Goal: Task Accomplishment & Management: Manage account settings

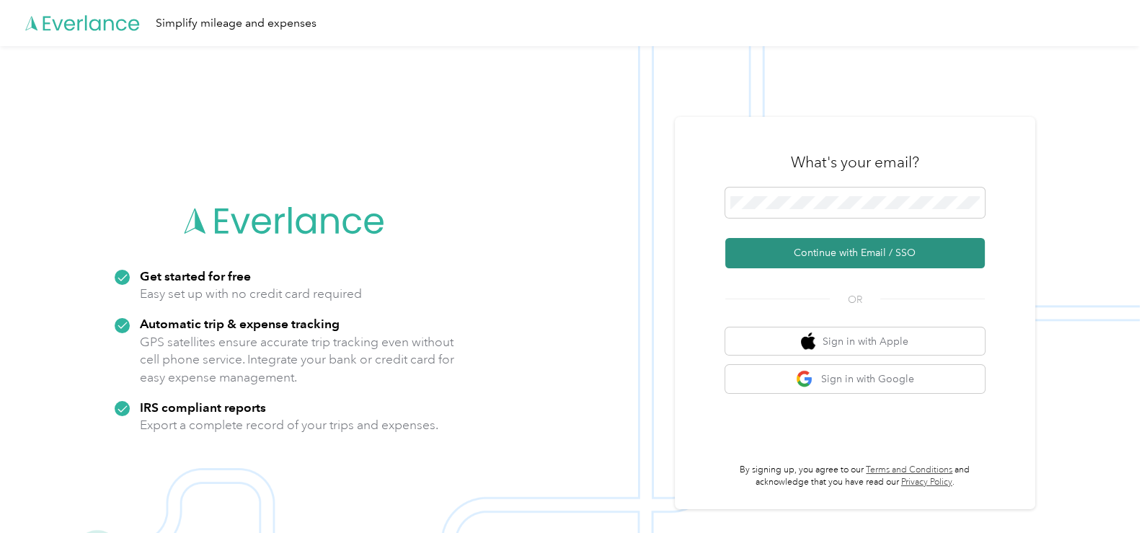
click at [851, 246] on button "Continue with Email / SSO" at bounding box center [856, 253] width 260 height 30
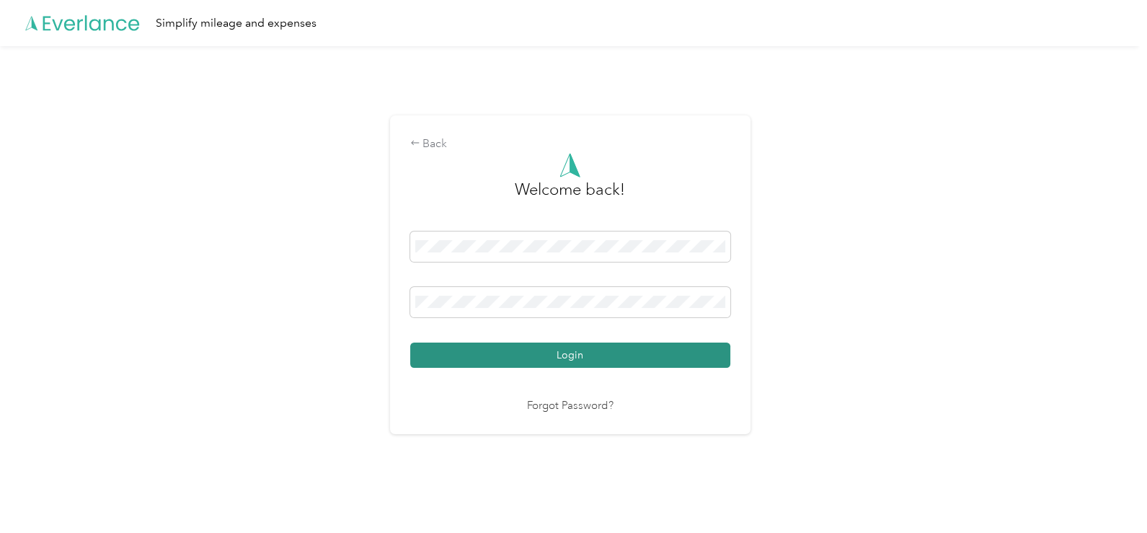
click at [514, 347] on button "Login" at bounding box center [570, 355] width 320 height 25
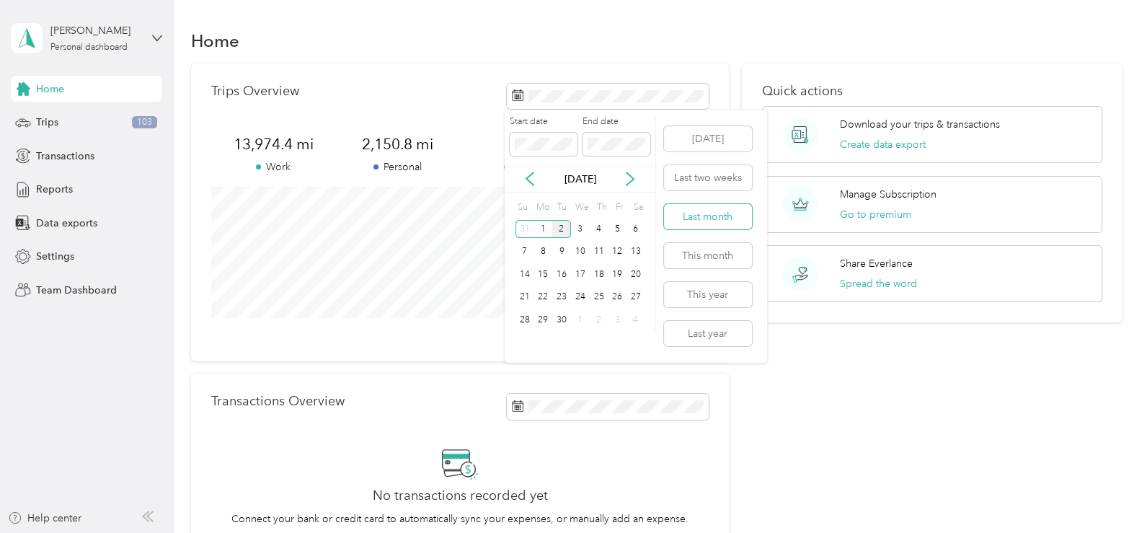
click at [704, 216] on button "Last month" at bounding box center [708, 216] width 88 height 25
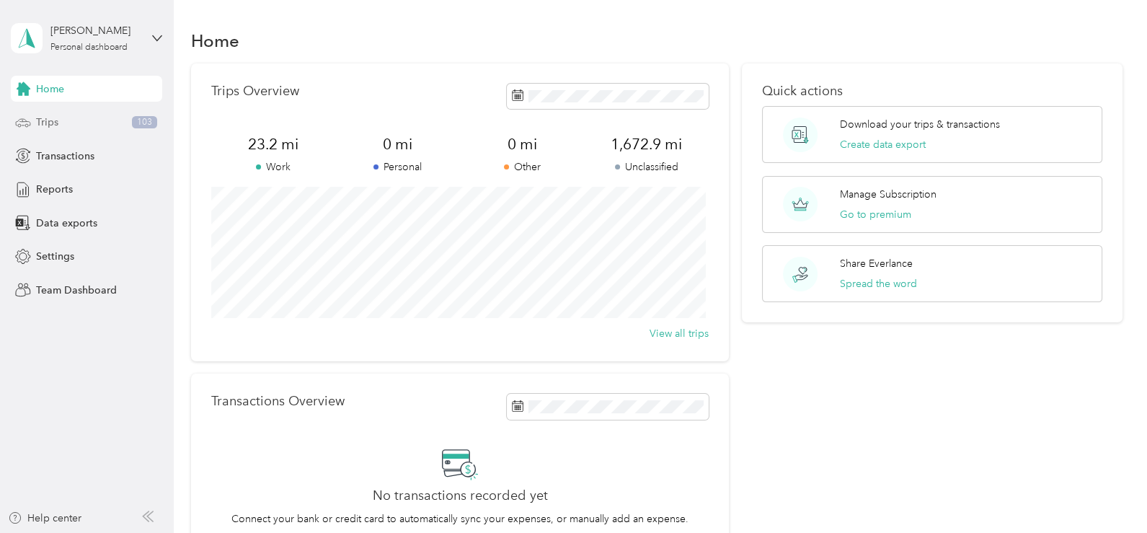
click at [69, 121] on div "Trips 103" at bounding box center [86, 123] width 151 height 26
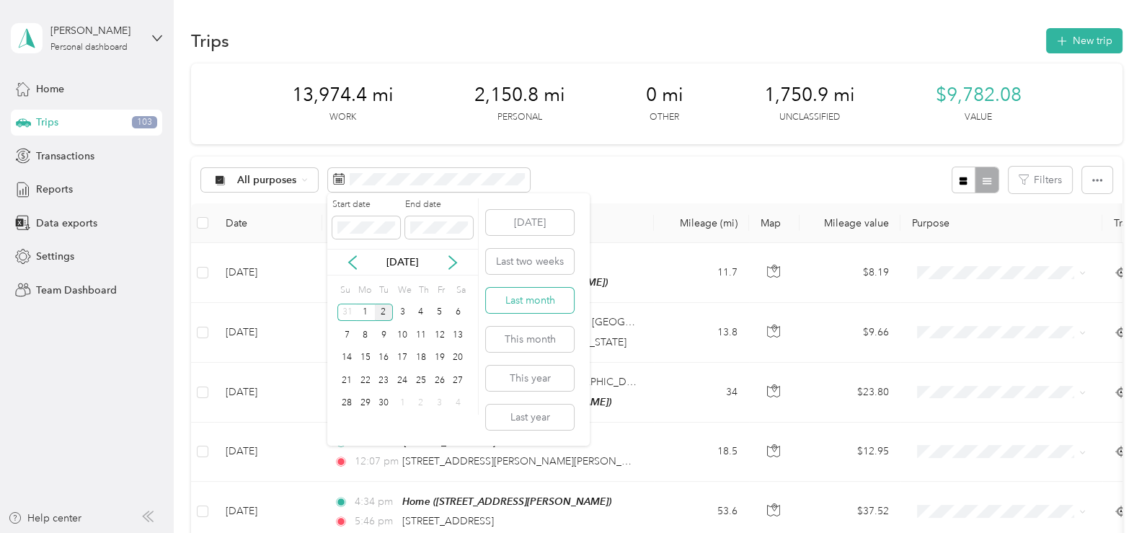
click at [534, 300] on button "Last month" at bounding box center [530, 300] width 88 height 25
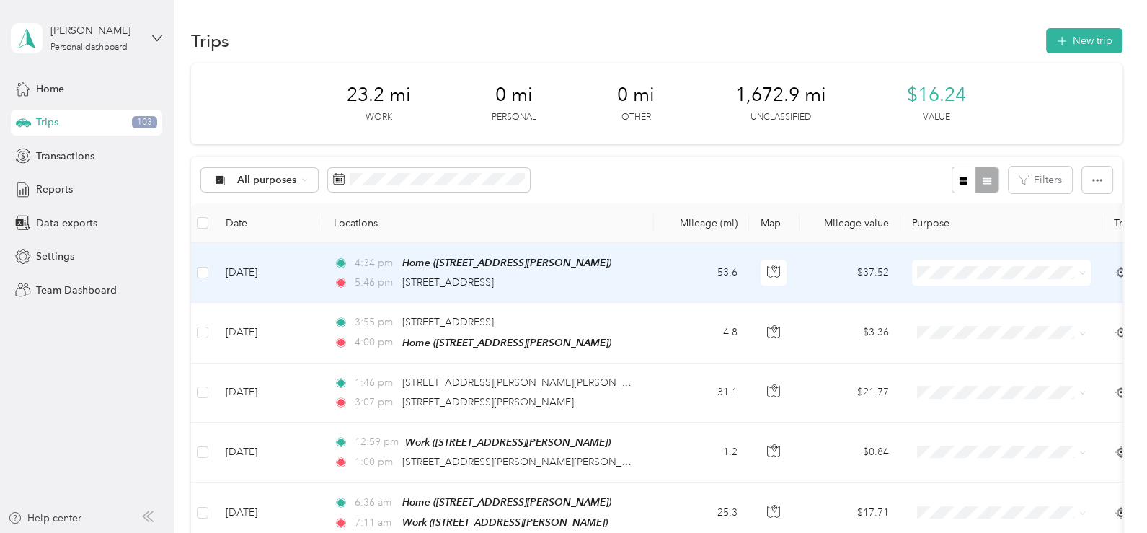
click at [1085, 275] on icon at bounding box center [1083, 273] width 6 height 6
click at [984, 321] on span "Personal" at bounding box center [1014, 324] width 133 height 15
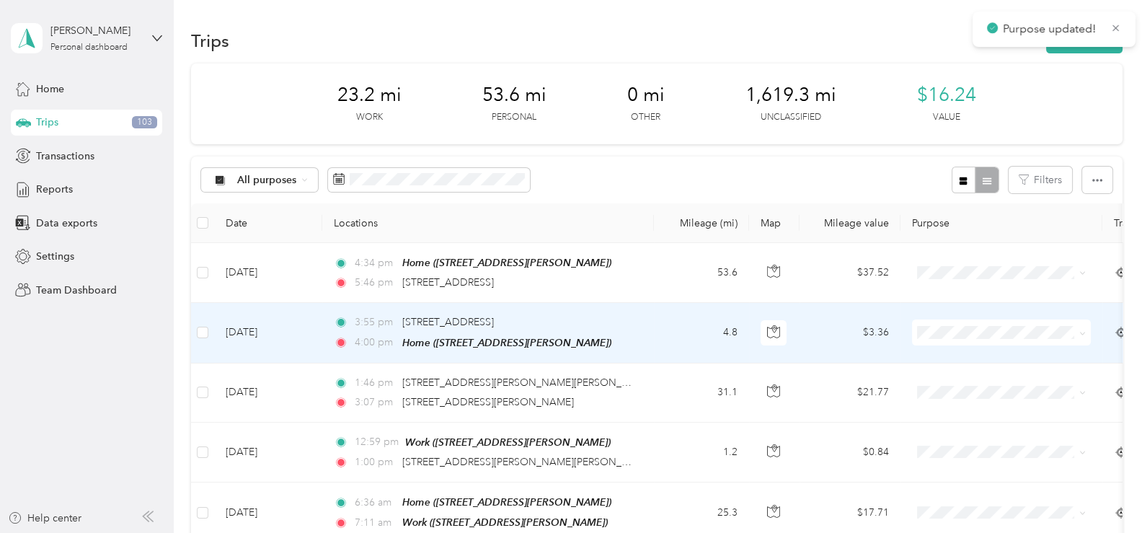
click at [1081, 330] on icon at bounding box center [1083, 333] width 6 height 6
click at [974, 153] on span "Personal" at bounding box center [1014, 151] width 133 height 15
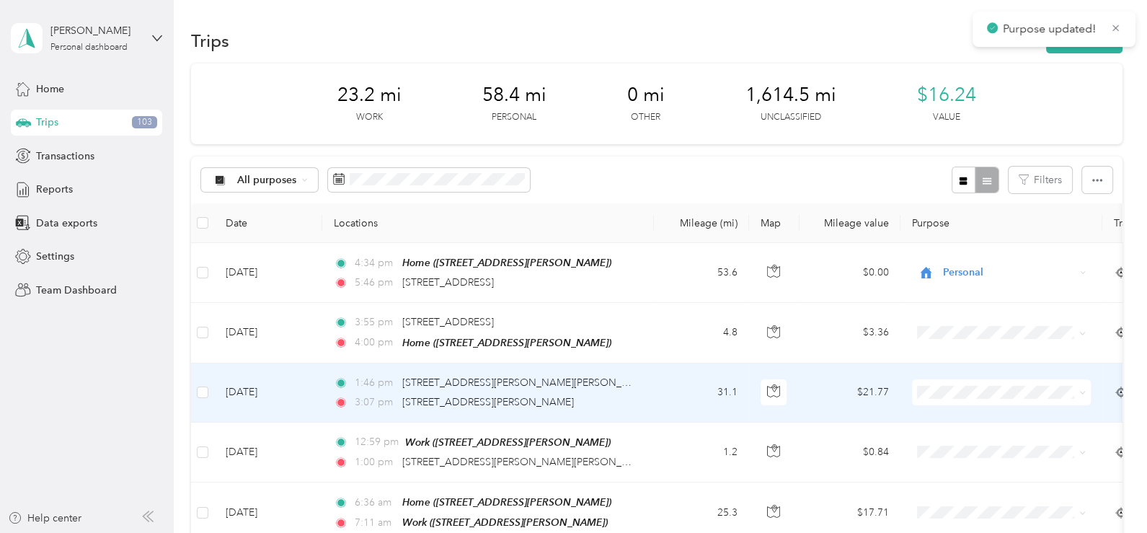
click at [1085, 389] on icon at bounding box center [1083, 392] width 6 height 6
click at [968, 189] on li "Work" at bounding box center [1001, 186] width 179 height 25
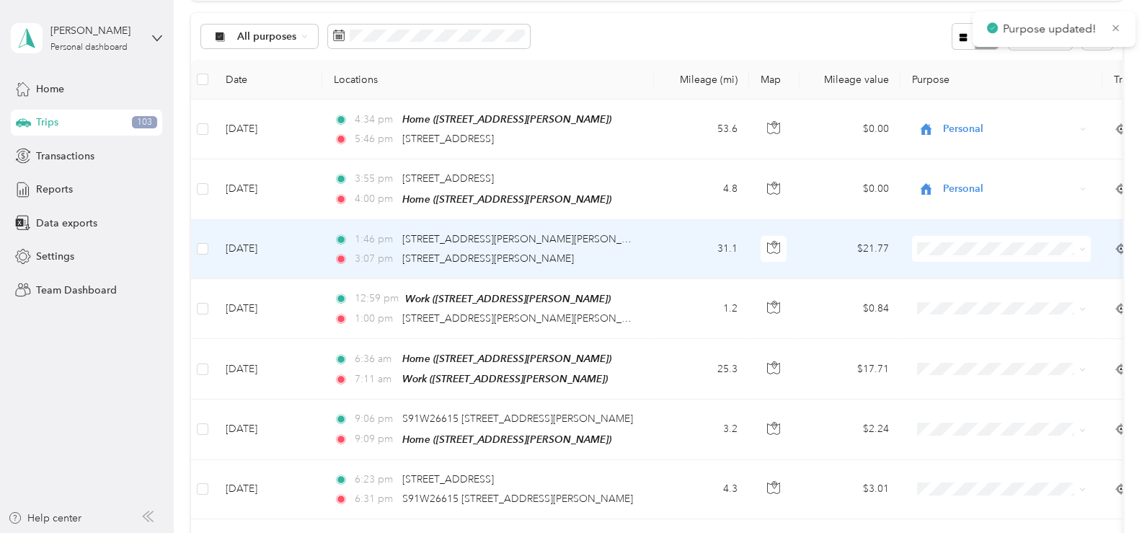
scroll to position [216, 0]
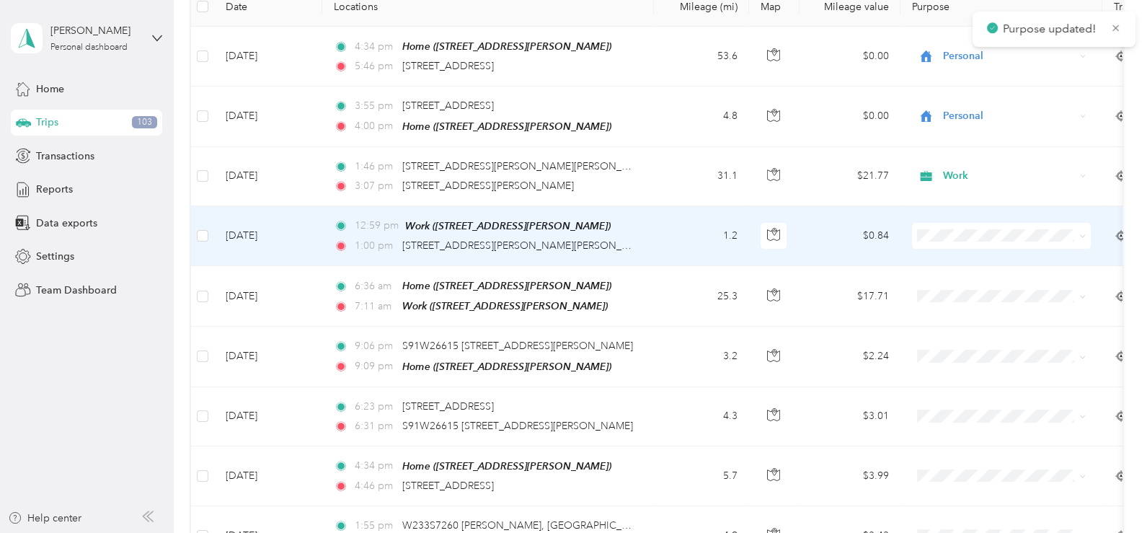
click at [1082, 233] on icon at bounding box center [1083, 236] width 6 height 6
click at [1011, 256] on span "Work" at bounding box center [1014, 259] width 133 height 15
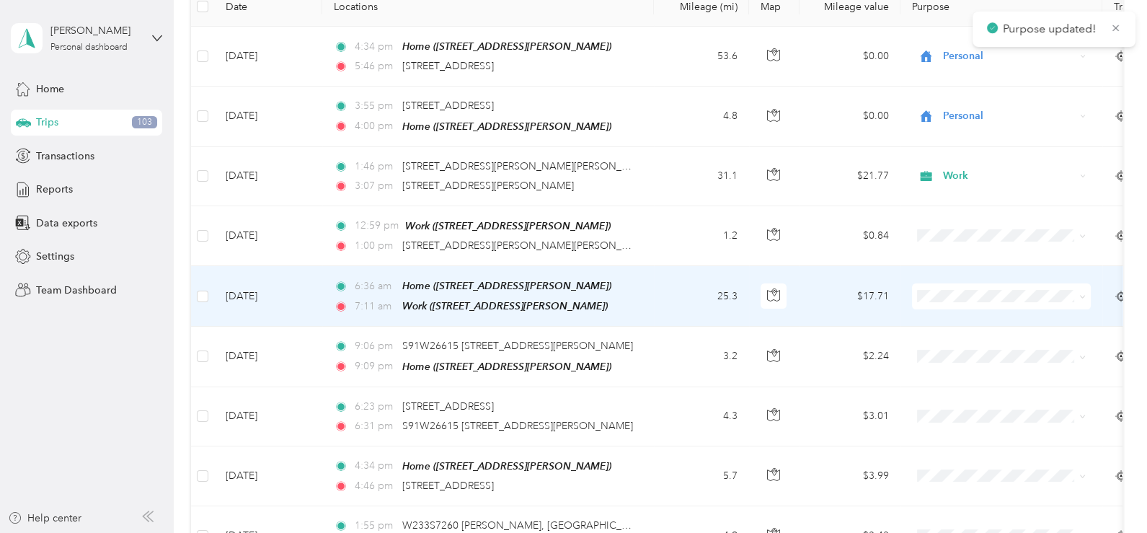
click at [1084, 294] on icon at bounding box center [1083, 297] width 6 height 6
click at [996, 317] on span "Work" at bounding box center [1014, 319] width 133 height 15
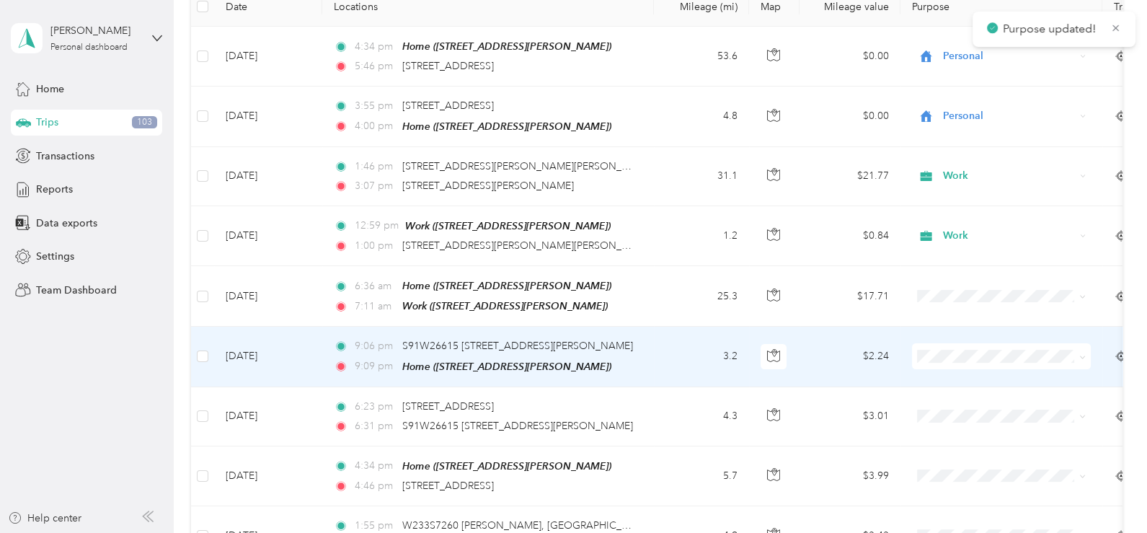
click at [1085, 354] on icon at bounding box center [1083, 357] width 6 height 6
click at [987, 177] on li "Personal" at bounding box center [1001, 172] width 179 height 25
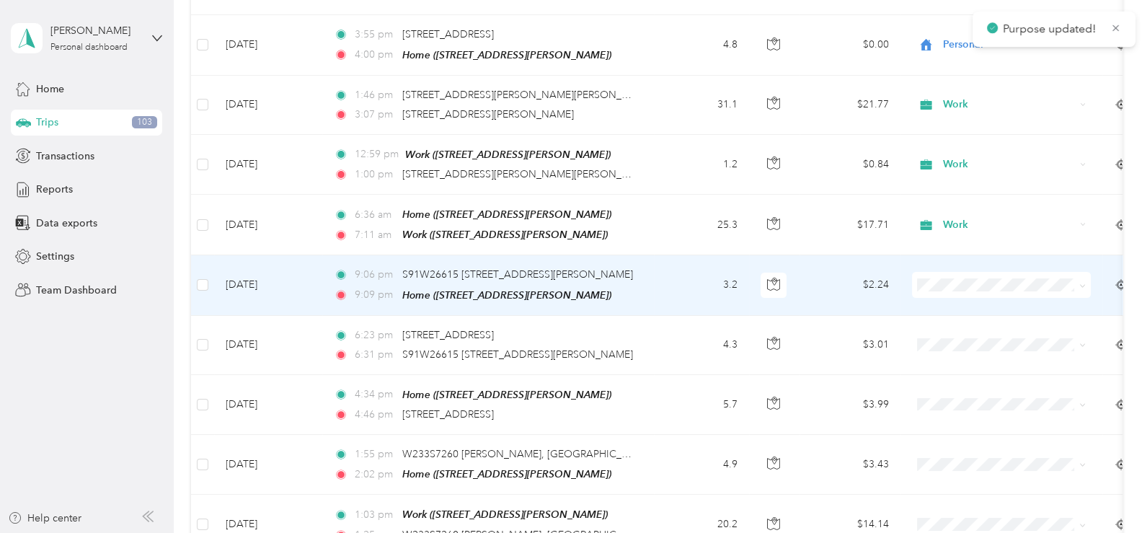
scroll to position [288, 0]
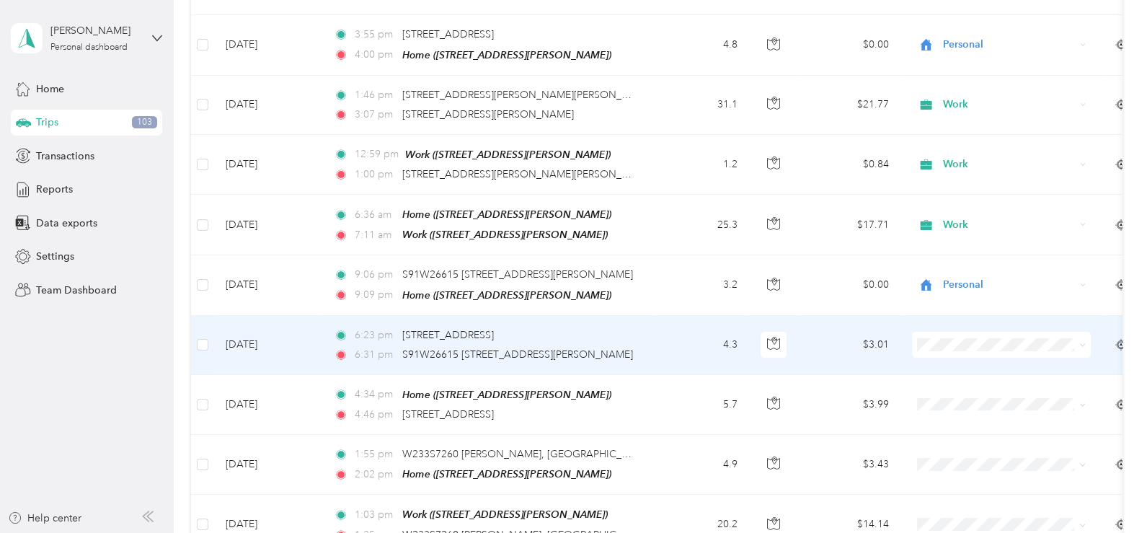
click at [1083, 342] on icon at bounding box center [1083, 345] width 6 height 6
click at [960, 154] on span "Personal" at bounding box center [1014, 159] width 133 height 15
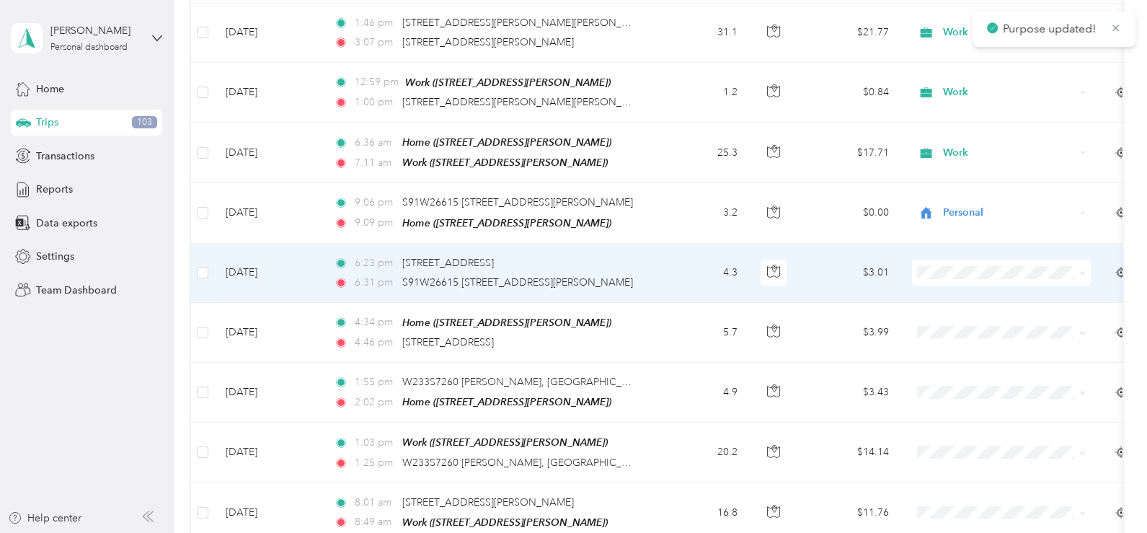
scroll to position [433, 0]
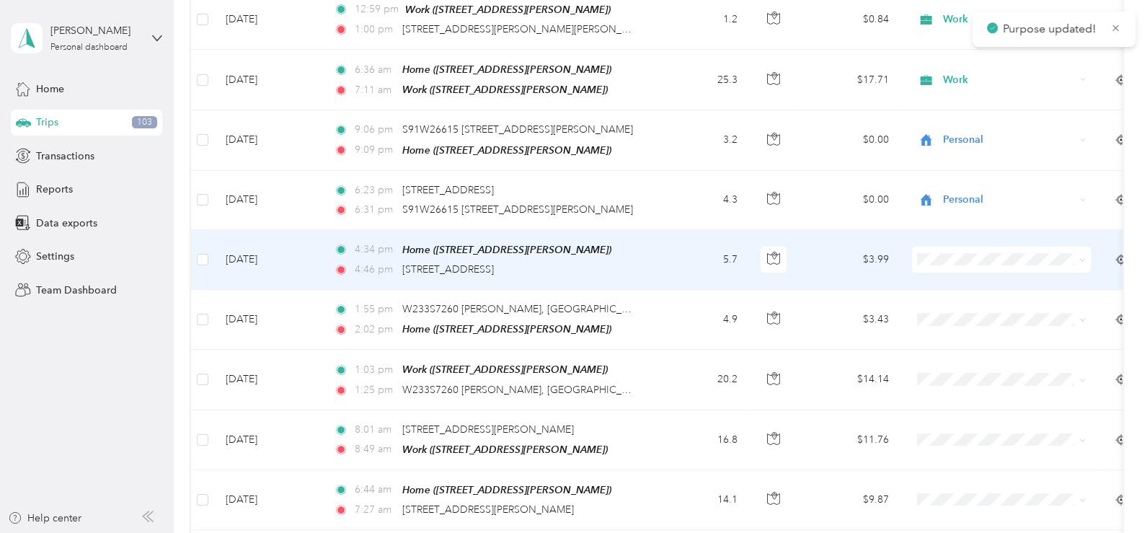
click at [1080, 257] on icon at bounding box center [1083, 260] width 6 height 6
click at [984, 302] on span "Personal" at bounding box center [1014, 305] width 133 height 15
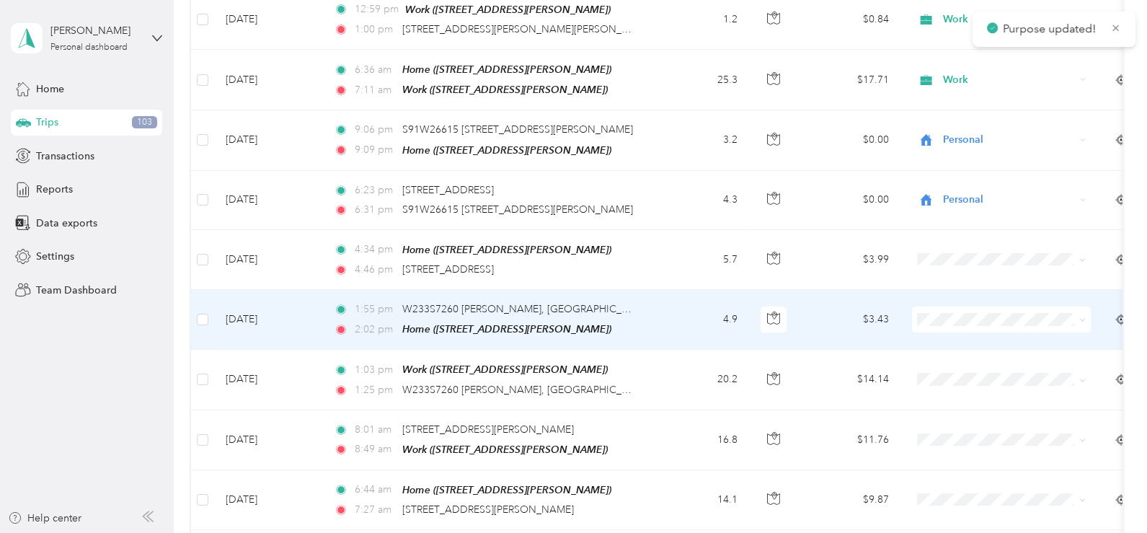
click at [1085, 317] on icon at bounding box center [1083, 320] width 6 height 6
click at [978, 363] on span "Personal" at bounding box center [1014, 361] width 133 height 15
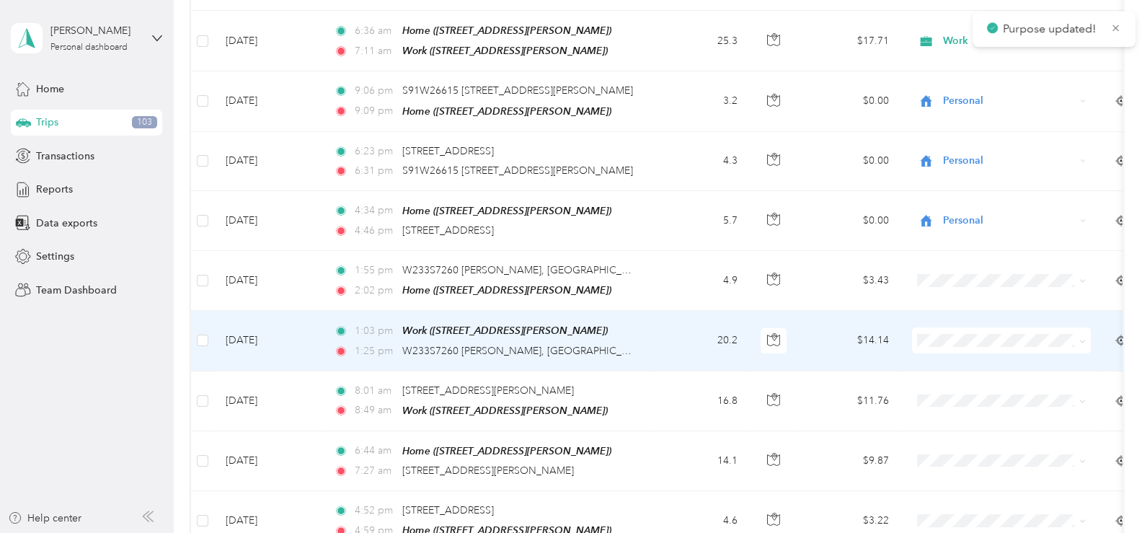
scroll to position [505, 0]
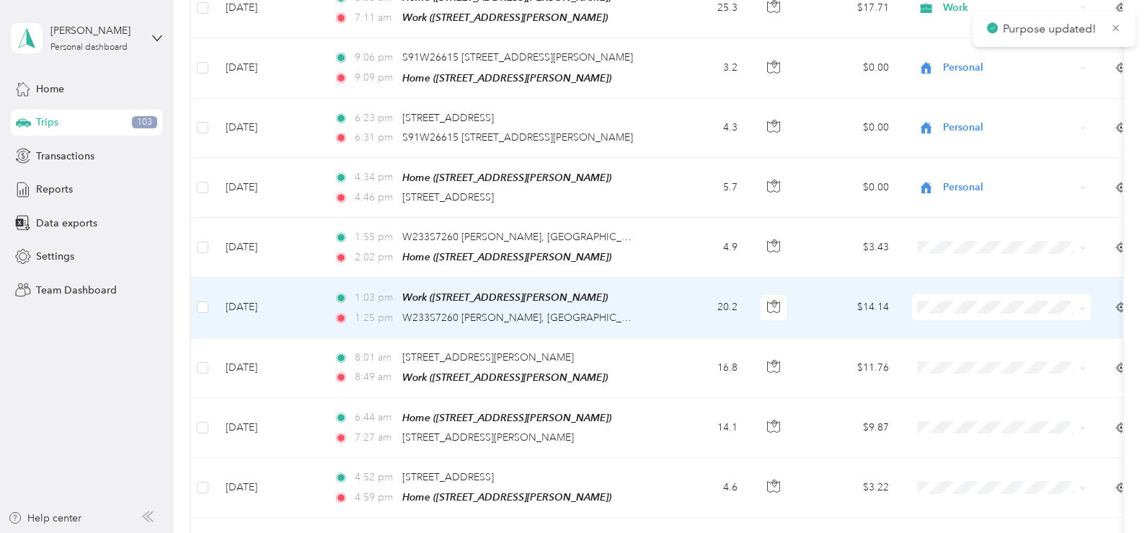
click at [1087, 302] on span at bounding box center [1001, 307] width 179 height 26
click at [1083, 305] on icon at bounding box center [1083, 308] width 6 height 6
click at [967, 325] on span "Work" at bounding box center [1014, 324] width 133 height 15
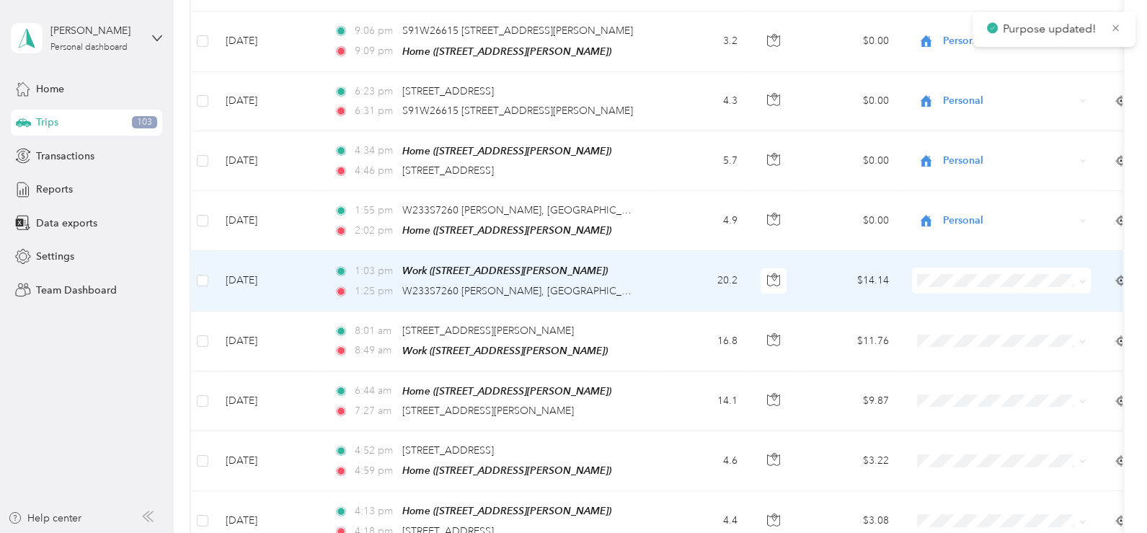
scroll to position [576, 0]
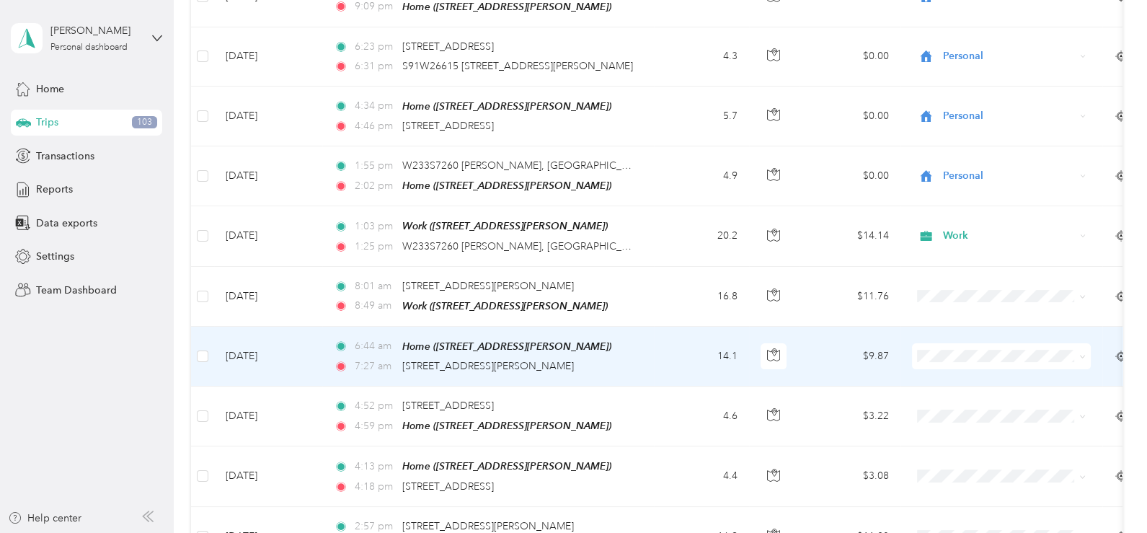
click at [1085, 353] on icon at bounding box center [1083, 356] width 6 height 6
click at [977, 143] on li "Work" at bounding box center [1001, 137] width 179 height 25
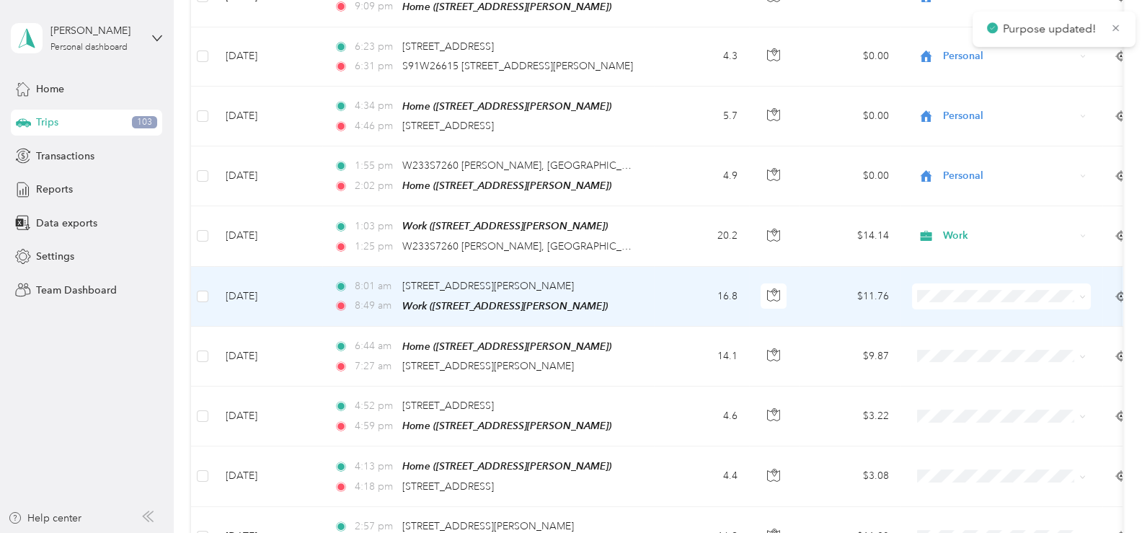
click at [1085, 294] on icon at bounding box center [1083, 297] width 6 height 6
click at [1003, 315] on span "Work" at bounding box center [1014, 313] width 133 height 15
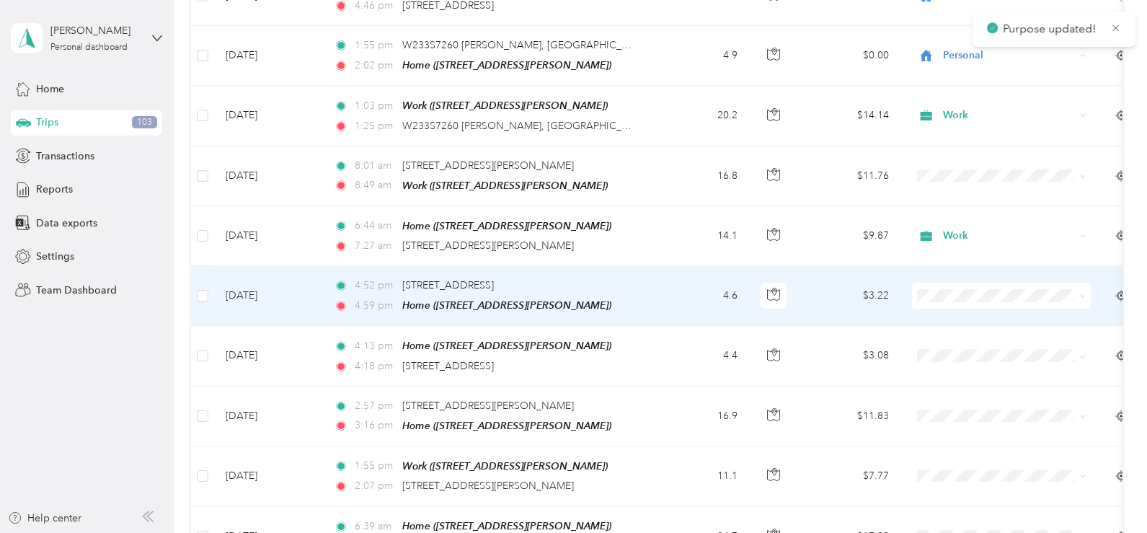
scroll to position [721, 0]
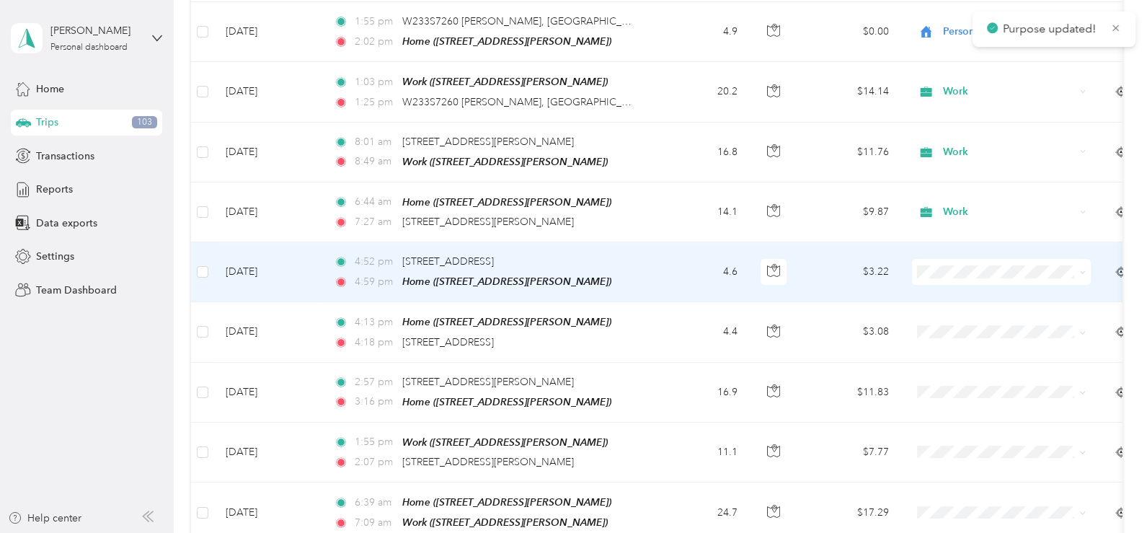
click at [1082, 269] on icon at bounding box center [1083, 272] width 6 height 6
click at [992, 309] on span "Personal" at bounding box center [1014, 313] width 133 height 15
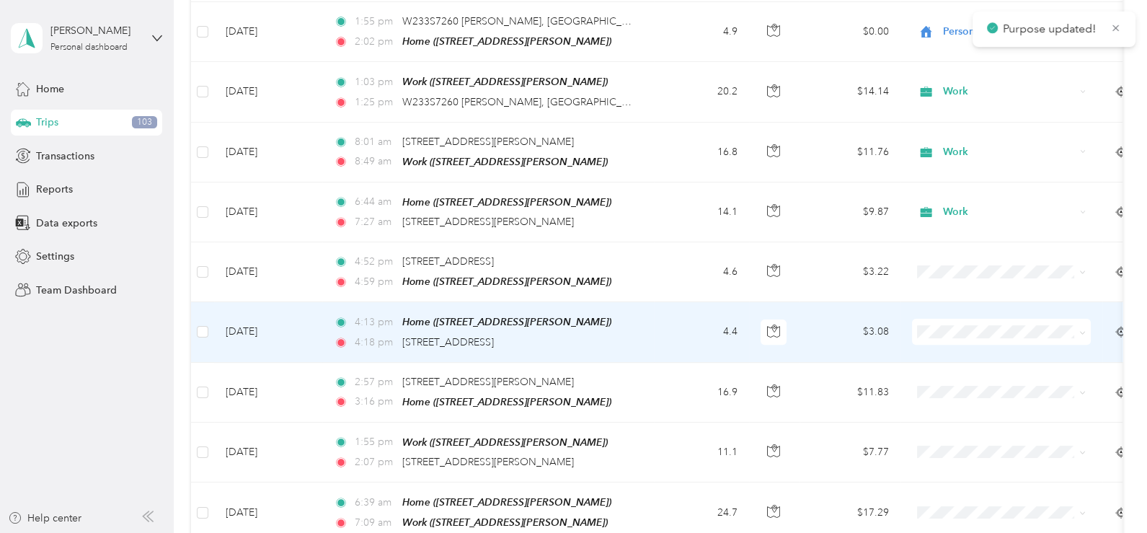
click at [1087, 320] on span at bounding box center [1001, 332] width 179 height 26
click at [1083, 330] on icon at bounding box center [1083, 333] width 6 height 6
click at [977, 142] on span "Personal" at bounding box center [1014, 140] width 133 height 15
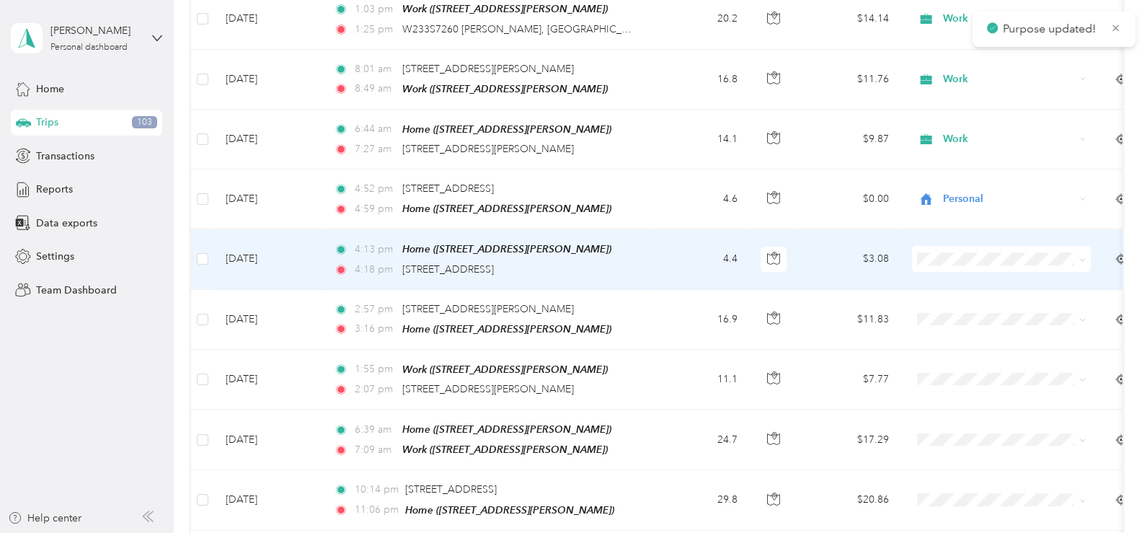
scroll to position [865, 0]
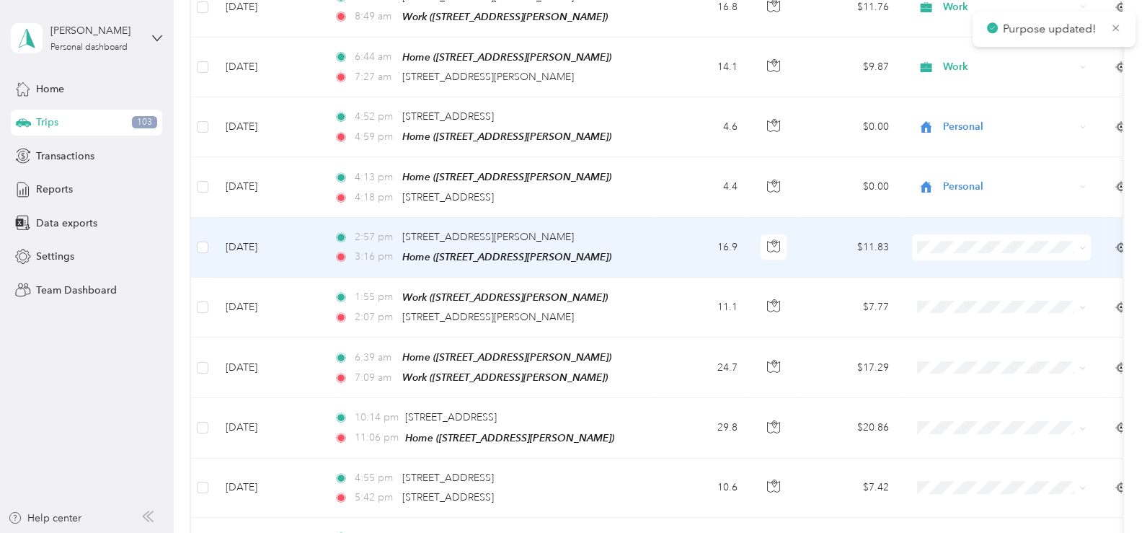
click at [1082, 244] on icon at bounding box center [1083, 247] width 6 height 6
click at [977, 257] on span "Work" at bounding box center [1014, 262] width 133 height 15
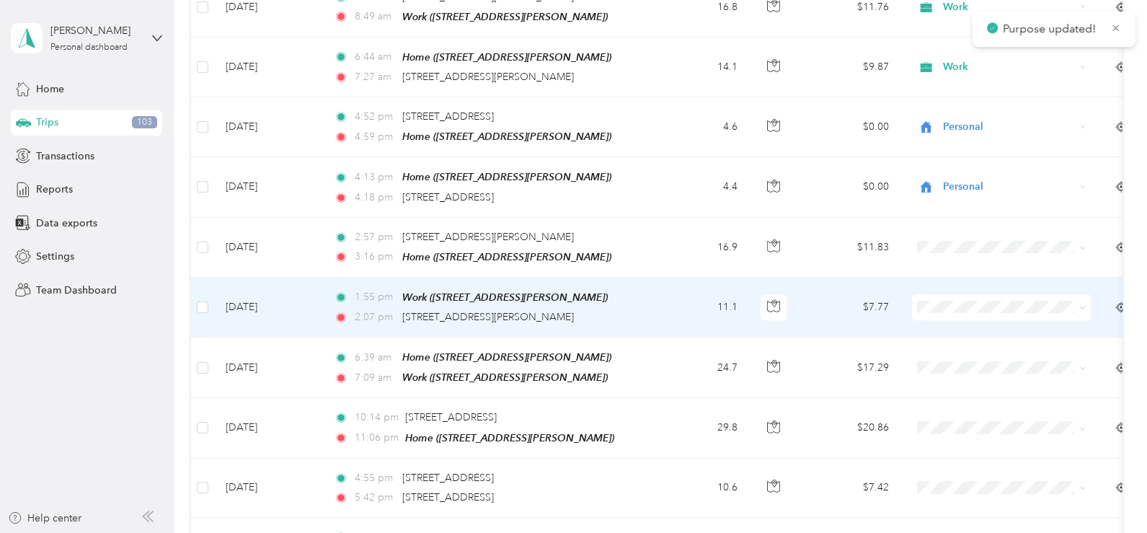
click at [1083, 304] on icon at bounding box center [1083, 307] width 6 height 6
click at [1011, 320] on li "Work" at bounding box center [1001, 314] width 179 height 25
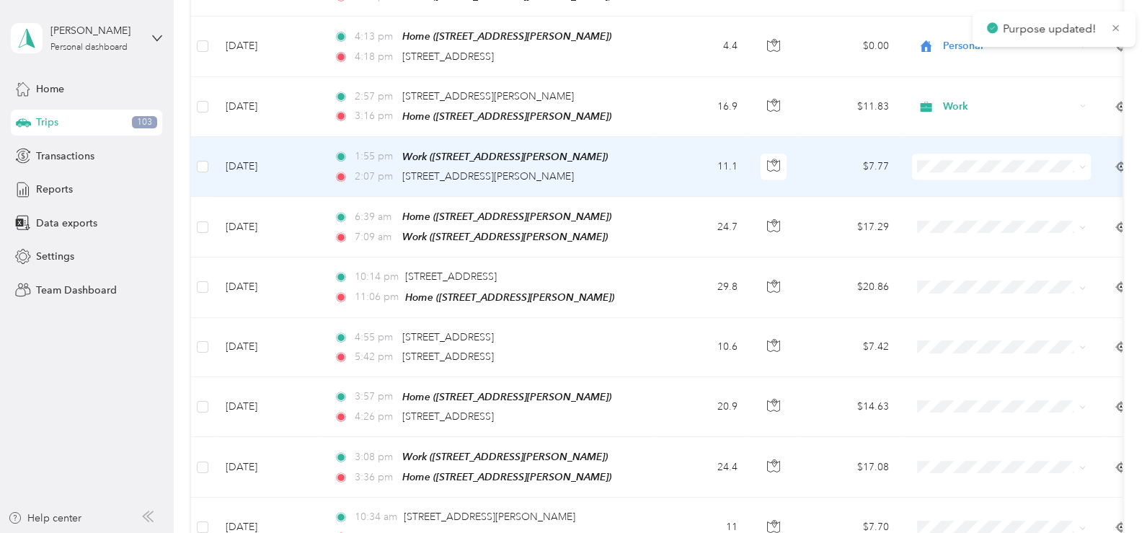
scroll to position [1010, 0]
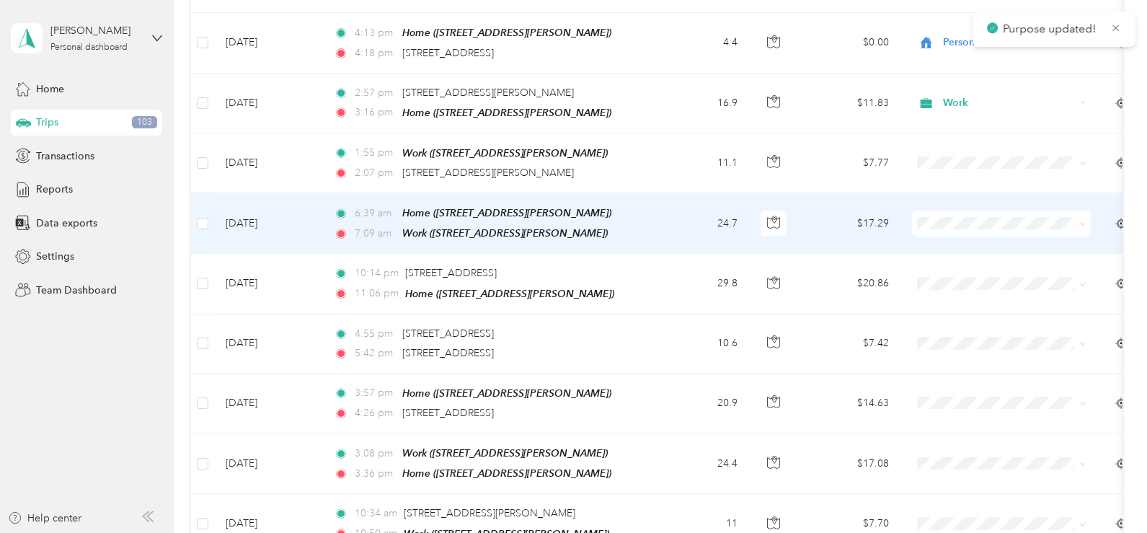
click at [1082, 221] on icon at bounding box center [1083, 224] width 6 height 6
click at [986, 256] on span "Personal" at bounding box center [1014, 261] width 133 height 15
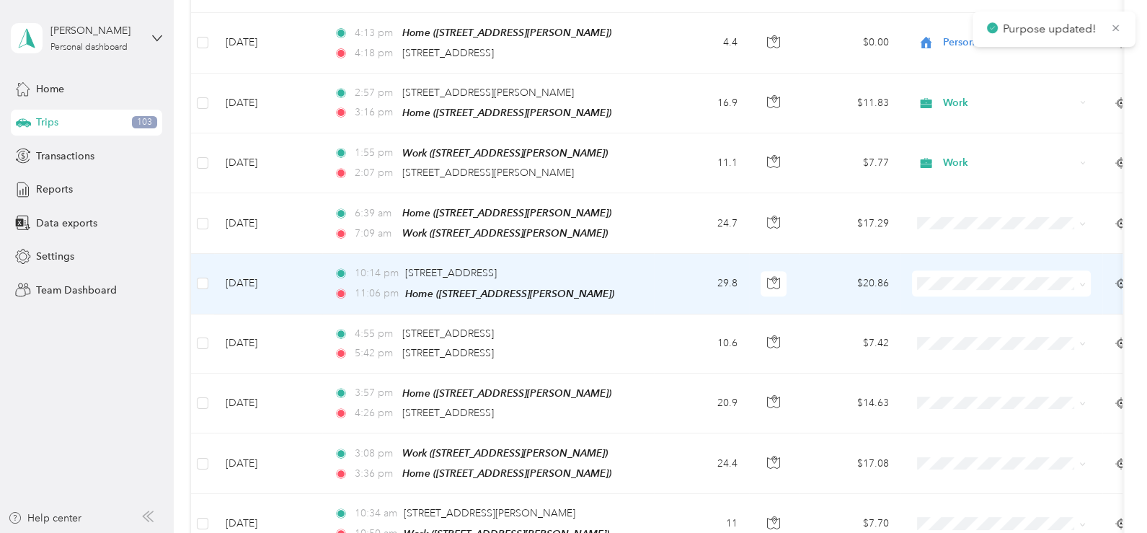
click at [1088, 270] on span at bounding box center [1001, 283] width 179 height 26
click at [1085, 281] on icon at bounding box center [1083, 284] width 6 height 6
click at [991, 293] on span "Work" at bounding box center [1014, 295] width 133 height 15
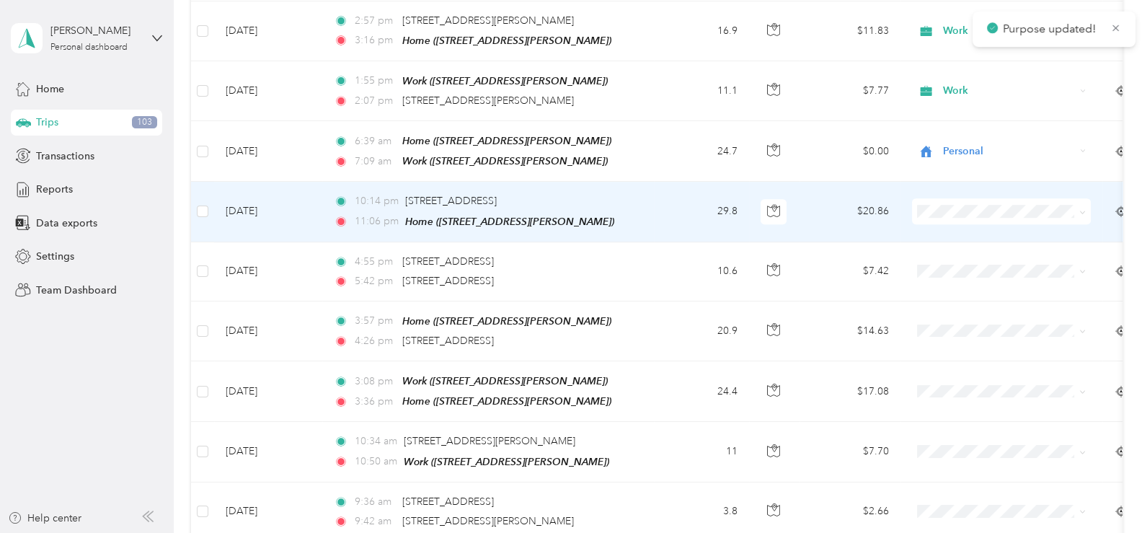
scroll to position [1153, 0]
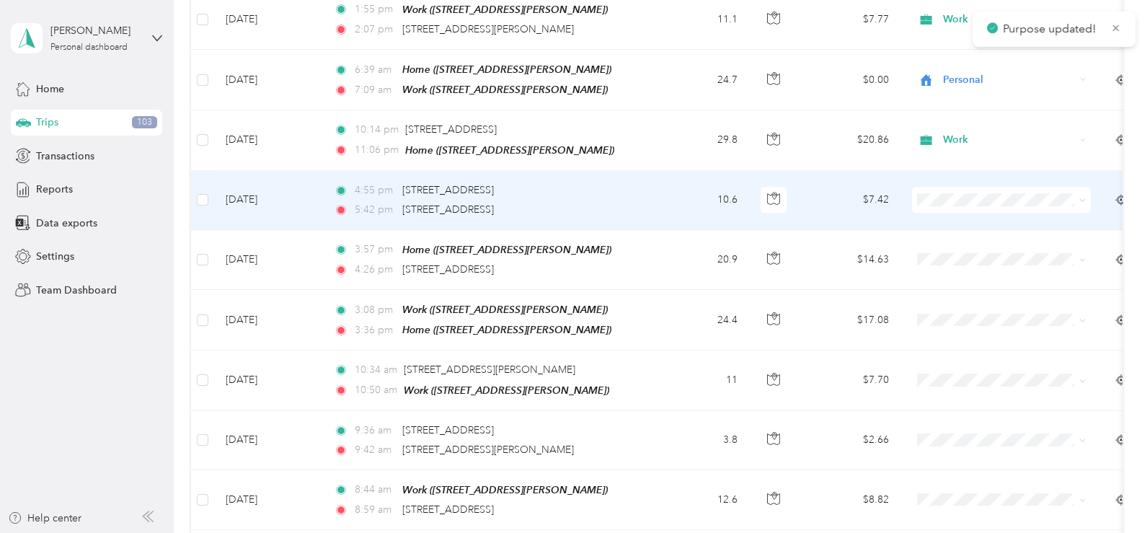
click at [1080, 197] on icon at bounding box center [1083, 200] width 6 height 6
click at [1019, 208] on span "Work" at bounding box center [1014, 207] width 133 height 15
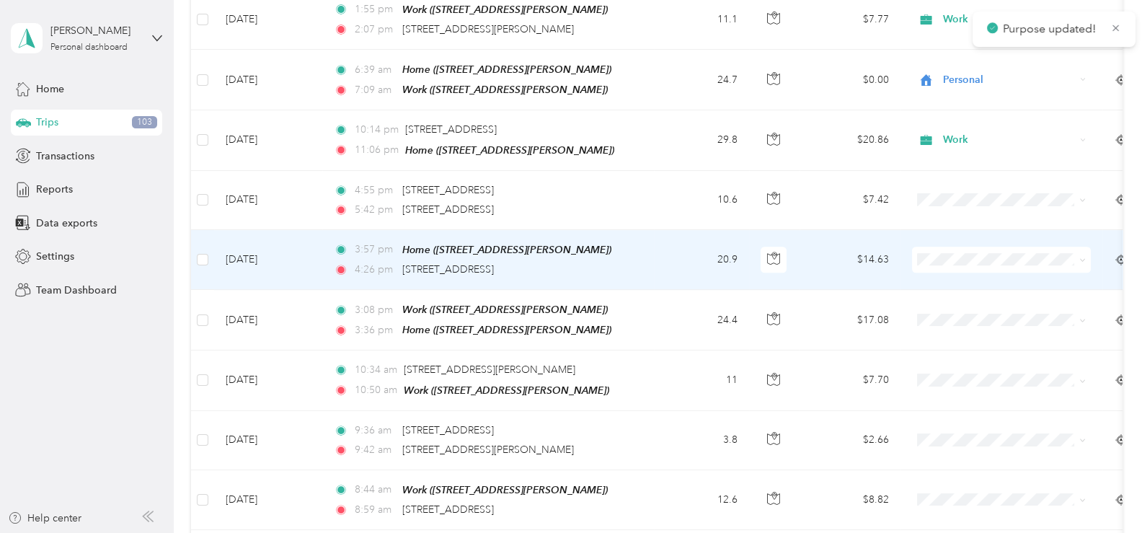
click at [1084, 257] on icon at bounding box center [1083, 260] width 6 height 6
click at [991, 265] on span "Work" at bounding box center [1014, 269] width 133 height 15
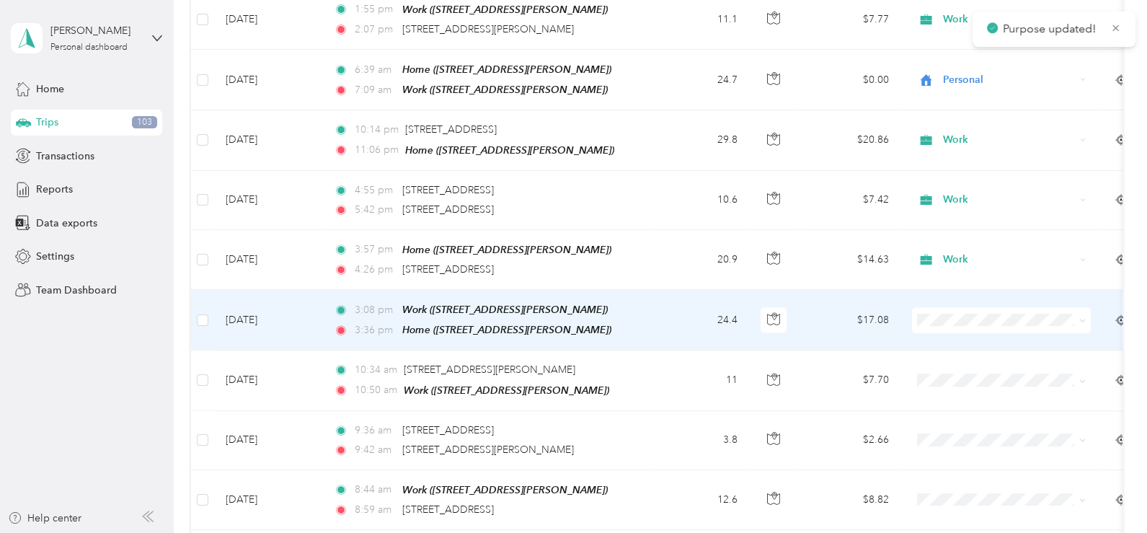
click at [1083, 314] on span at bounding box center [1083, 320] width 6 height 12
click at [1085, 317] on icon at bounding box center [1083, 320] width 6 height 6
click at [1033, 332] on li "Work" at bounding box center [1001, 328] width 179 height 25
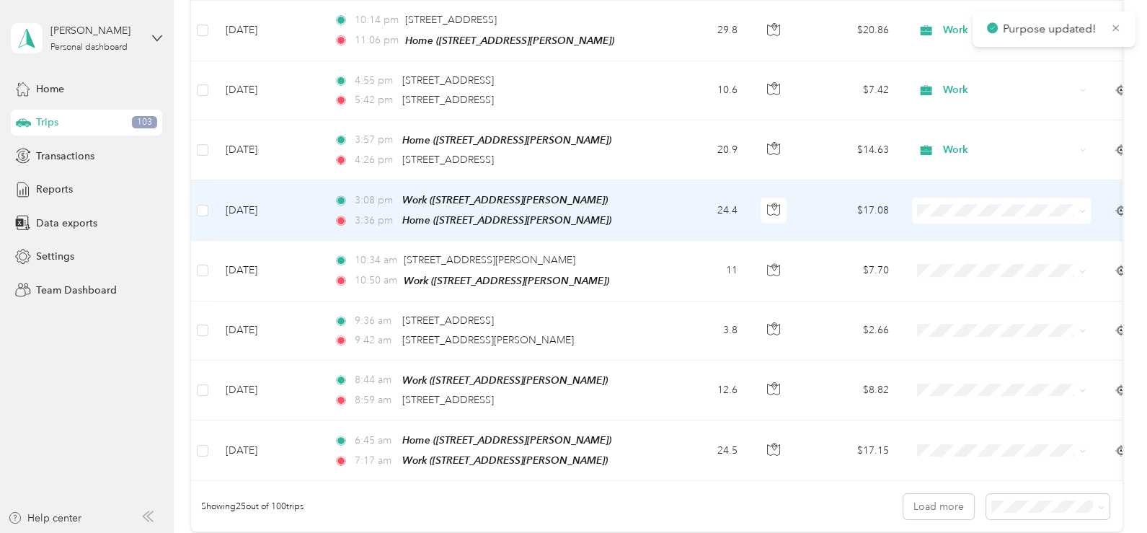
scroll to position [1297, 0]
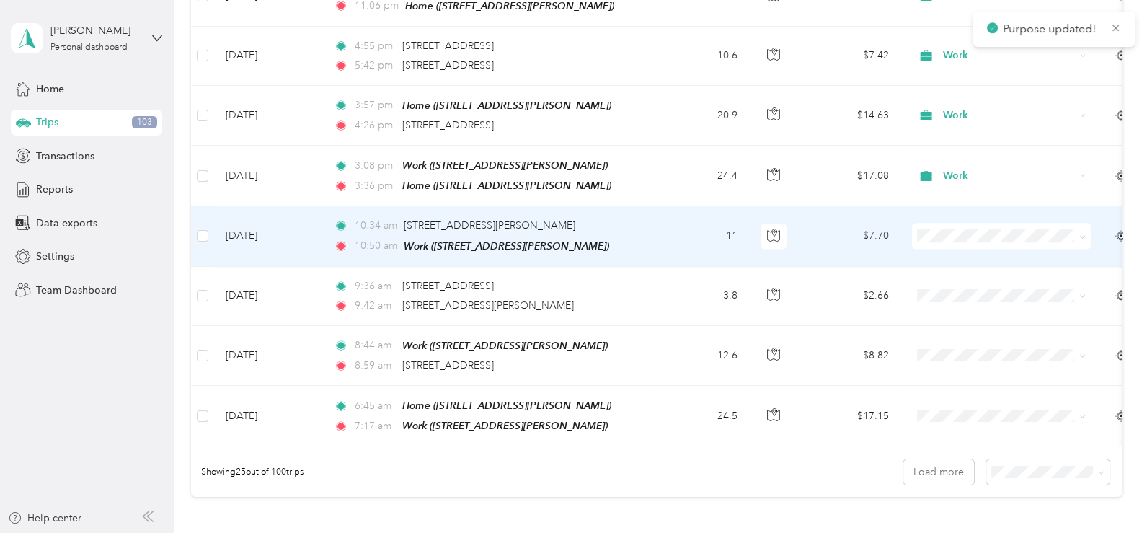
click at [1084, 234] on icon at bounding box center [1083, 237] width 6 height 6
click at [961, 240] on span "Work" at bounding box center [1014, 243] width 133 height 15
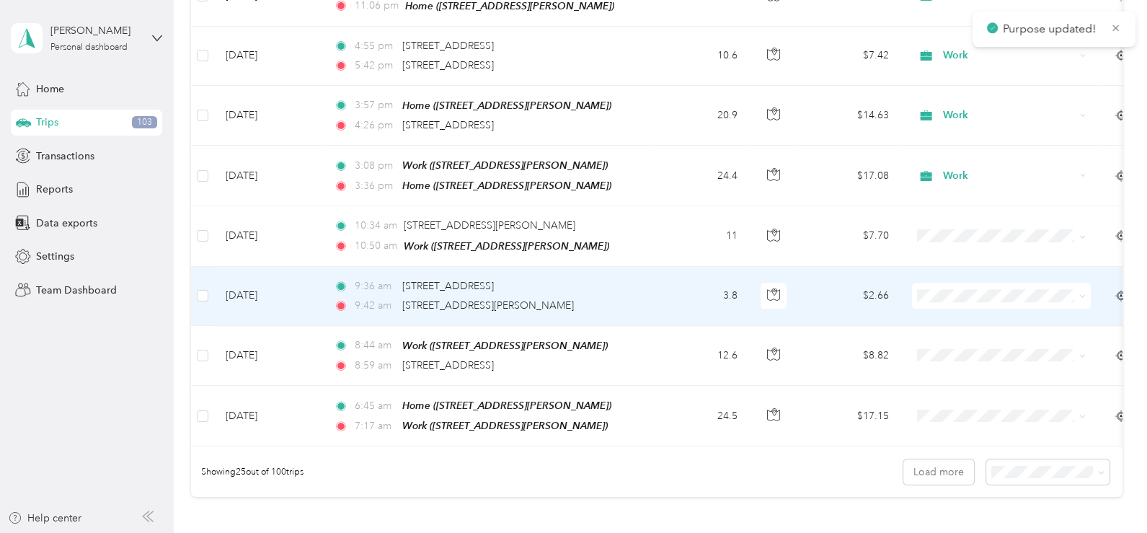
click at [1085, 293] on icon at bounding box center [1083, 296] width 6 height 6
click at [975, 297] on span "Work" at bounding box center [1014, 296] width 133 height 15
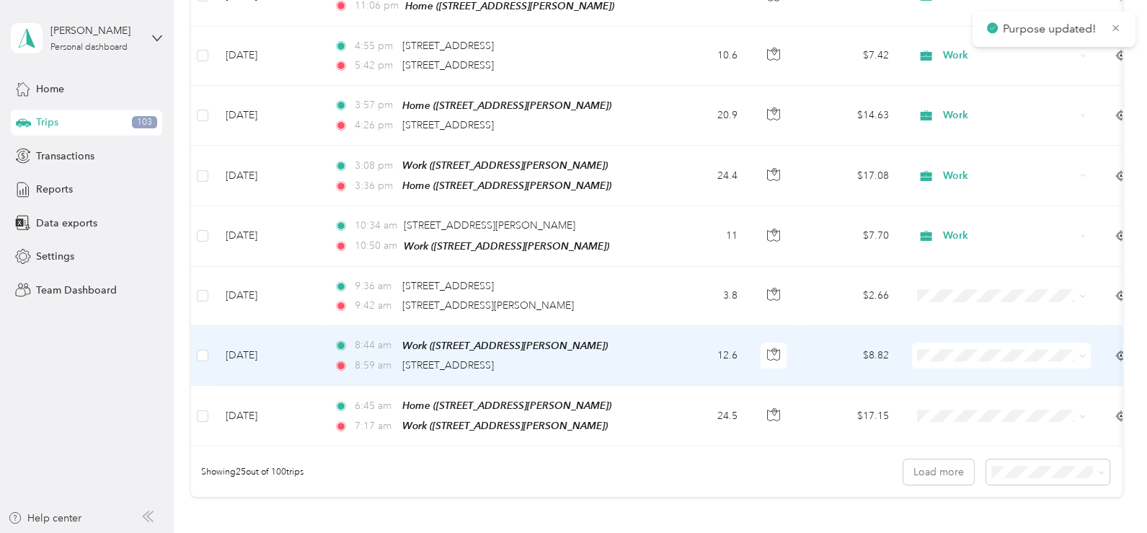
click at [1085, 353] on icon at bounding box center [1083, 356] width 6 height 6
click at [956, 127] on span "Work" at bounding box center [1014, 125] width 133 height 15
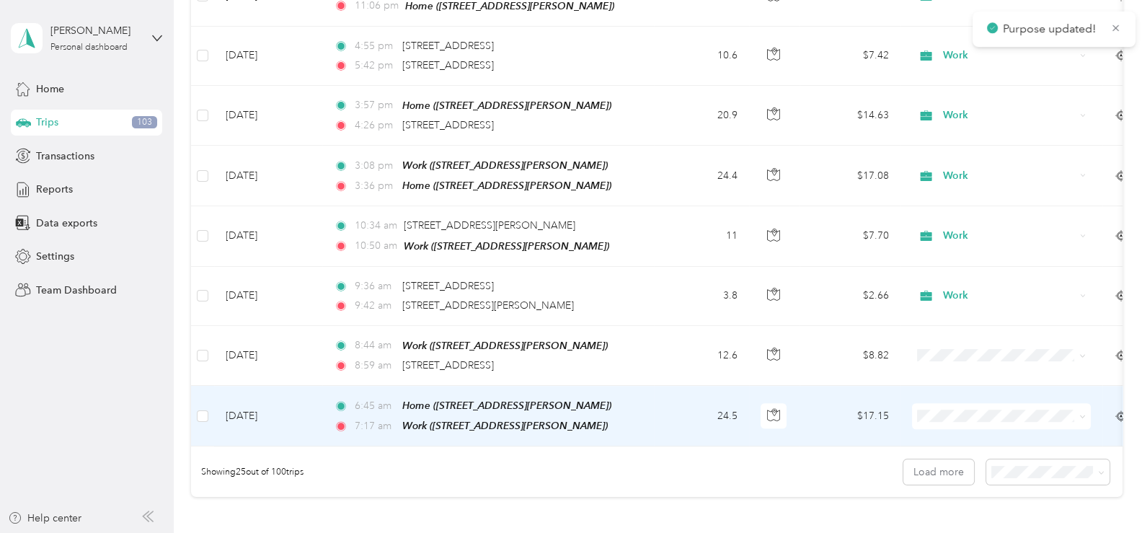
click at [1083, 413] on icon at bounding box center [1083, 416] width 6 height 6
click at [960, 193] on li "Work" at bounding box center [1001, 189] width 179 height 25
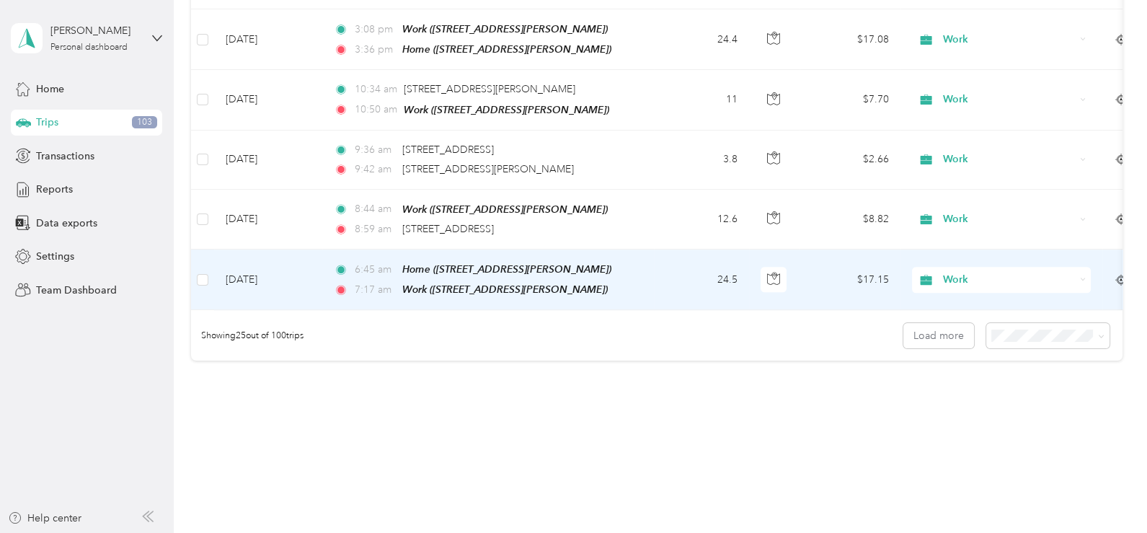
scroll to position [1442, 0]
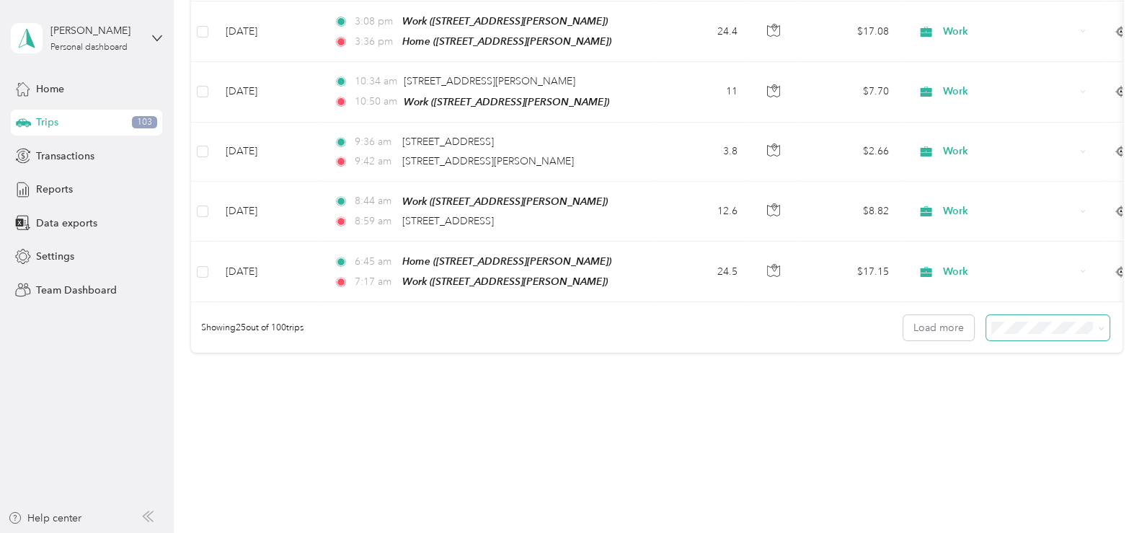
click at [1098, 325] on icon at bounding box center [1101, 328] width 6 height 6
click at [1034, 387] on span "100 per load" at bounding box center [1022, 388] width 59 height 12
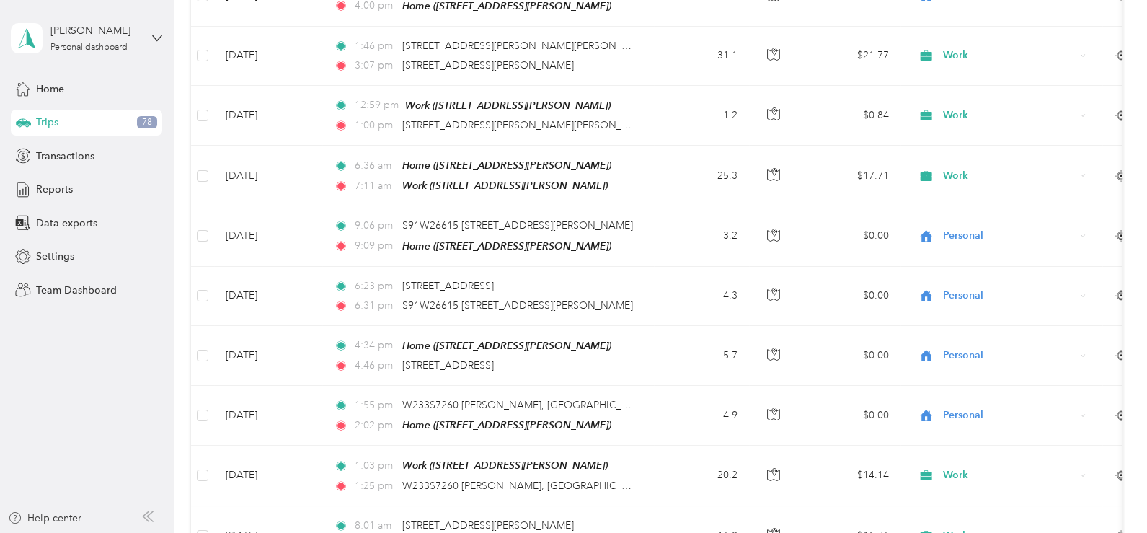
scroll to position [1442, 0]
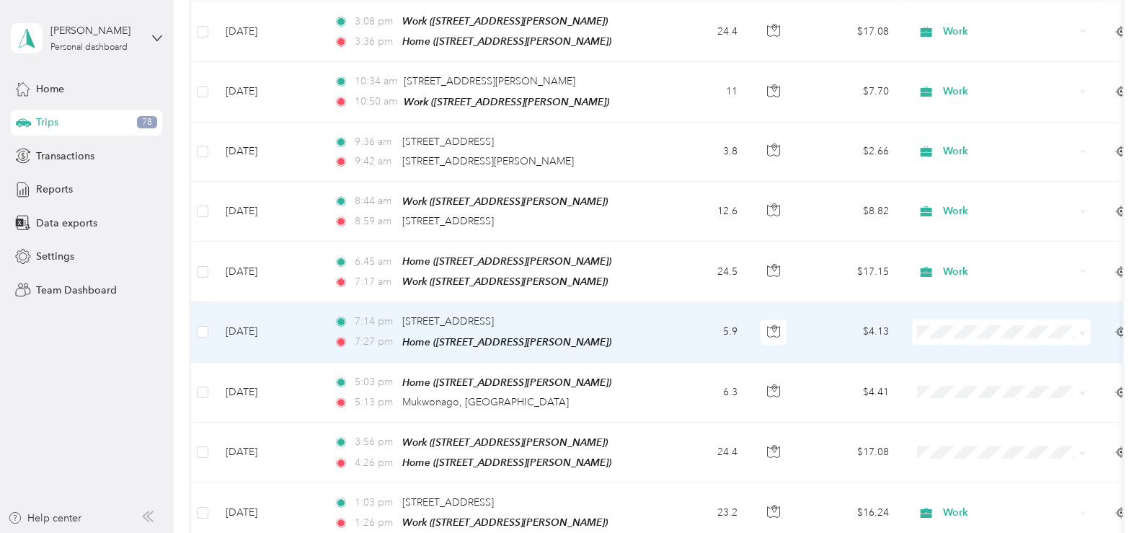
click at [1083, 330] on icon at bounding box center [1083, 333] width 6 height 6
click at [965, 332] on span "Work" at bounding box center [1014, 335] width 133 height 15
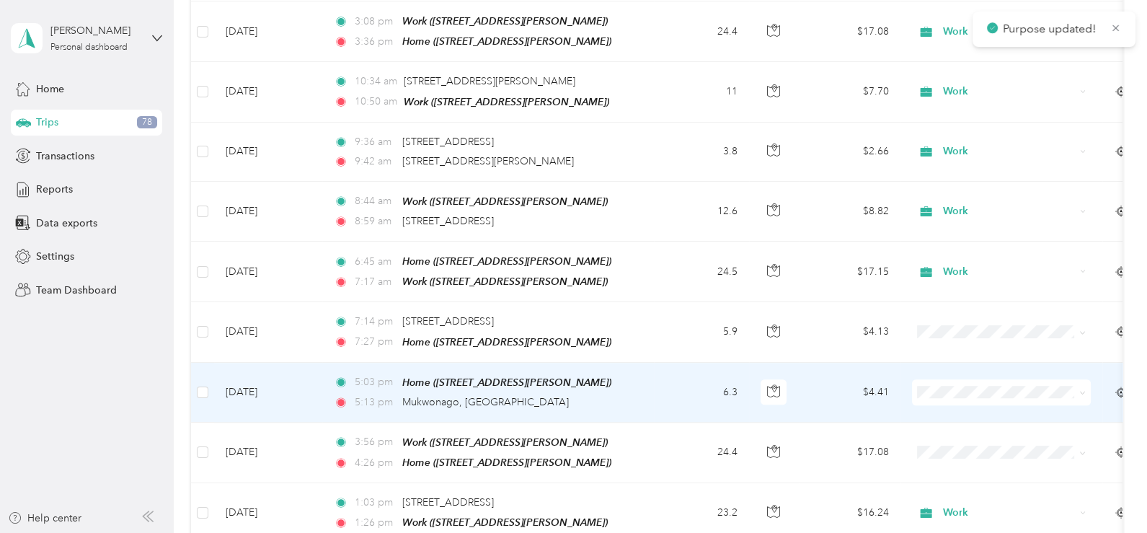
click at [1082, 389] on icon at bounding box center [1083, 392] width 6 height 6
click at [963, 190] on li "Personal" at bounding box center [1001, 184] width 179 height 25
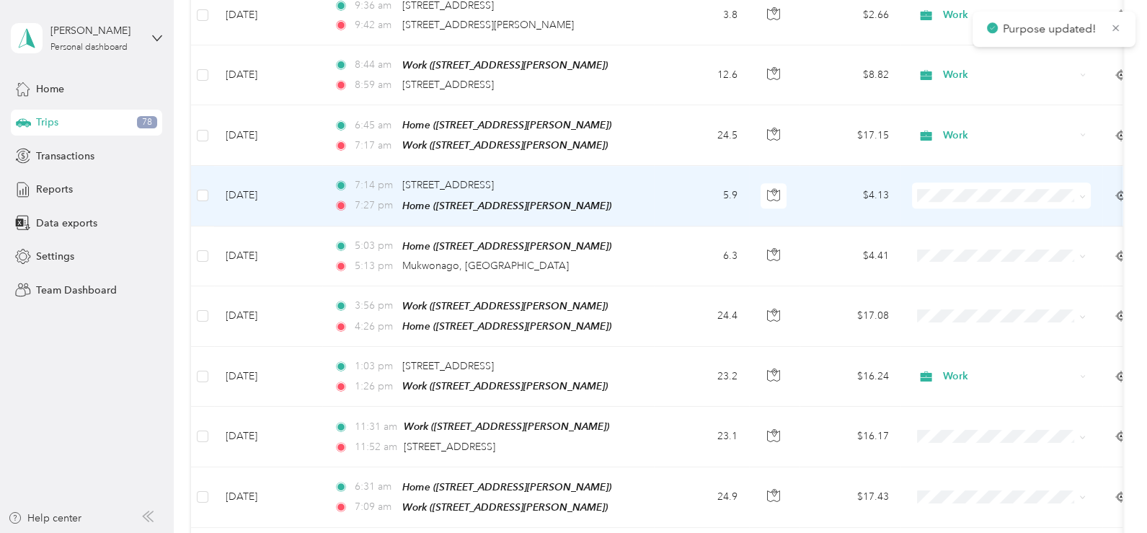
scroll to position [1587, 0]
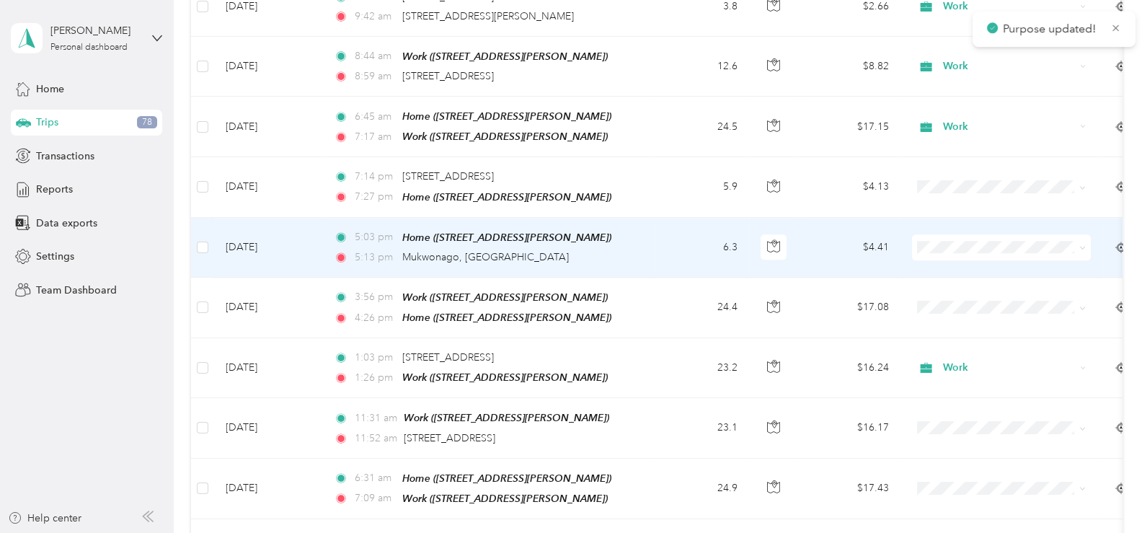
click at [1083, 241] on span at bounding box center [1083, 247] width 6 height 12
click at [1083, 244] on icon at bounding box center [1083, 247] width 6 height 6
click at [982, 275] on span "Personal" at bounding box center [1014, 274] width 133 height 15
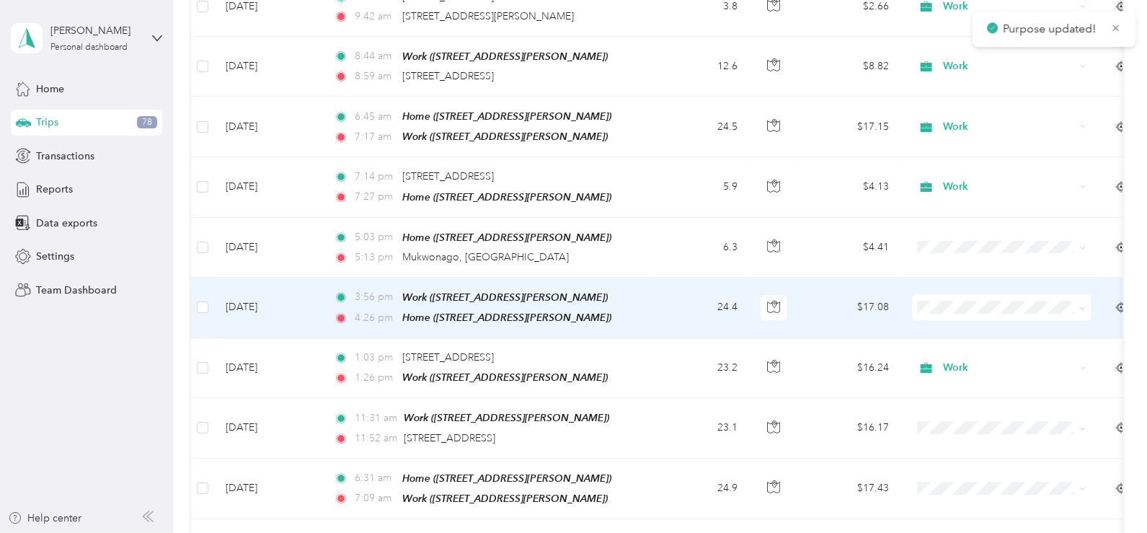
click at [1082, 307] on icon at bounding box center [1083, 308] width 4 height 3
click at [977, 312] on li "Work" at bounding box center [1001, 309] width 179 height 25
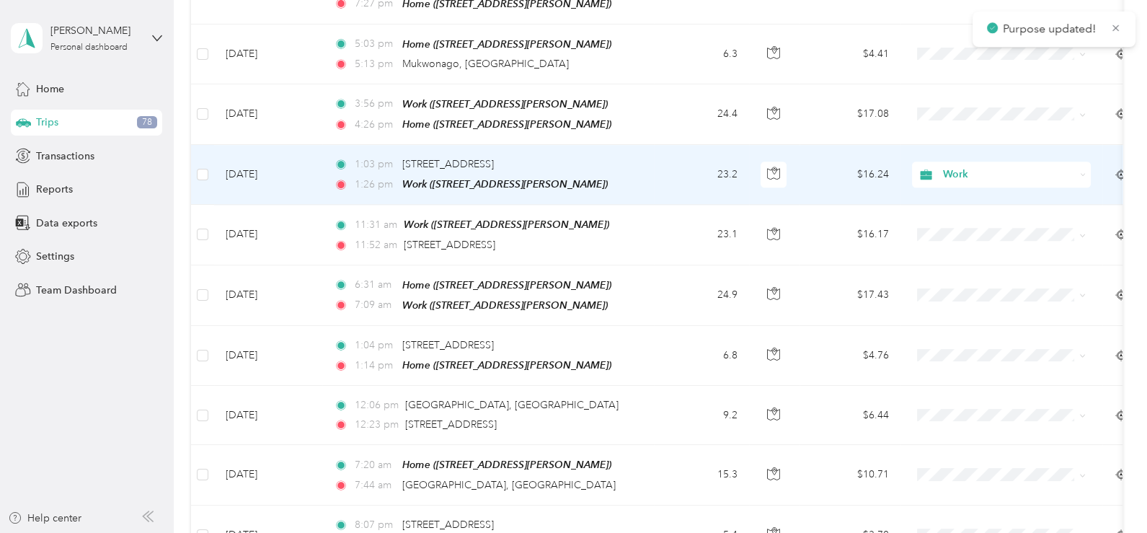
scroll to position [1803, 0]
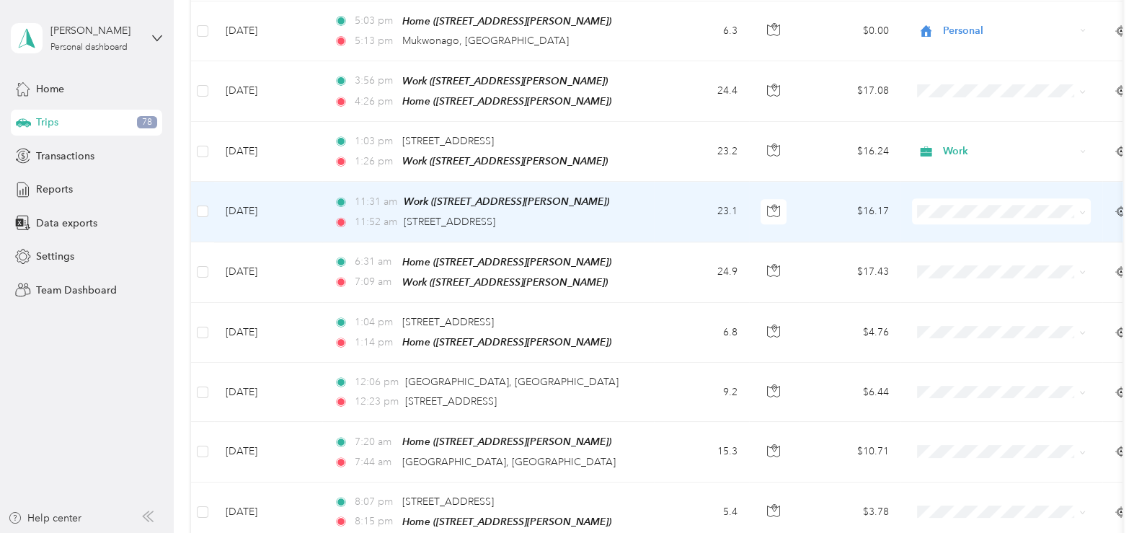
click at [1085, 209] on icon at bounding box center [1083, 212] width 6 height 6
click at [961, 211] on span "Work" at bounding box center [1014, 206] width 133 height 15
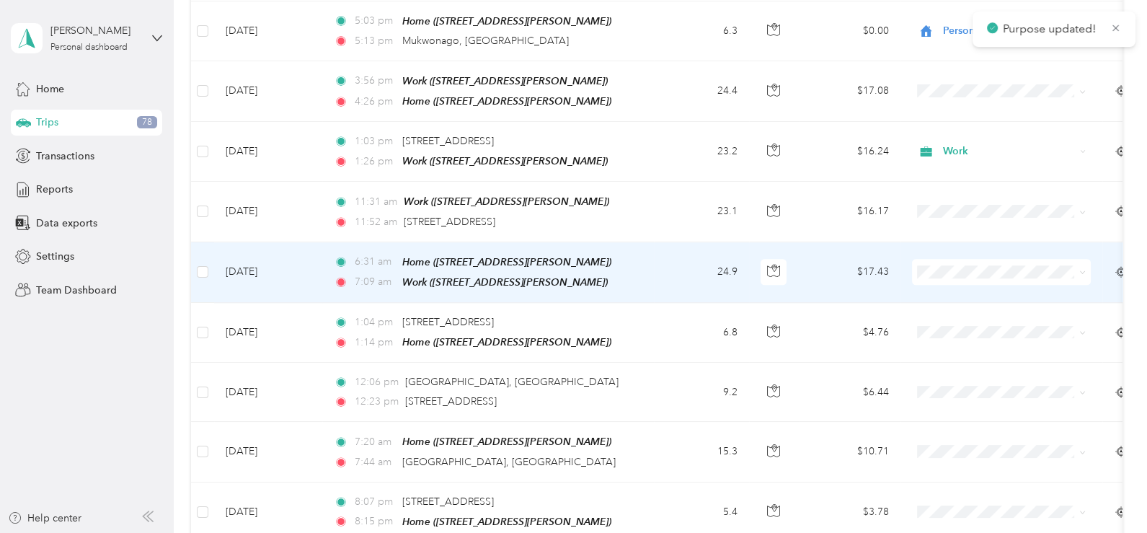
click at [1083, 269] on icon at bounding box center [1083, 272] width 6 height 6
click at [984, 265] on span "Work" at bounding box center [1014, 270] width 133 height 15
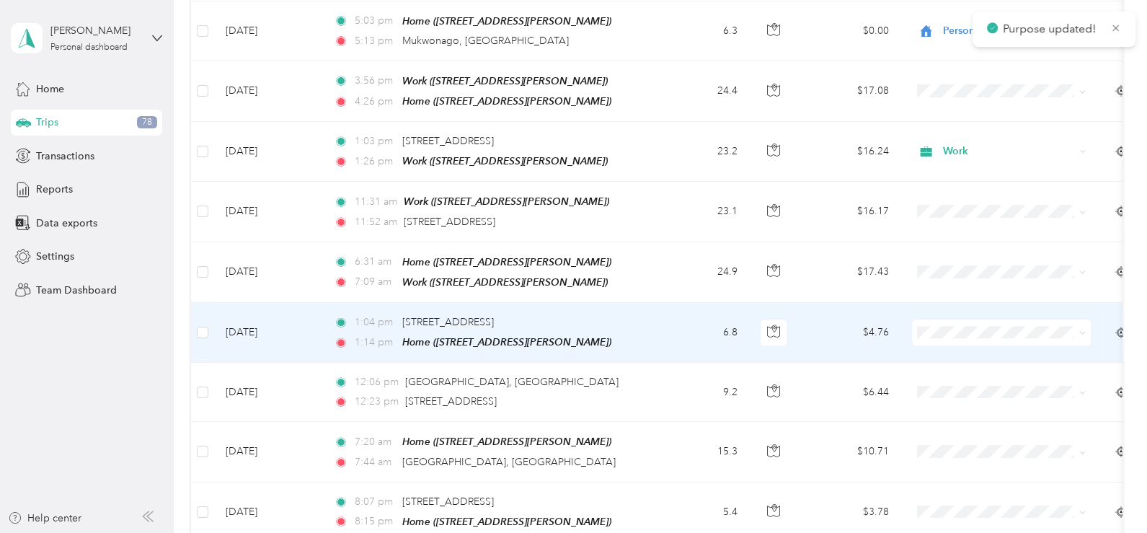
click at [1083, 330] on icon at bounding box center [1083, 333] width 6 height 6
click at [977, 331] on li "Work" at bounding box center [1001, 327] width 179 height 25
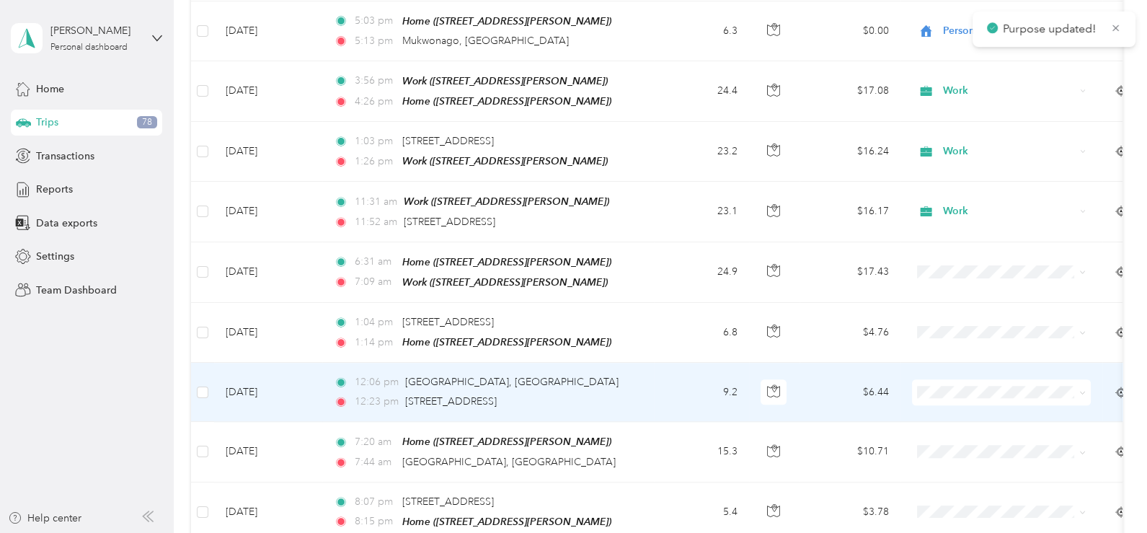
click at [1085, 389] on icon at bounding box center [1083, 392] width 6 height 6
click at [977, 187] on li "Personal" at bounding box center [1001, 182] width 179 height 25
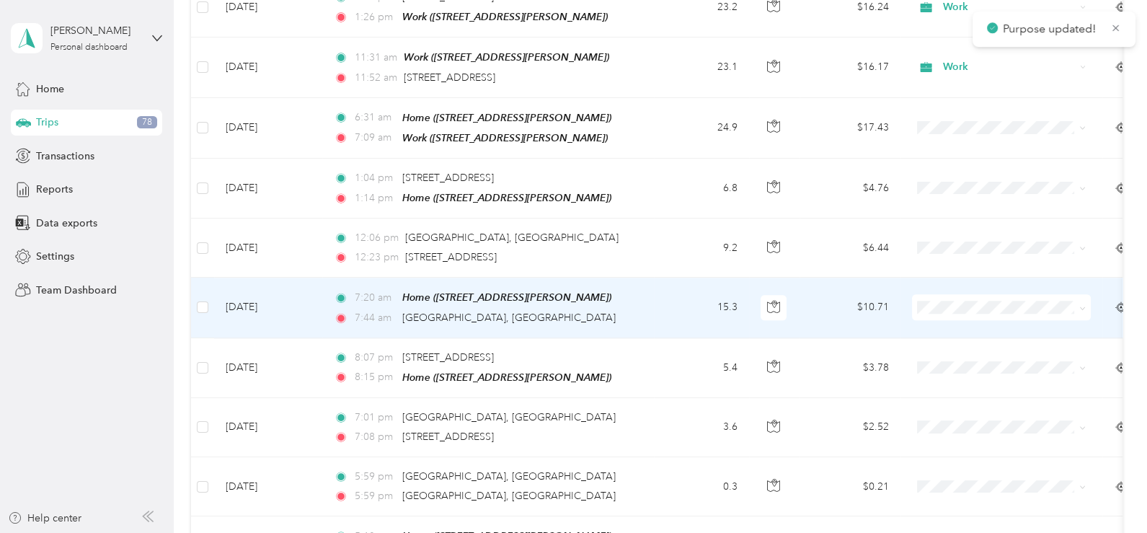
scroll to position [2019, 0]
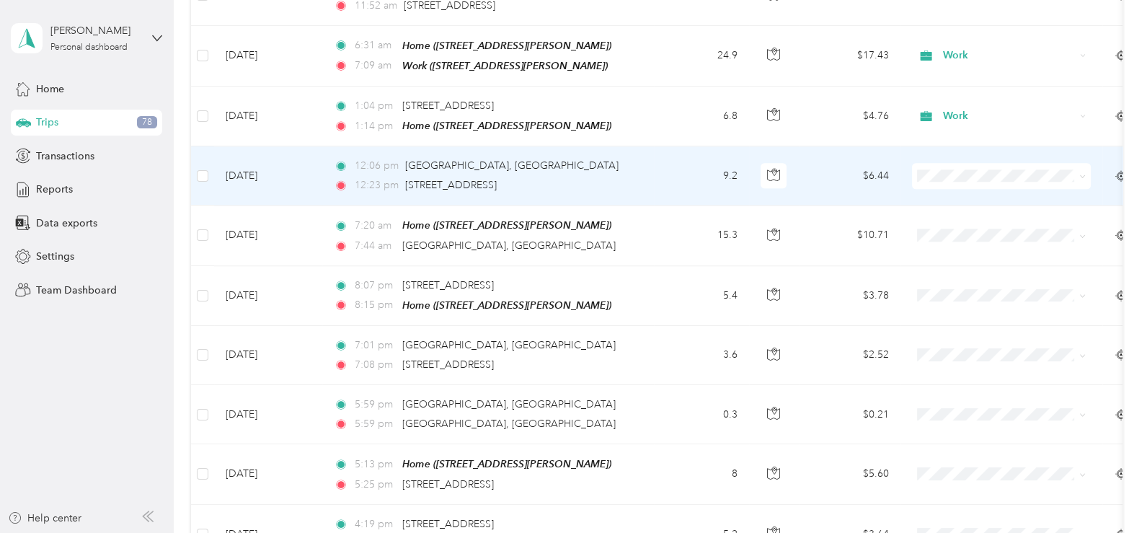
click at [1085, 173] on icon at bounding box center [1083, 176] width 6 height 6
click at [963, 198] on span "Personal" at bounding box center [1014, 192] width 133 height 15
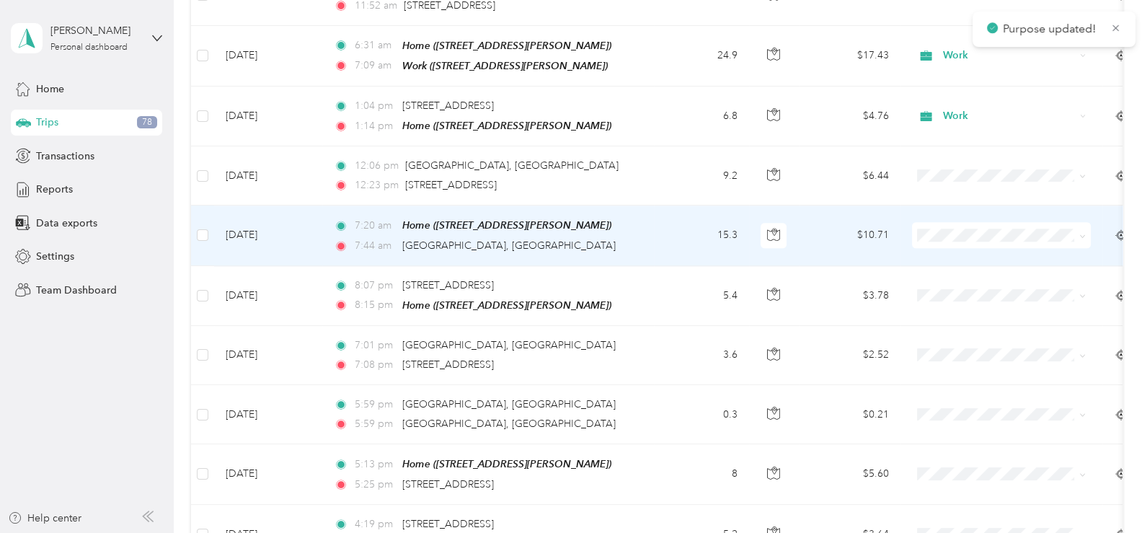
click at [1083, 233] on icon at bounding box center [1083, 236] width 6 height 6
click at [981, 225] on span "Work" at bounding box center [1014, 231] width 133 height 15
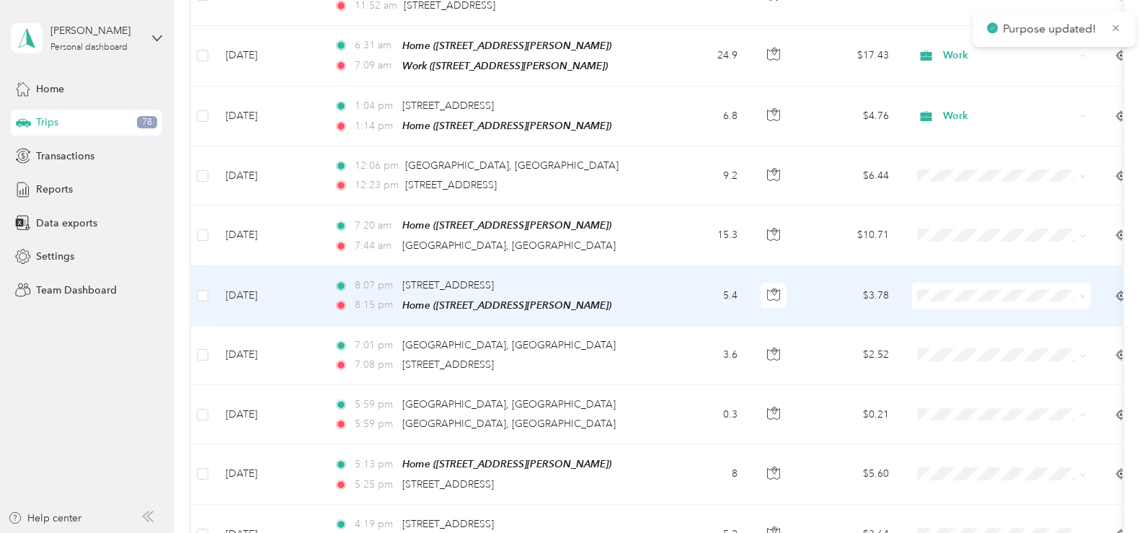
click at [1082, 293] on icon at bounding box center [1083, 296] width 6 height 6
click at [1001, 288] on span "Work" at bounding box center [1014, 290] width 133 height 15
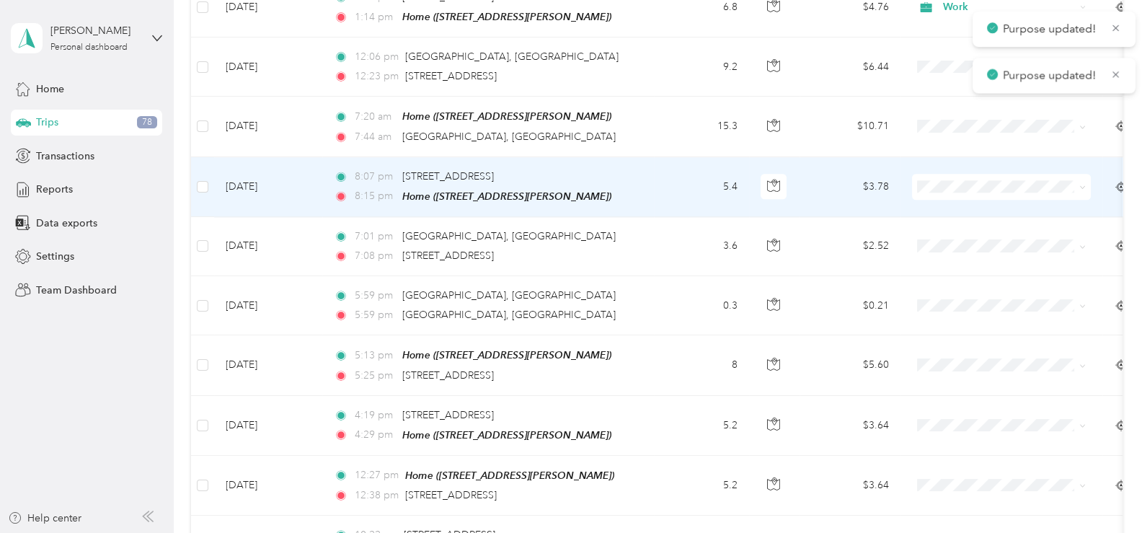
scroll to position [2164, 0]
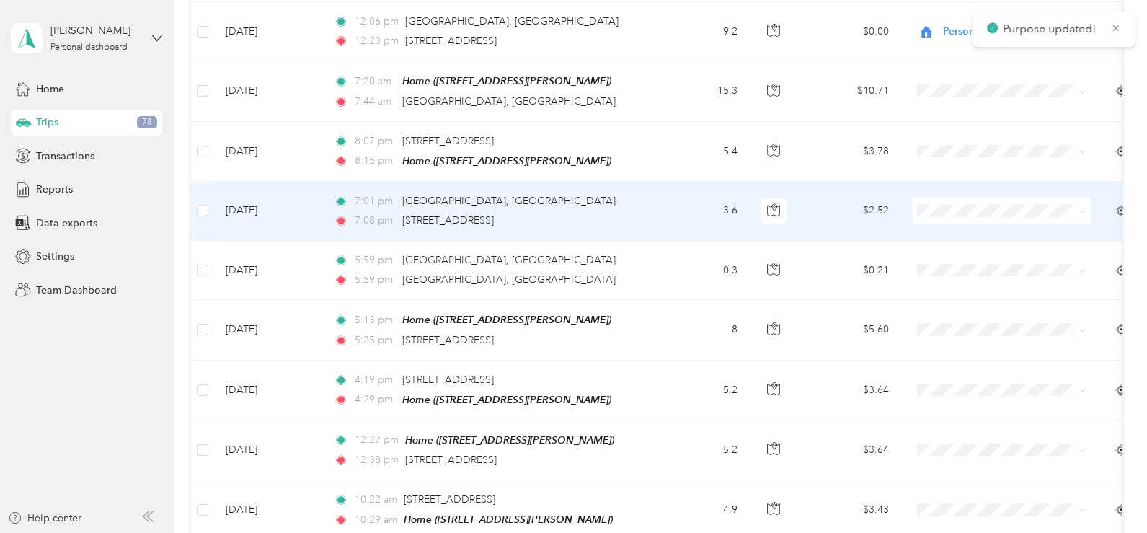
click at [1080, 208] on icon at bounding box center [1083, 211] width 6 height 6
click at [984, 226] on span "Personal" at bounding box center [1014, 231] width 133 height 15
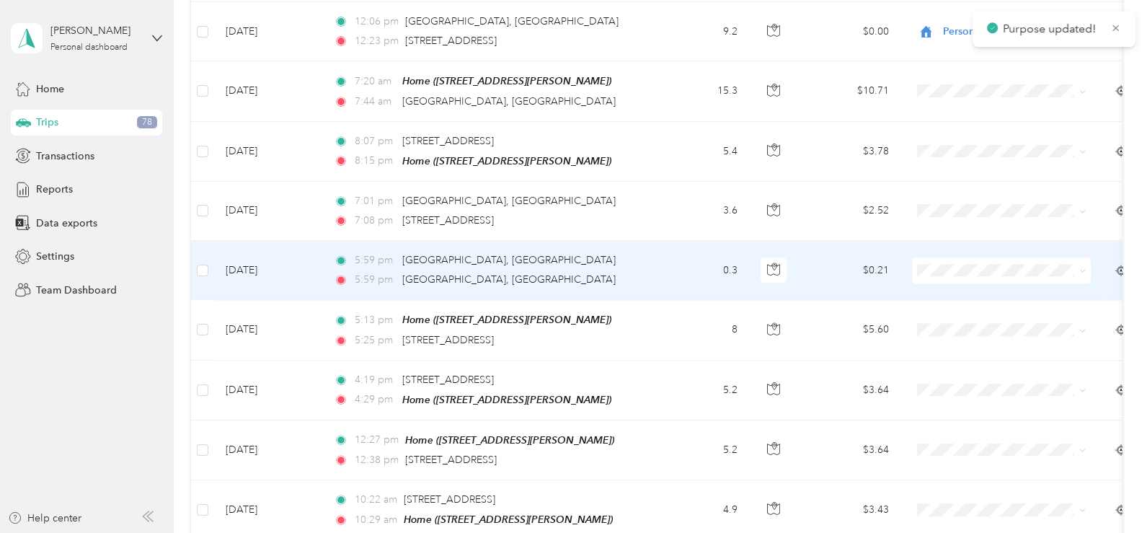
click at [1083, 268] on icon at bounding box center [1083, 271] width 6 height 6
click at [984, 286] on span "Personal" at bounding box center [1014, 290] width 133 height 15
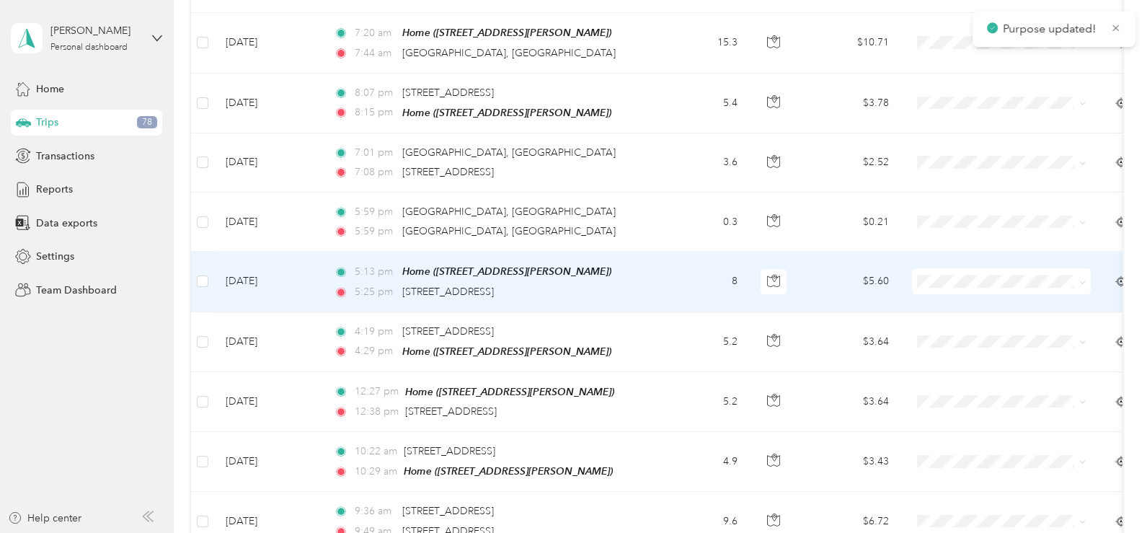
scroll to position [2235, 0]
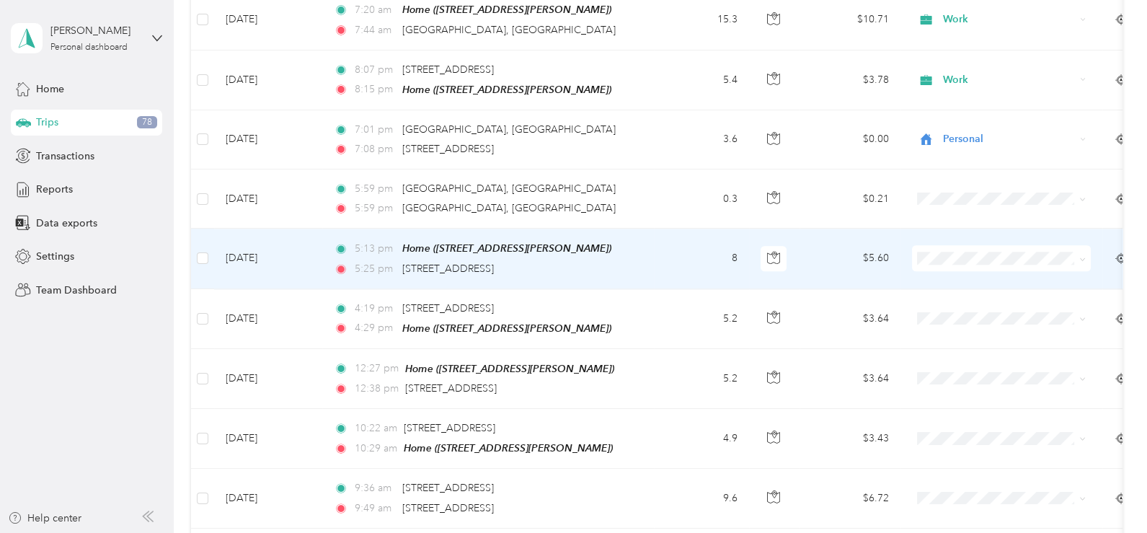
click at [1080, 256] on icon at bounding box center [1083, 259] width 6 height 6
click at [1006, 273] on span "Personal" at bounding box center [1014, 277] width 133 height 15
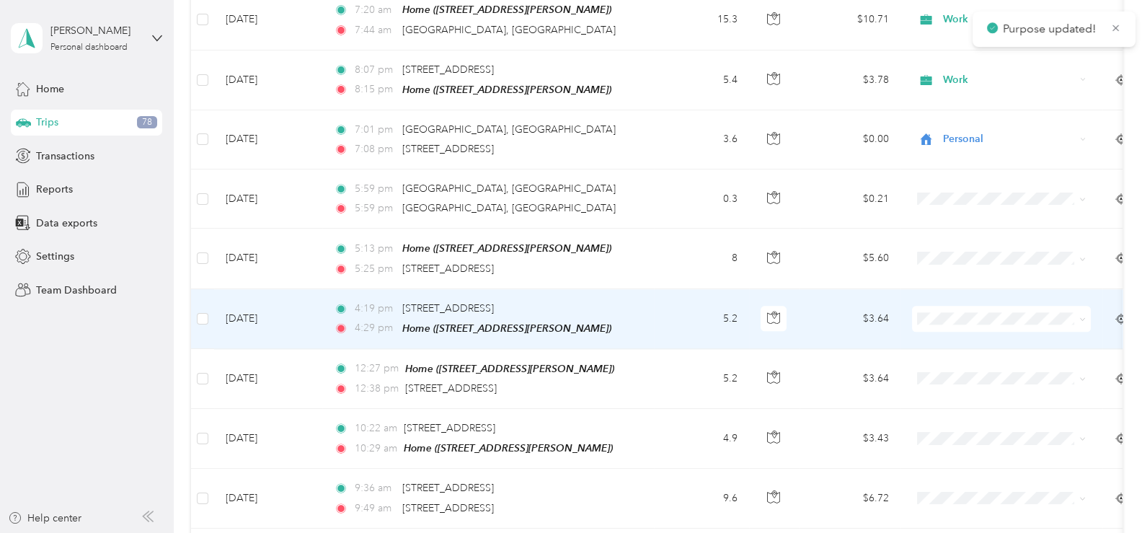
click at [1083, 316] on icon at bounding box center [1083, 319] width 6 height 6
click at [1004, 334] on span "Personal" at bounding box center [1014, 334] width 133 height 15
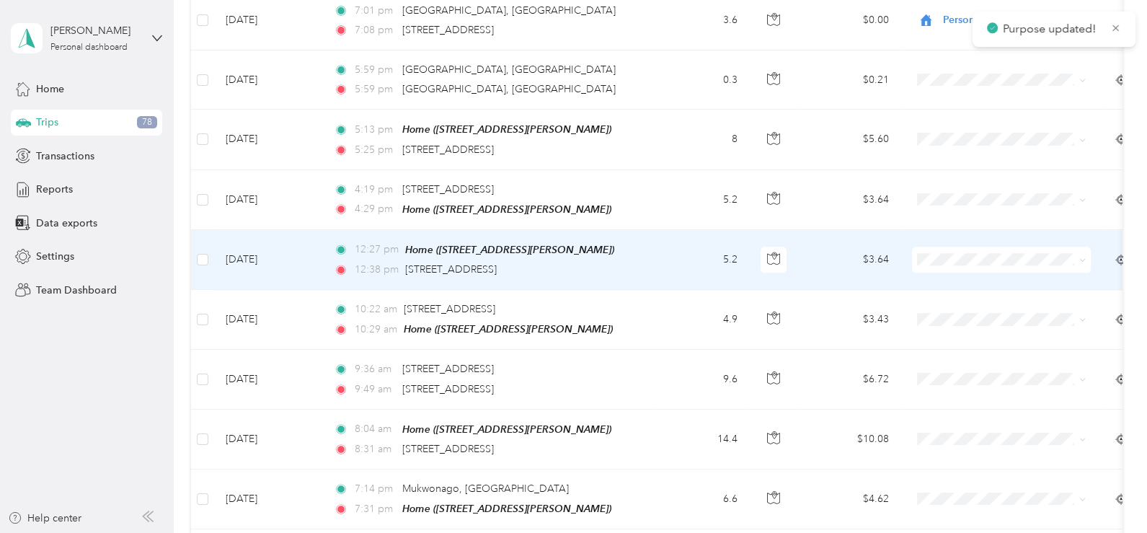
scroll to position [2379, 0]
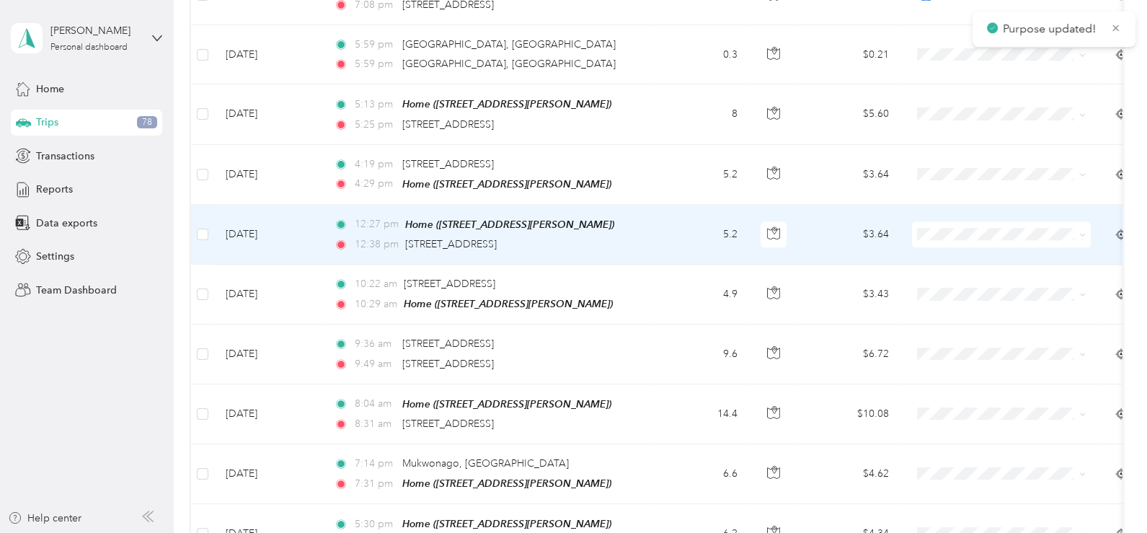
click at [1085, 234] on icon at bounding box center [1083, 235] width 4 height 3
click at [1008, 250] on span "Personal" at bounding box center [1014, 247] width 133 height 15
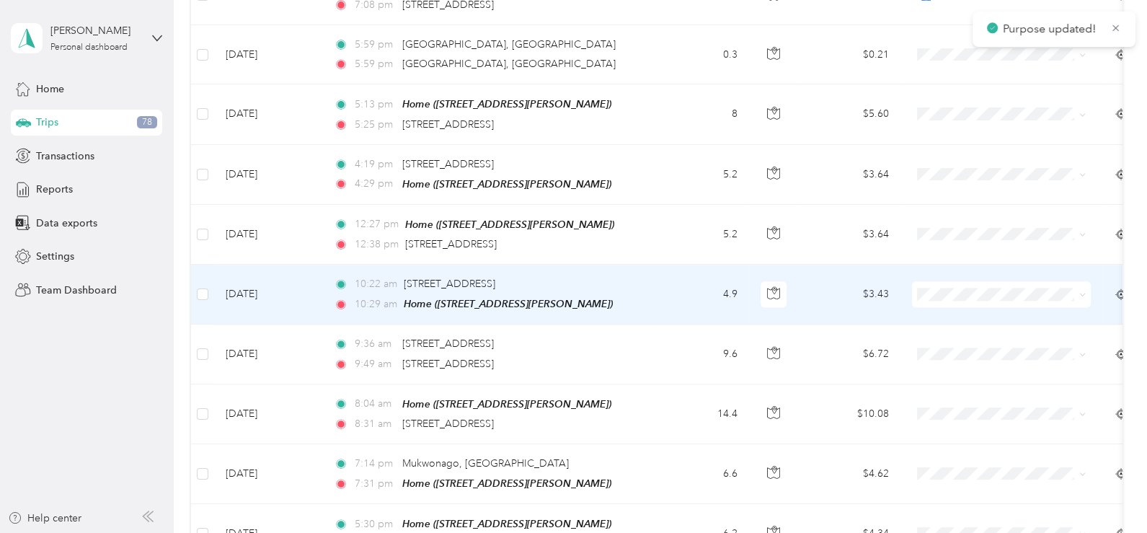
click at [1085, 291] on icon at bounding box center [1083, 294] width 6 height 6
click at [965, 309] on span "Personal" at bounding box center [1014, 311] width 133 height 15
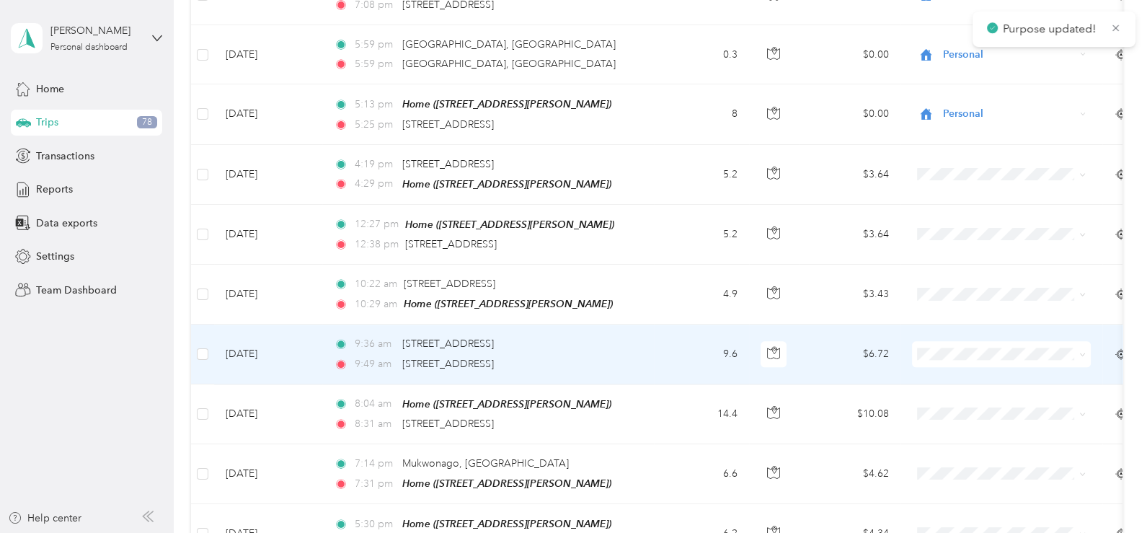
scroll to position [2451, 0]
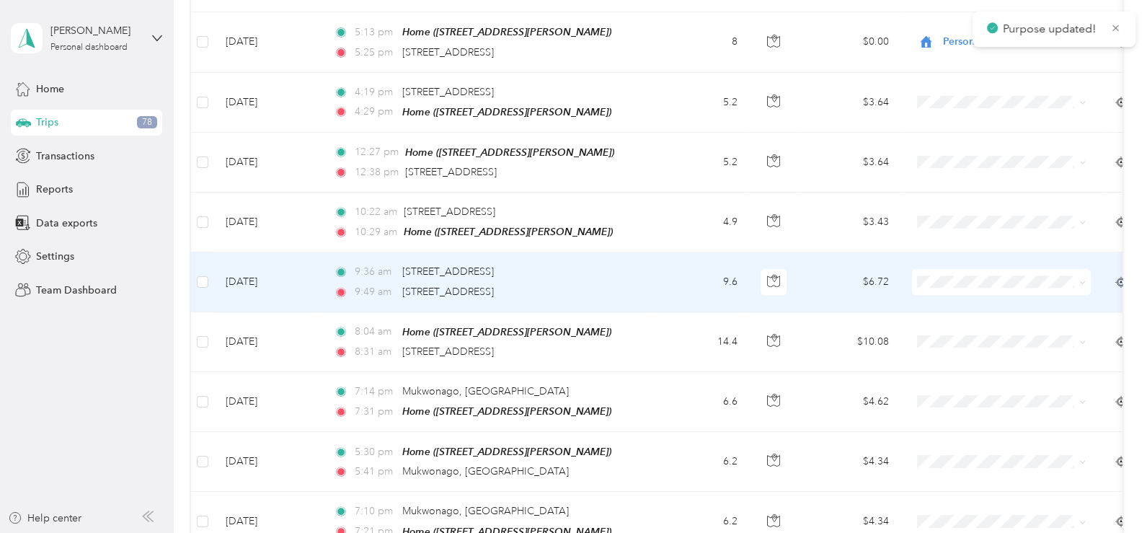
click at [1082, 279] on icon at bounding box center [1083, 282] width 6 height 6
click at [976, 275] on li "Work" at bounding box center [1001, 272] width 179 height 25
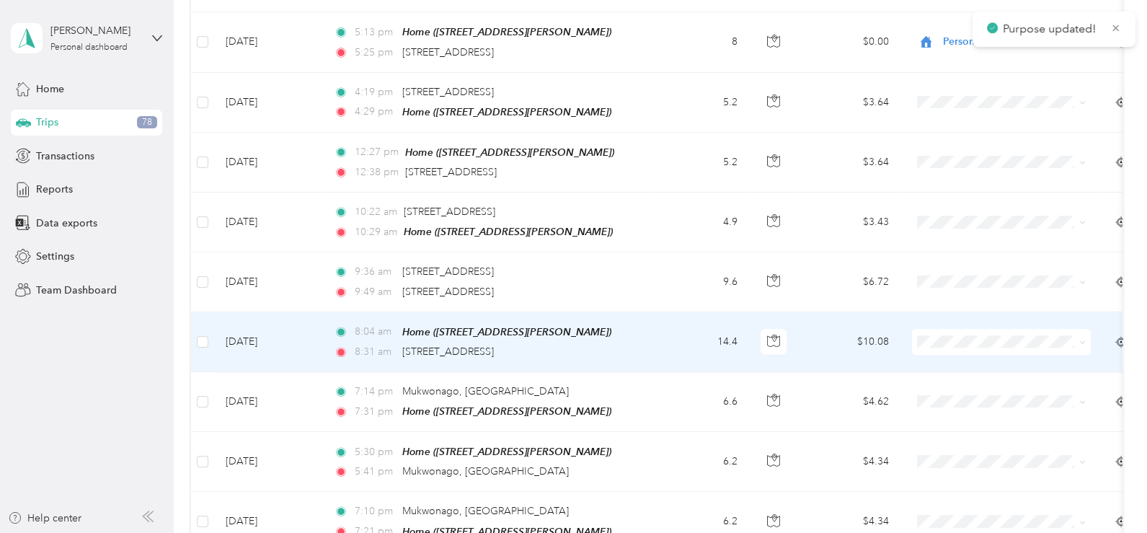
click at [1080, 339] on icon at bounding box center [1083, 342] width 6 height 6
click at [1021, 326] on span "Work" at bounding box center [1014, 332] width 133 height 15
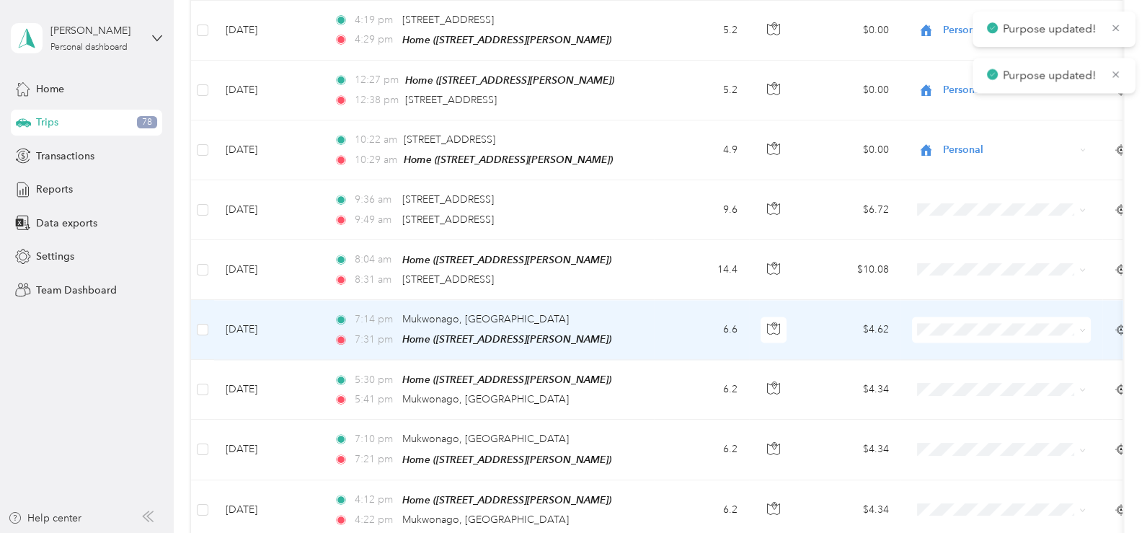
scroll to position [2596, 0]
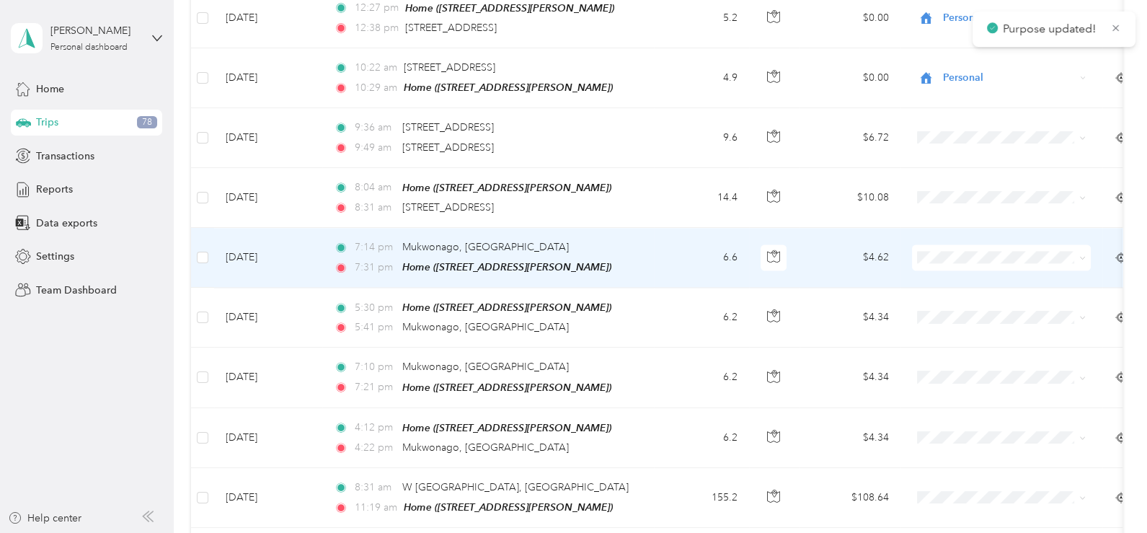
click at [1085, 257] on icon at bounding box center [1083, 258] width 4 height 3
click at [1017, 263] on li "Personal" at bounding box center [1001, 272] width 179 height 25
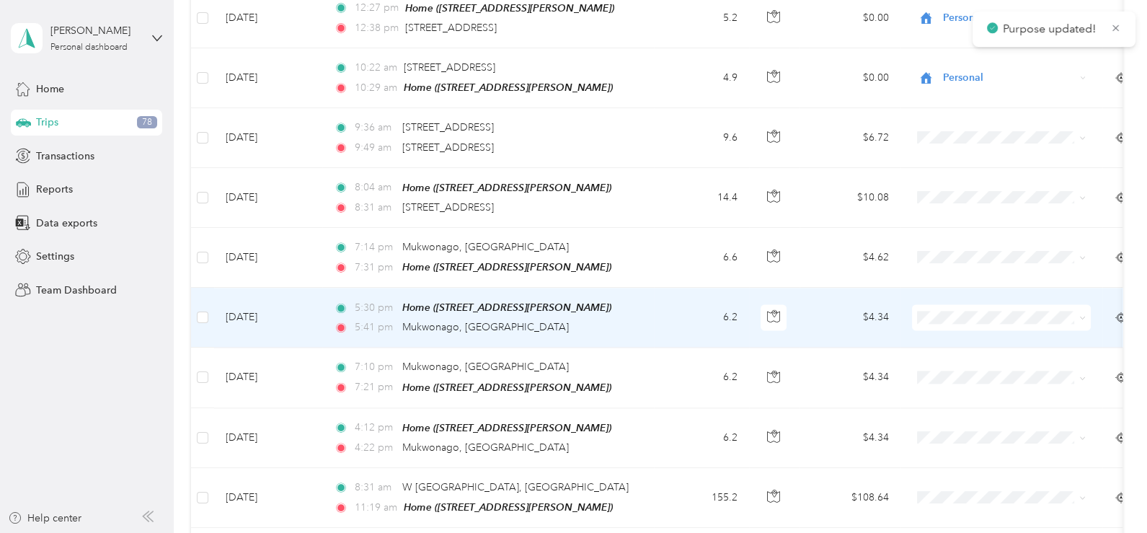
click at [1080, 314] on icon at bounding box center [1083, 317] width 6 height 6
click at [1014, 327] on span "Personal" at bounding box center [1014, 328] width 133 height 15
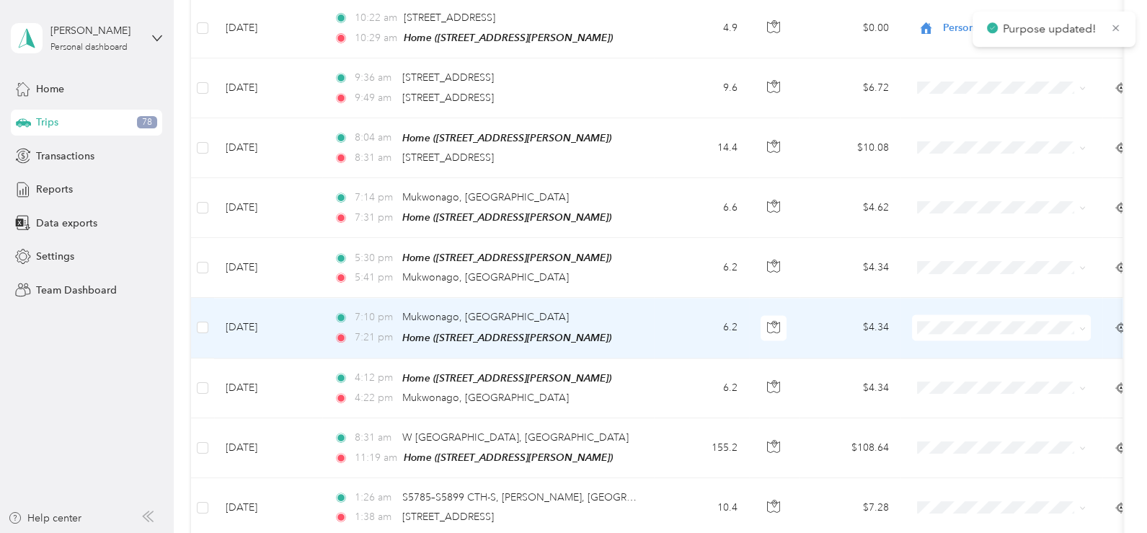
scroll to position [2668, 0]
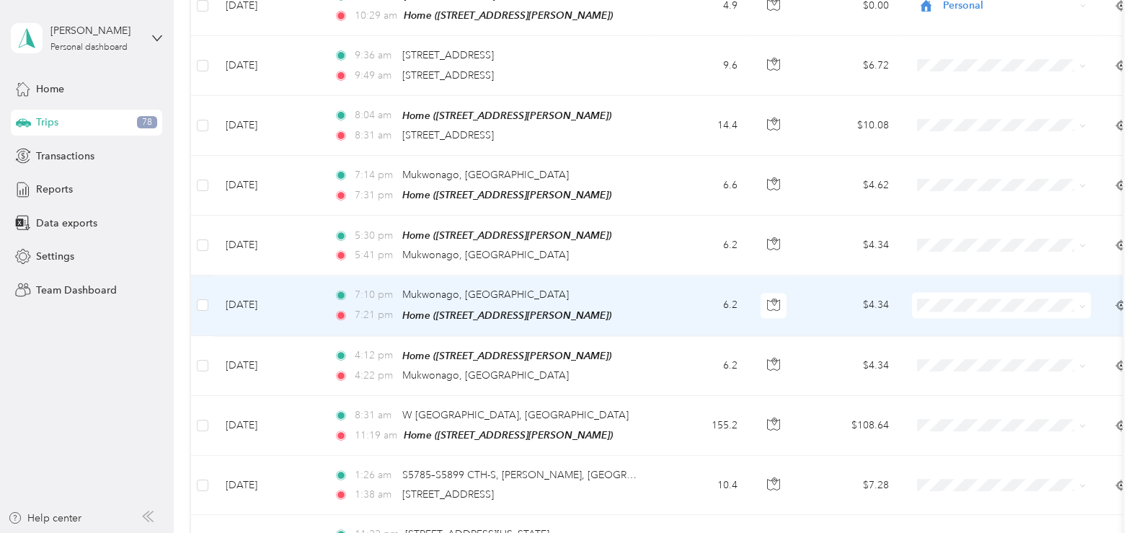
click at [1081, 303] on icon at bounding box center [1083, 306] width 6 height 6
click at [992, 315] on span "Personal" at bounding box center [1014, 318] width 133 height 15
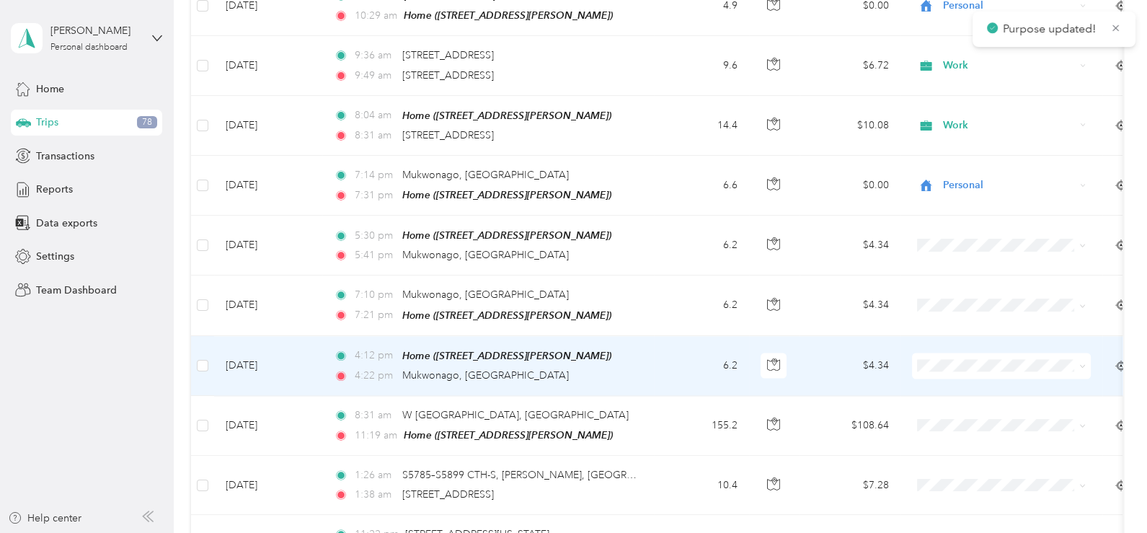
click at [1084, 359] on span at bounding box center [1083, 365] width 6 height 12
click at [1085, 363] on icon at bounding box center [1083, 366] width 6 height 6
click at [988, 146] on span "Personal" at bounding box center [1014, 146] width 133 height 15
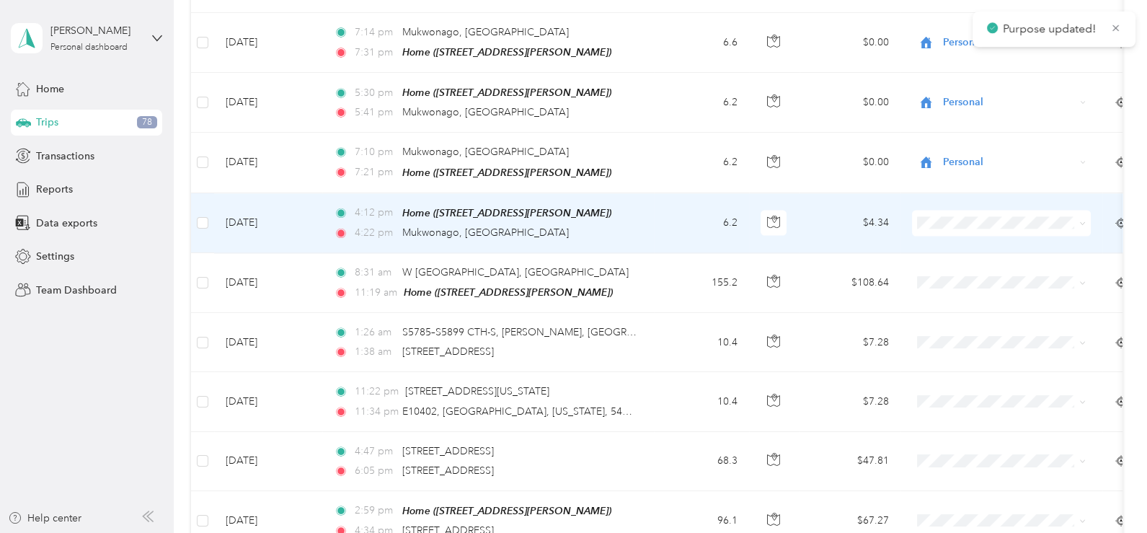
scroll to position [2812, 0]
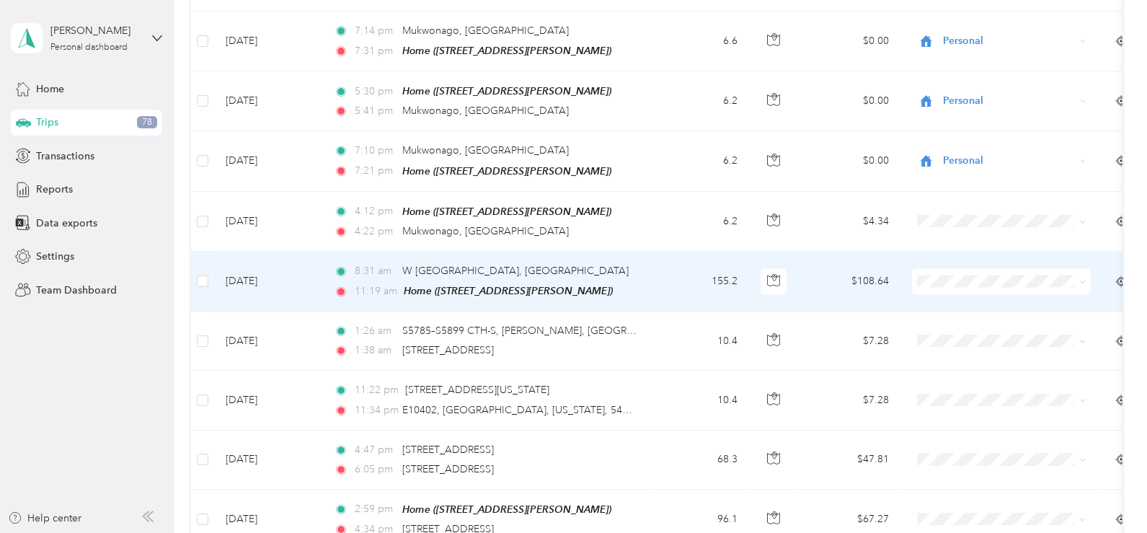
click at [1083, 281] on icon at bounding box center [1083, 282] width 4 height 3
click at [992, 288] on span "Personal" at bounding box center [1014, 292] width 133 height 15
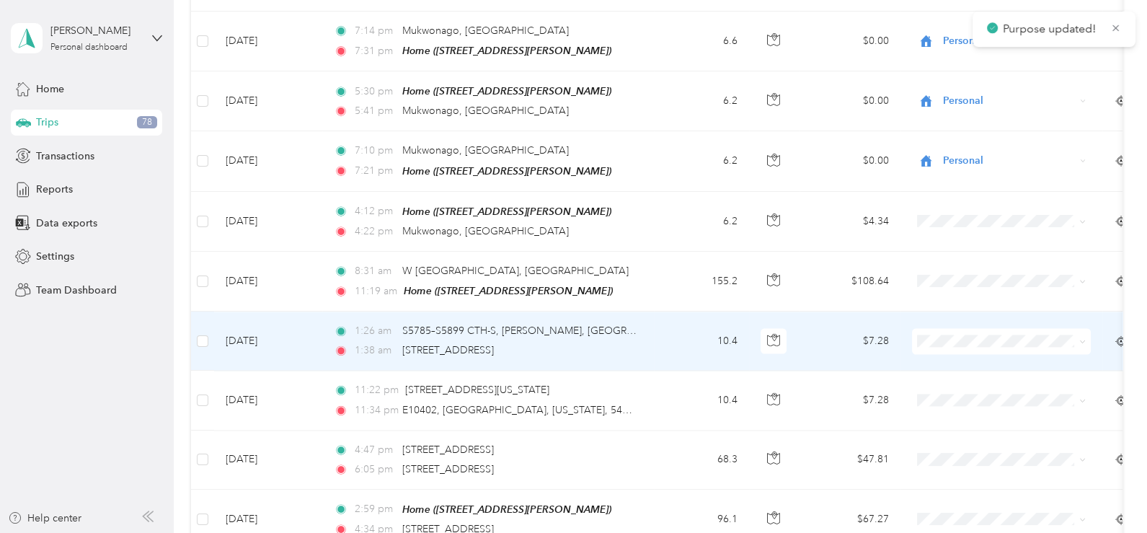
click at [1083, 338] on icon at bounding box center [1083, 341] width 6 height 6
click at [992, 350] on span "Personal" at bounding box center [1014, 351] width 133 height 15
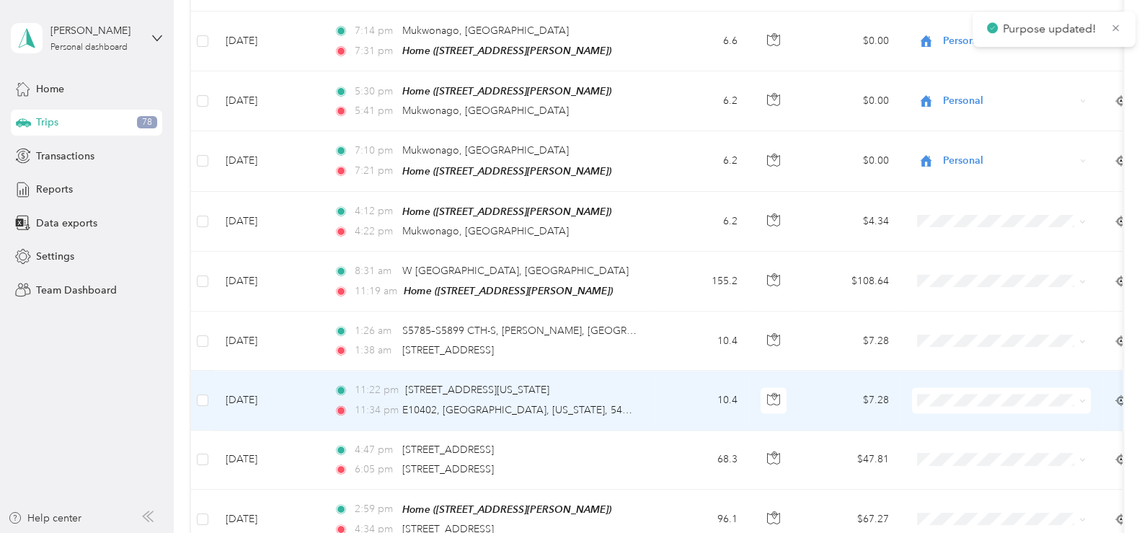
click at [1083, 397] on icon at bounding box center [1083, 400] width 6 height 6
click at [966, 178] on span "Personal" at bounding box center [1014, 176] width 133 height 15
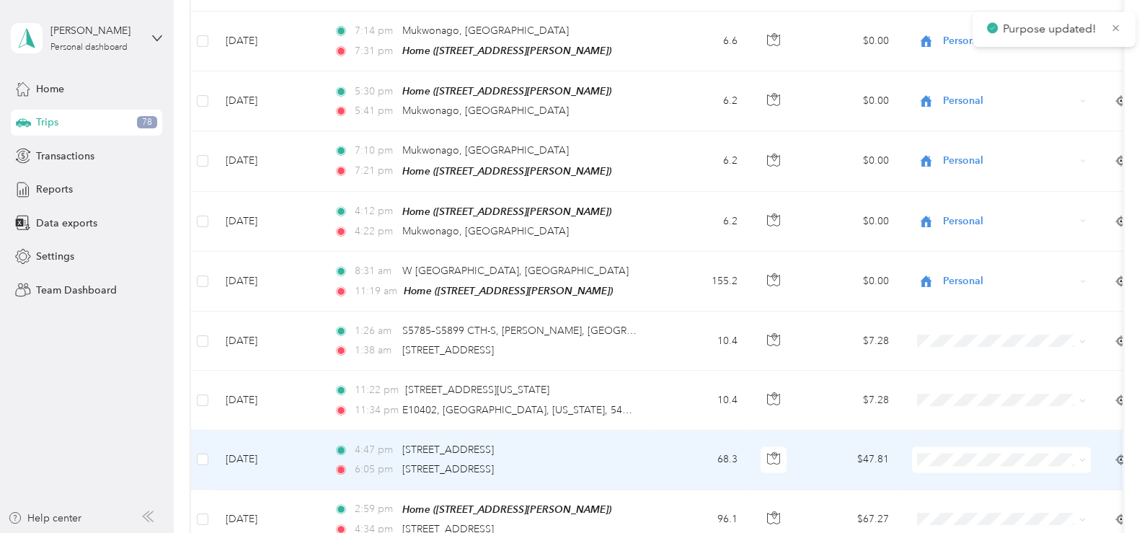
click at [1084, 457] on icon at bounding box center [1083, 460] width 6 height 6
click at [977, 239] on span "Personal" at bounding box center [1014, 239] width 133 height 15
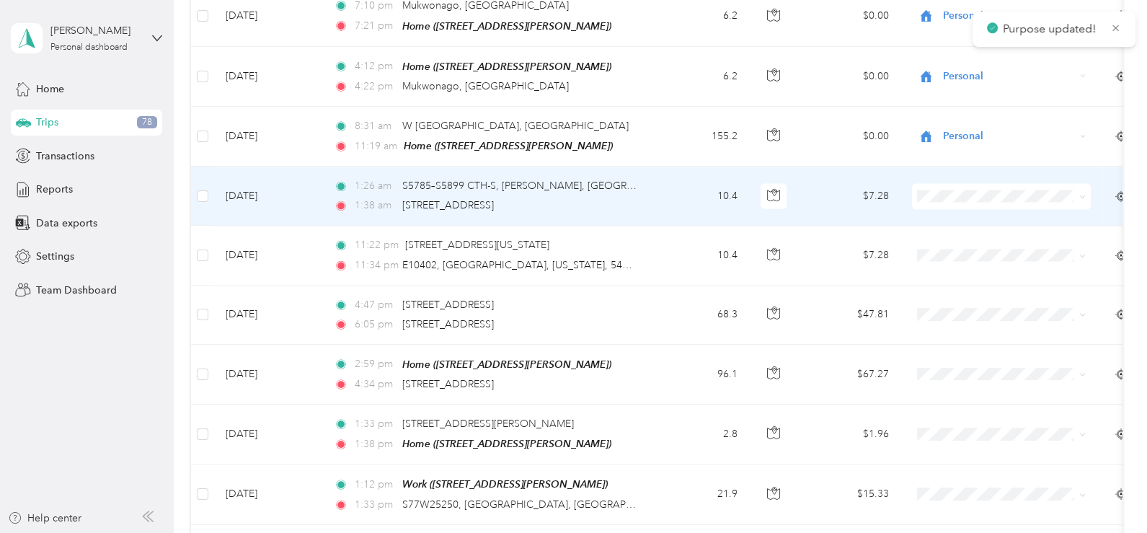
scroll to position [3029, 0]
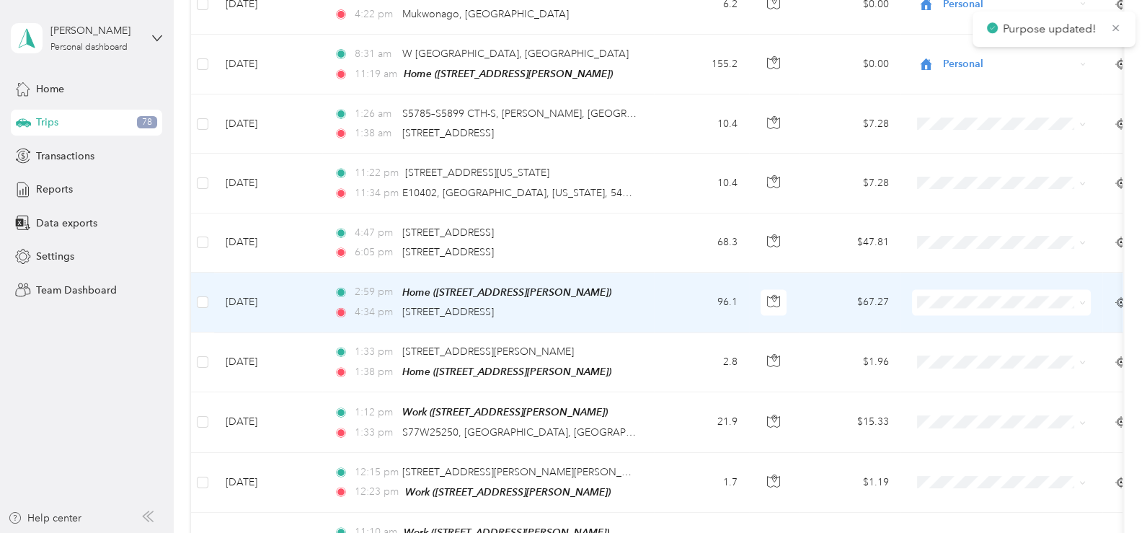
click at [1086, 289] on span at bounding box center [1001, 302] width 179 height 26
click at [1080, 299] on icon at bounding box center [1083, 302] width 6 height 6
click at [987, 312] on span "Personal" at bounding box center [1014, 312] width 133 height 15
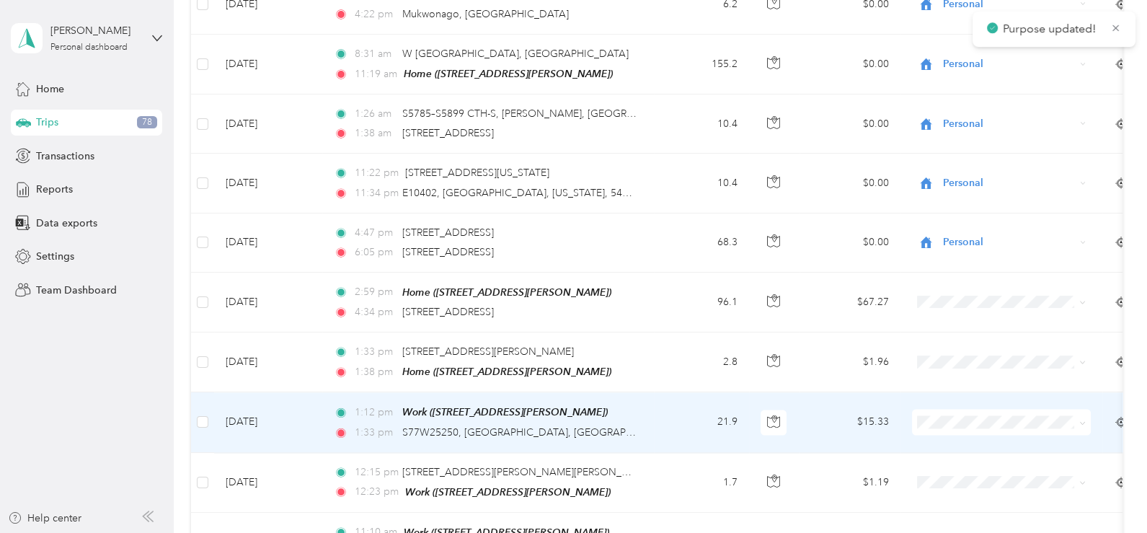
click at [1083, 421] on icon at bounding box center [1083, 422] width 4 height 3
click at [963, 176] on span "Work" at bounding box center [1014, 175] width 133 height 15
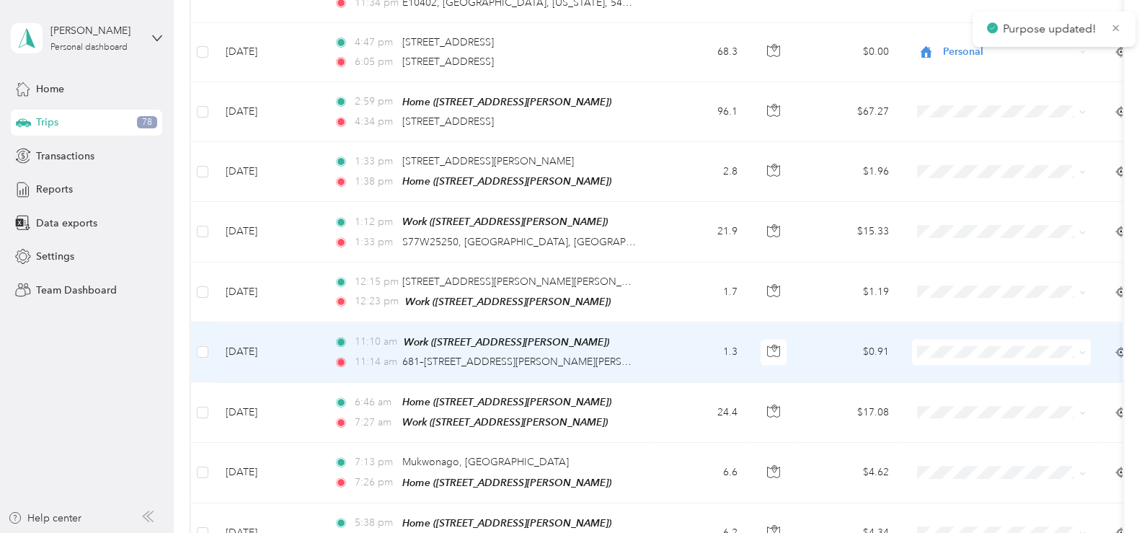
scroll to position [3246, 0]
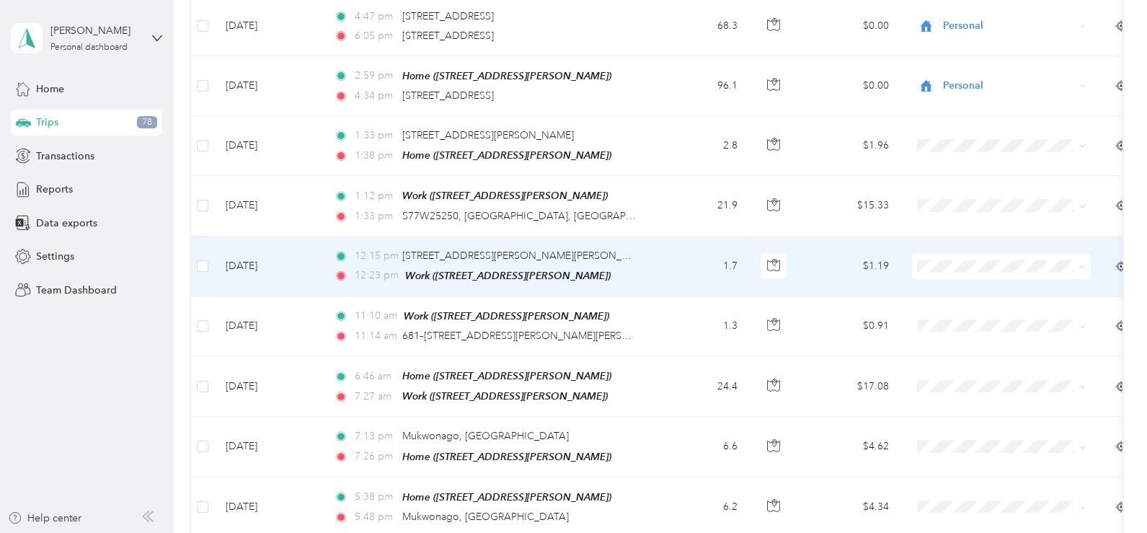
click at [1084, 265] on icon at bounding box center [1083, 266] width 4 height 3
click at [976, 244] on span "Work" at bounding box center [1014, 248] width 133 height 15
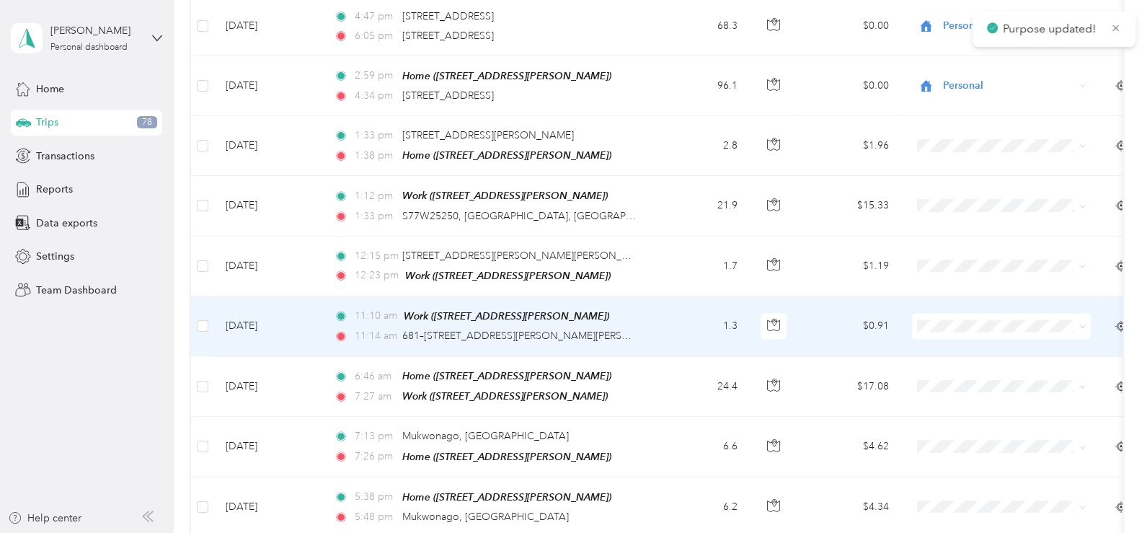
click at [1083, 325] on icon at bounding box center [1083, 326] width 4 height 3
click at [966, 308] on span "Work" at bounding box center [1014, 307] width 133 height 15
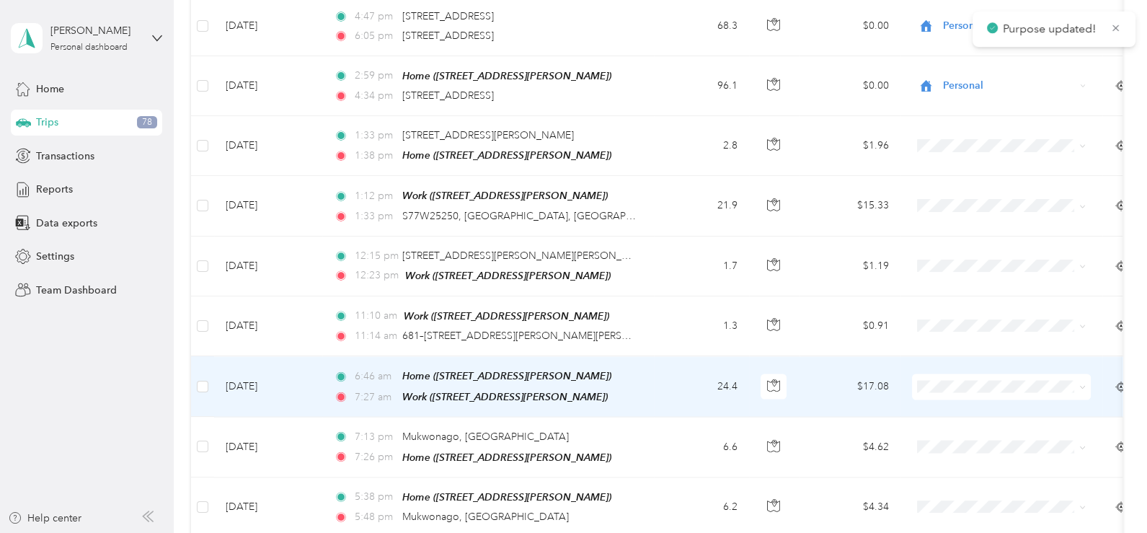
click at [1085, 384] on icon at bounding box center [1083, 387] width 6 height 6
click at [964, 136] on span "Work" at bounding box center [1014, 136] width 133 height 15
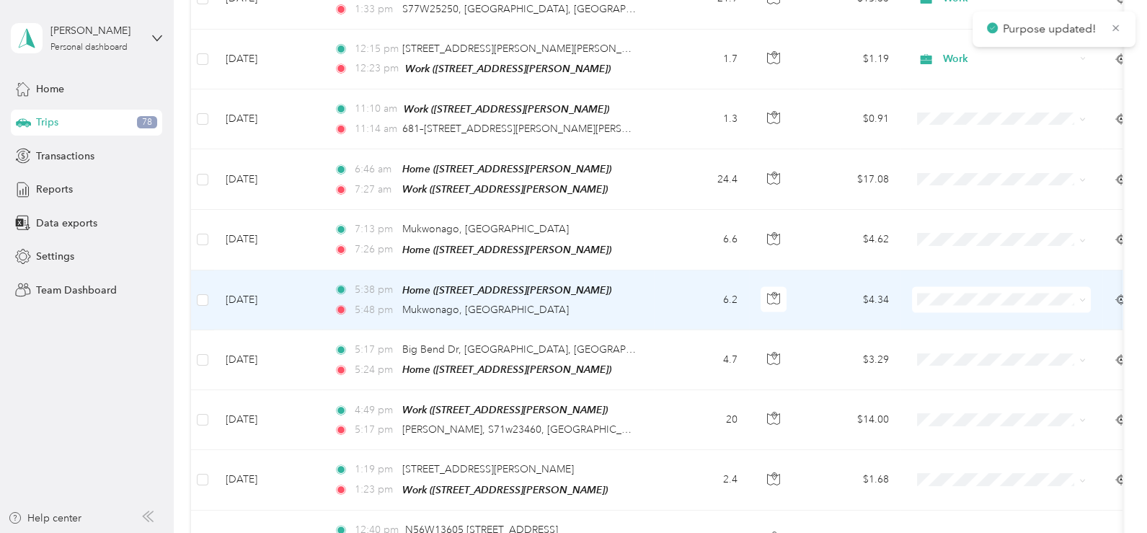
scroll to position [3462, 0]
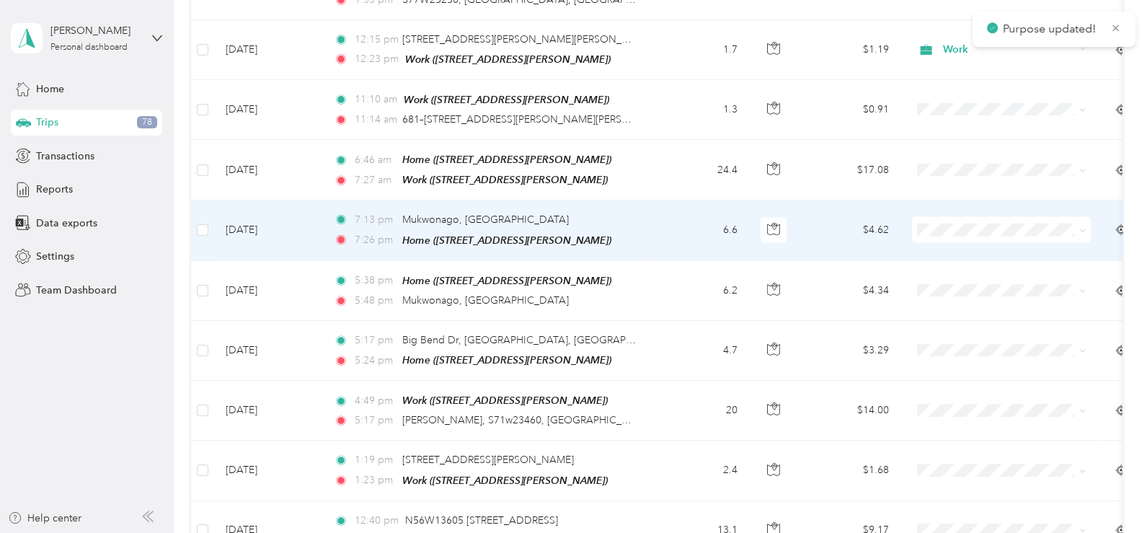
click at [1082, 228] on icon at bounding box center [1083, 231] width 6 height 6
click at [970, 237] on li "Personal" at bounding box center [1001, 235] width 179 height 25
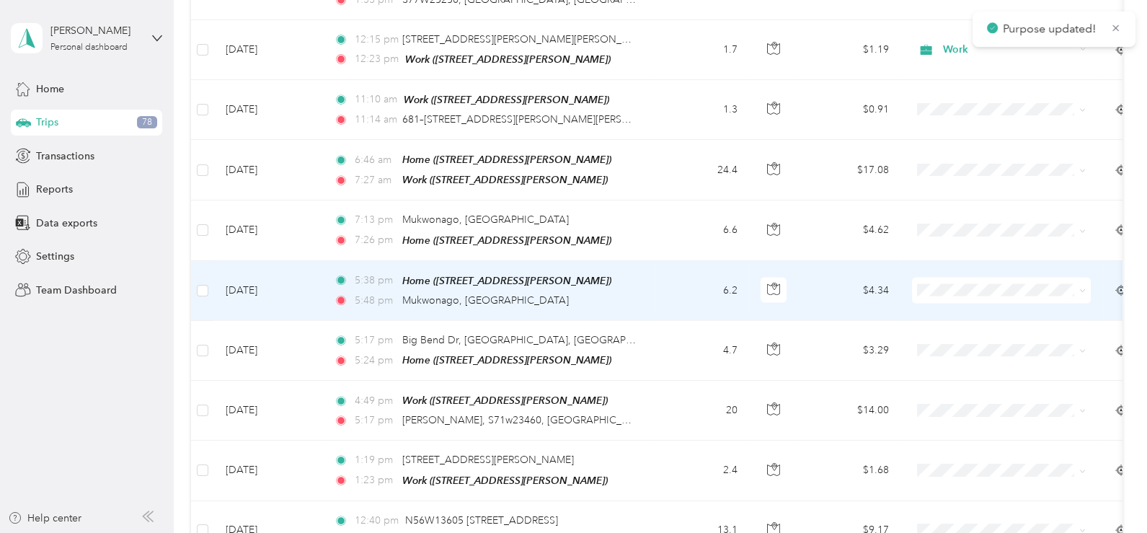
click at [1081, 288] on icon at bounding box center [1083, 291] width 6 height 6
click at [959, 291] on span "Personal" at bounding box center [1014, 294] width 133 height 15
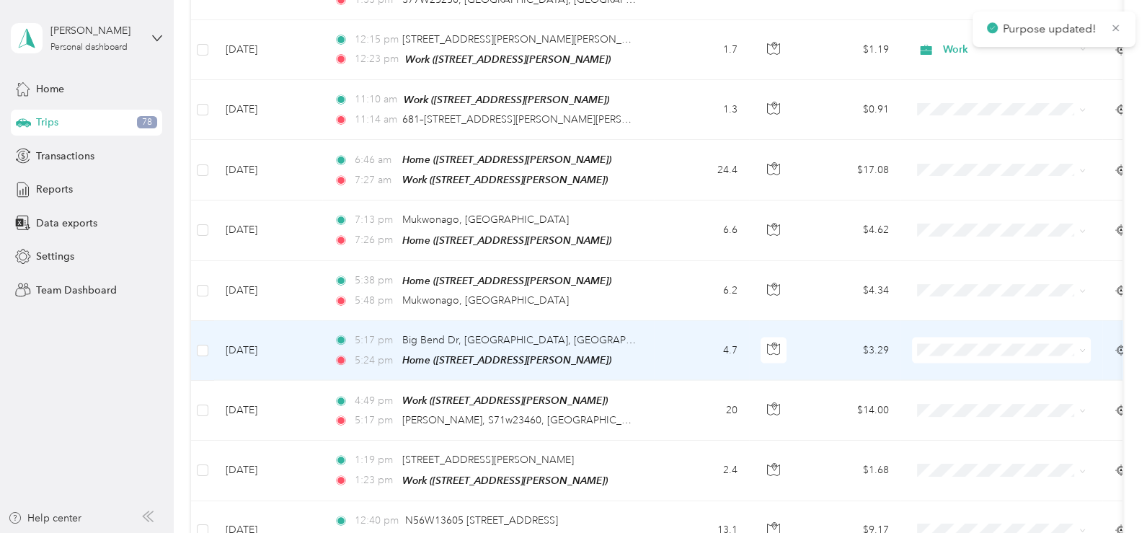
click at [1083, 350] on icon at bounding box center [1083, 351] width 4 height 3
click at [956, 354] on li "Personal" at bounding box center [1001, 353] width 179 height 25
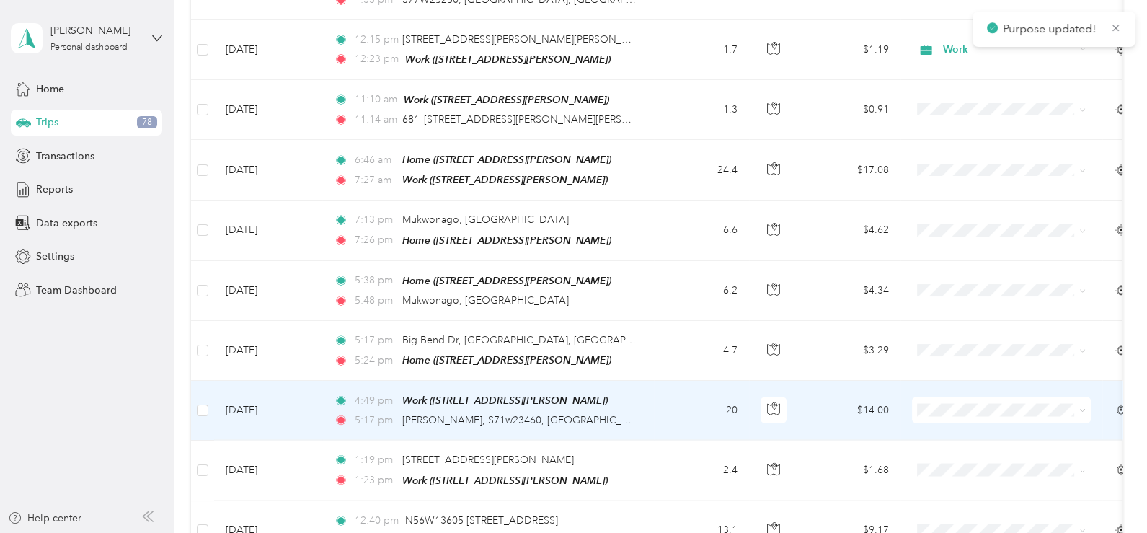
click at [1084, 407] on icon at bounding box center [1083, 410] width 6 height 6
click at [979, 157] on span "Work" at bounding box center [1014, 156] width 133 height 15
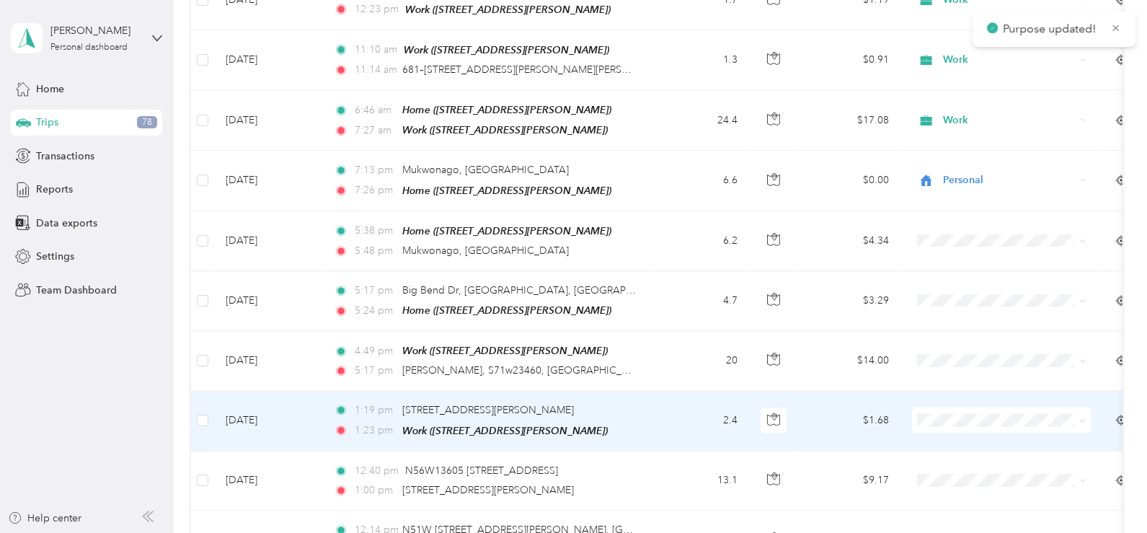
scroll to position [3534, 0]
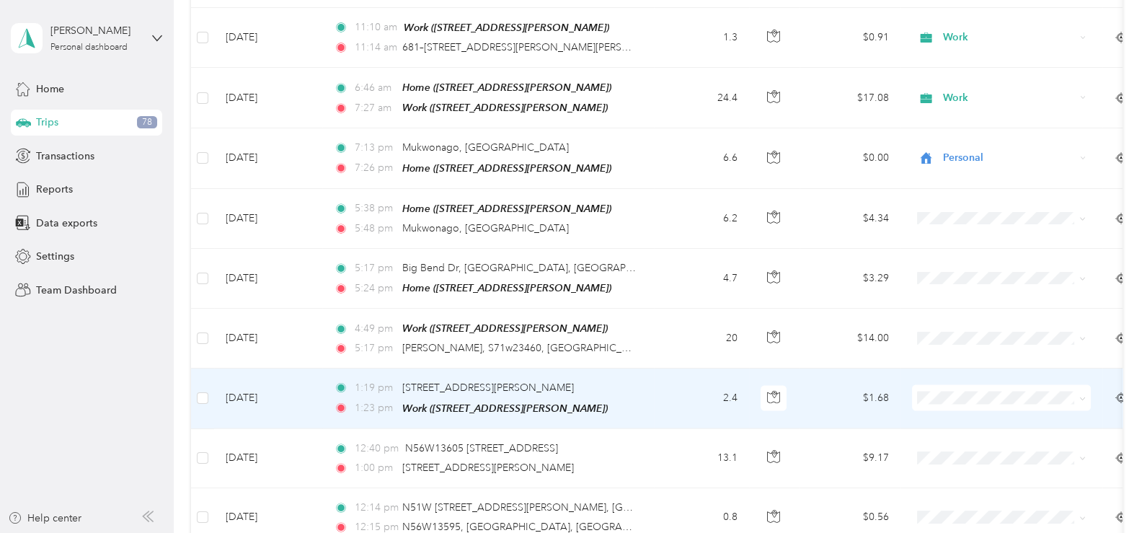
click at [1085, 396] on icon at bounding box center [1083, 399] width 6 height 6
click at [967, 140] on span "Work" at bounding box center [1014, 143] width 133 height 15
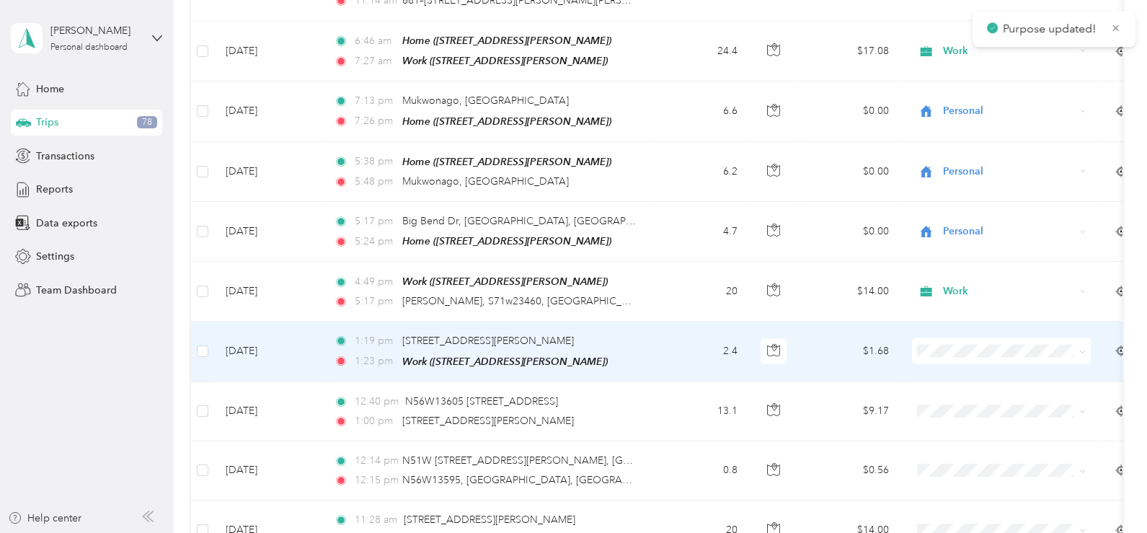
scroll to position [3606, 0]
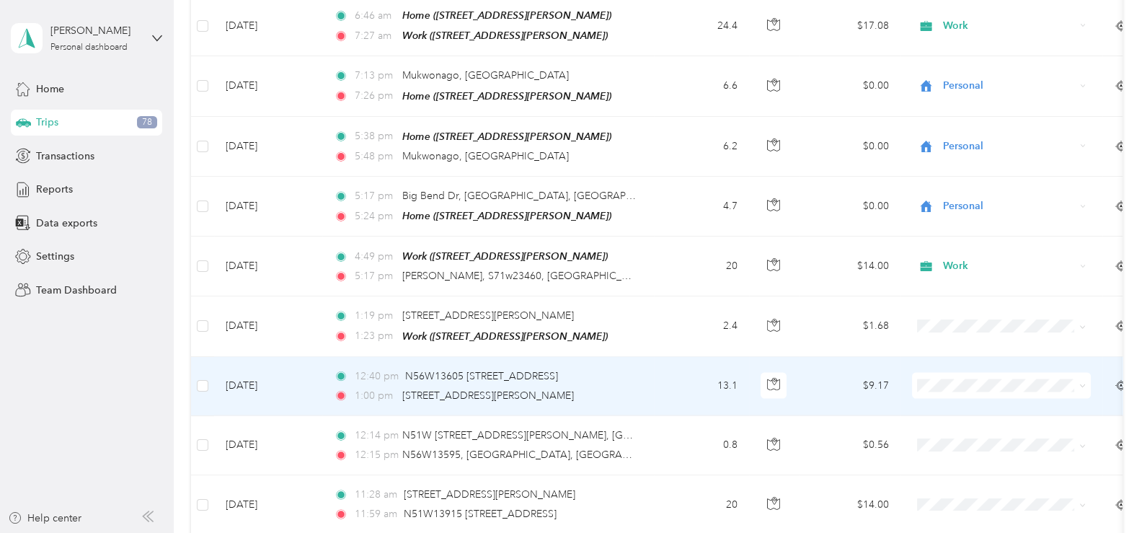
click at [1083, 383] on icon at bounding box center [1083, 386] width 6 height 6
click at [963, 128] on span "Work" at bounding box center [1014, 130] width 133 height 15
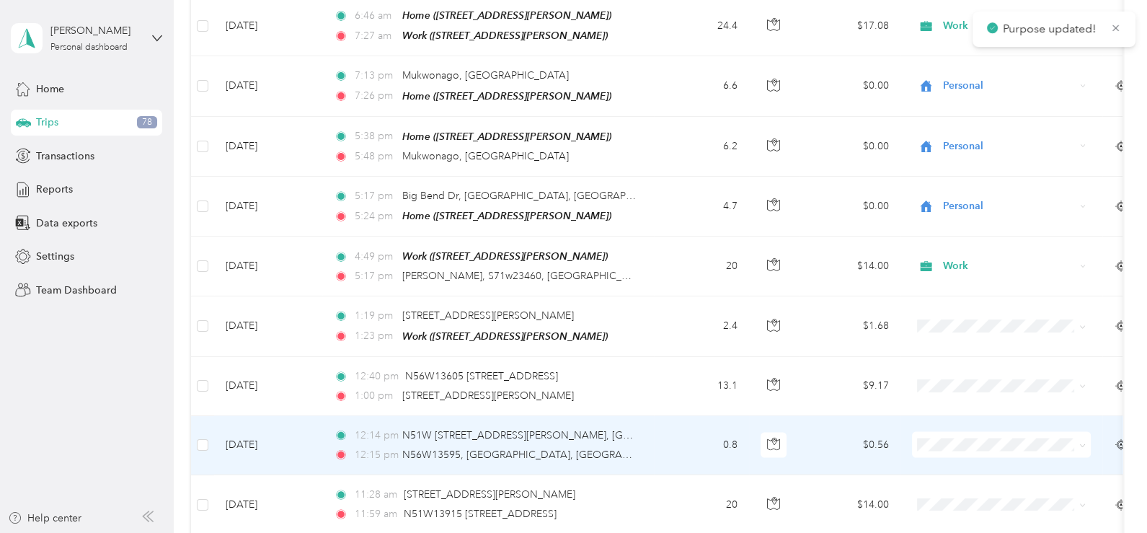
click at [1083, 443] on icon at bounding box center [1083, 446] width 6 height 6
click at [968, 185] on span "Work" at bounding box center [1014, 189] width 133 height 15
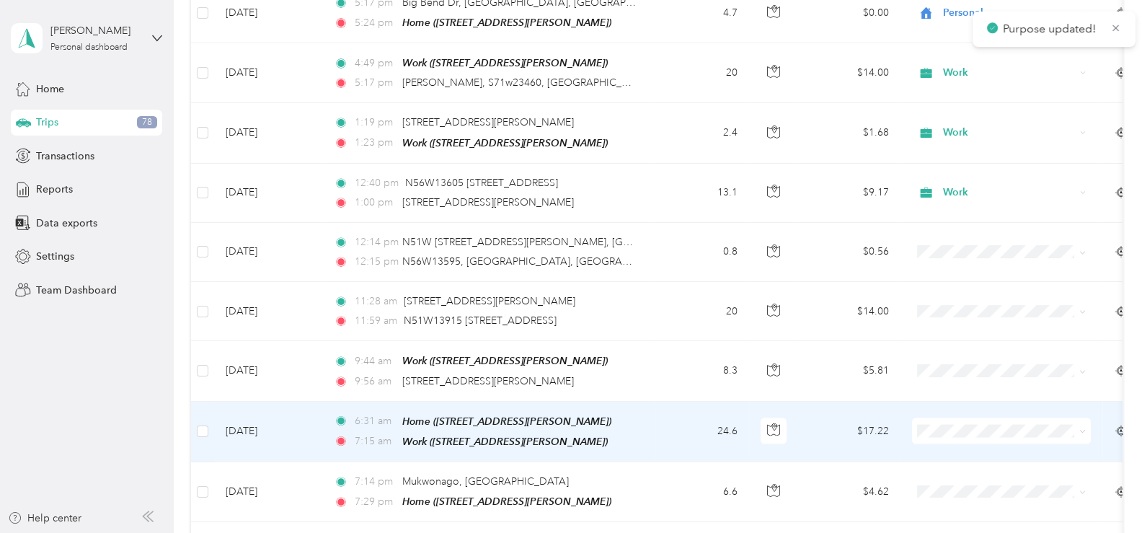
scroll to position [3823, 0]
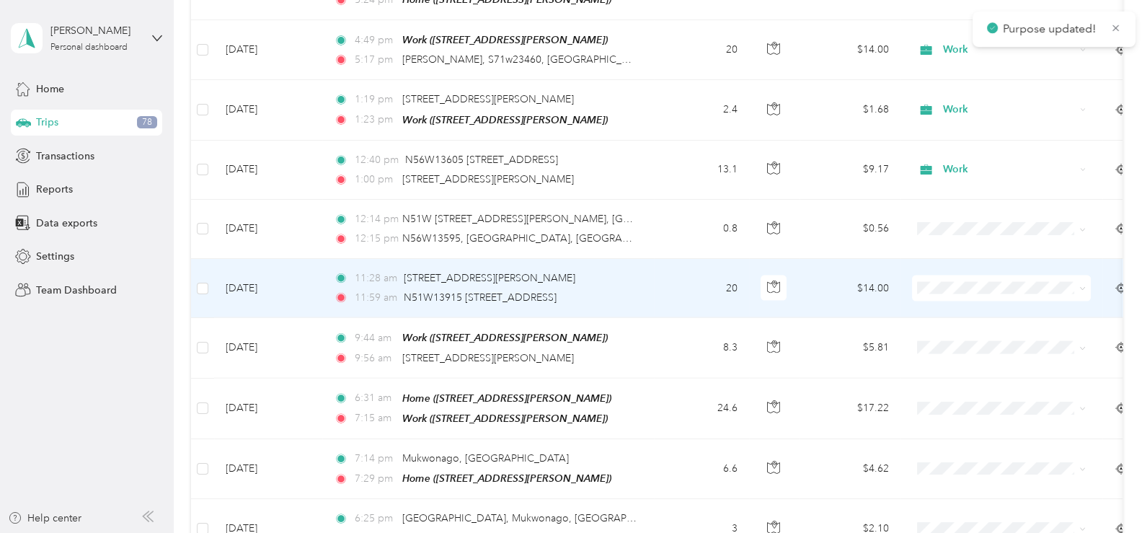
click at [1084, 288] on icon at bounding box center [1083, 289] width 4 height 3
click at [966, 260] on span "Work" at bounding box center [1014, 259] width 133 height 15
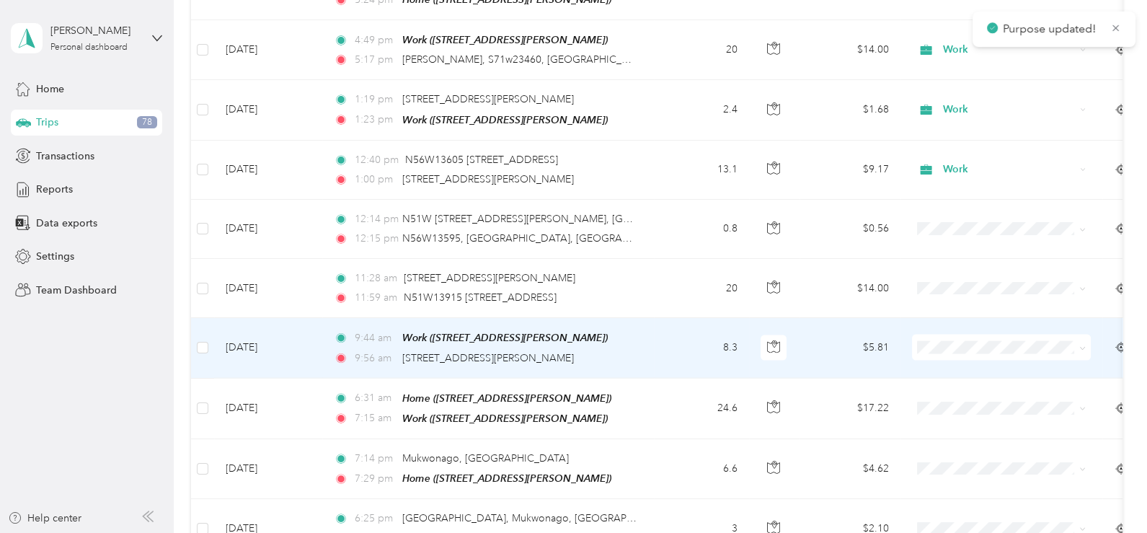
click at [1083, 345] on icon at bounding box center [1083, 348] width 6 height 6
click at [1008, 322] on span "Work" at bounding box center [1014, 319] width 133 height 15
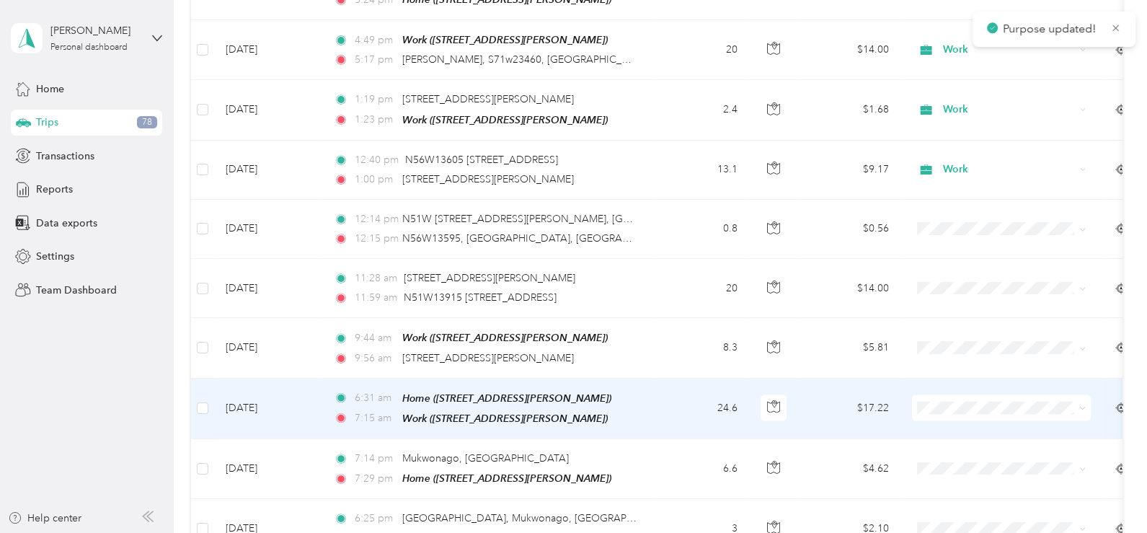
click at [1083, 407] on icon at bounding box center [1083, 408] width 4 height 3
click at [970, 155] on li "Work" at bounding box center [1001, 145] width 179 height 25
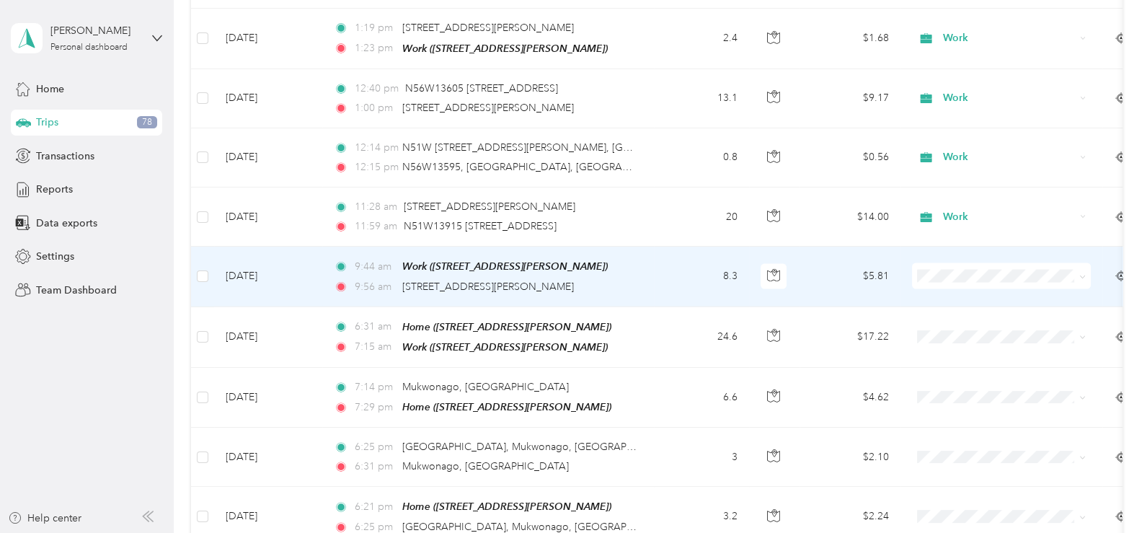
scroll to position [3895, 0]
click at [1085, 273] on icon at bounding box center [1083, 276] width 6 height 6
click at [988, 249] on span "Work" at bounding box center [1014, 250] width 133 height 15
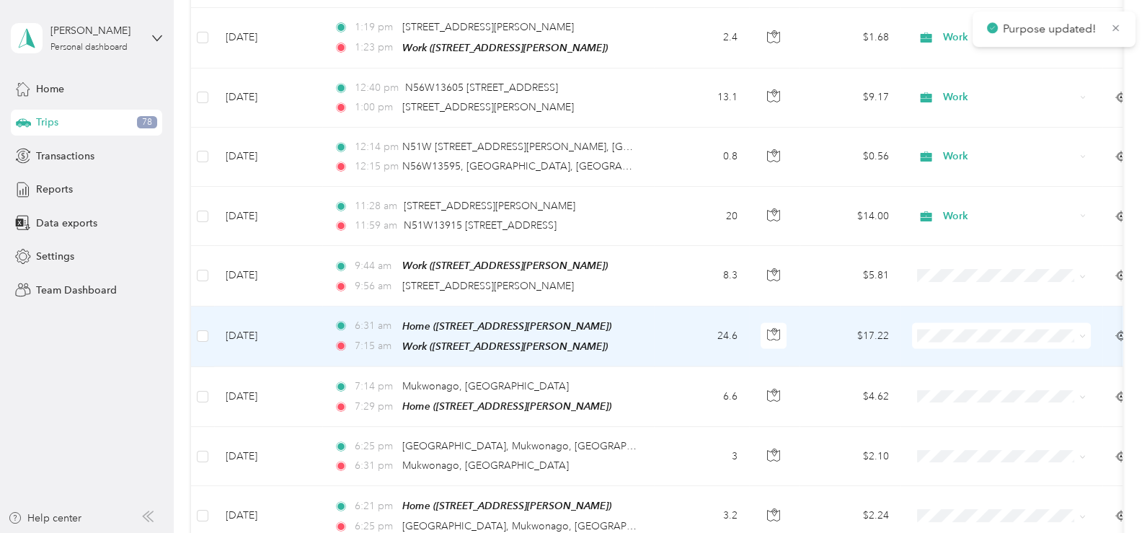
click at [1082, 333] on icon at bounding box center [1083, 336] width 6 height 6
click at [971, 304] on span "Work" at bounding box center [1014, 309] width 133 height 15
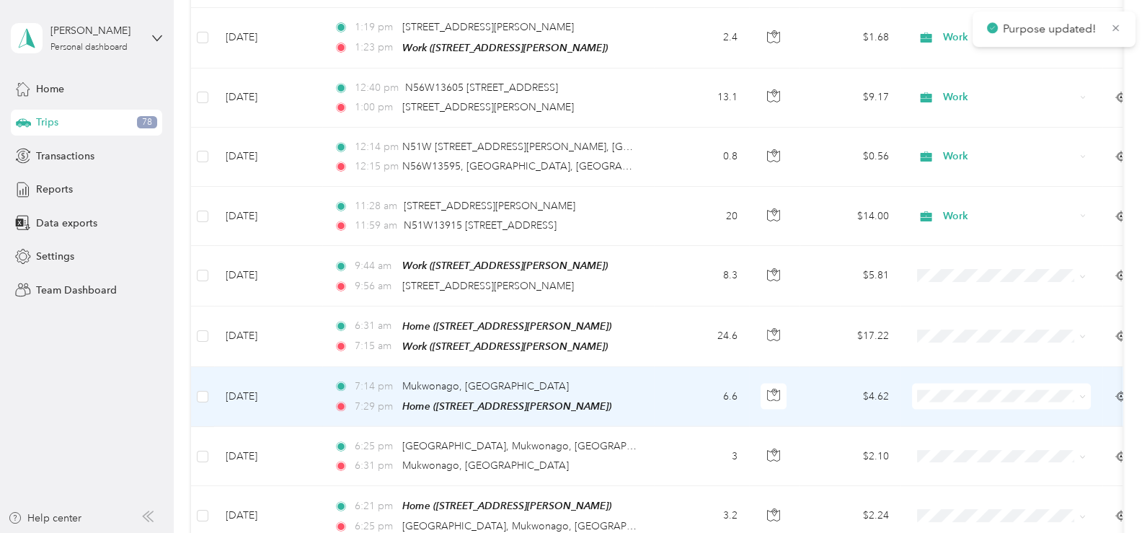
click at [1086, 384] on span at bounding box center [1001, 397] width 179 height 26
click at [1083, 394] on icon at bounding box center [1083, 397] width 6 height 6
click at [956, 161] on span "Personal" at bounding box center [1014, 163] width 133 height 15
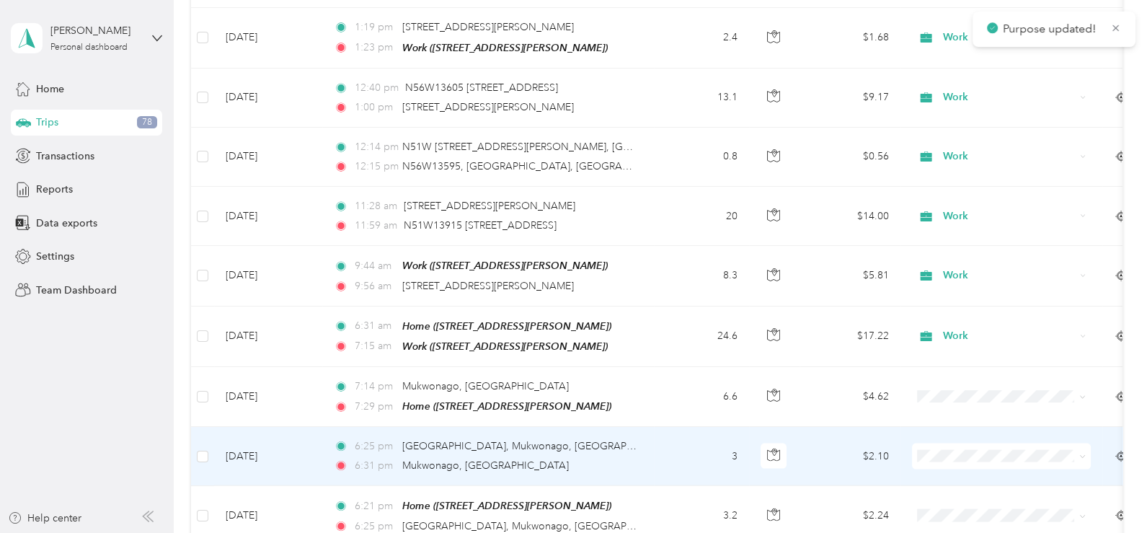
scroll to position [3967, 0]
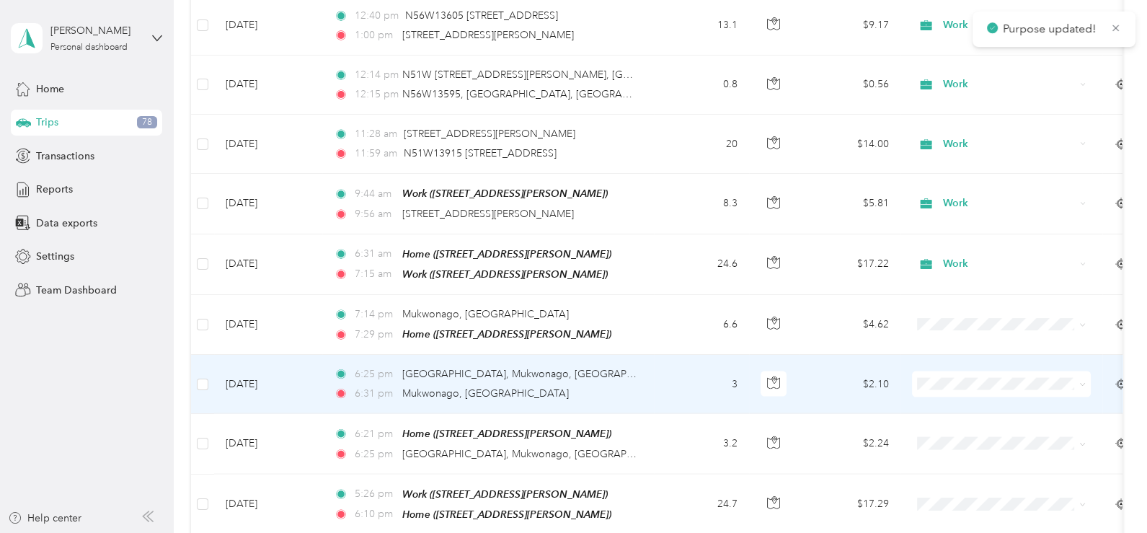
click at [1083, 382] on icon at bounding box center [1083, 385] width 6 height 6
click at [958, 150] on span "Personal" at bounding box center [1014, 150] width 133 height 15
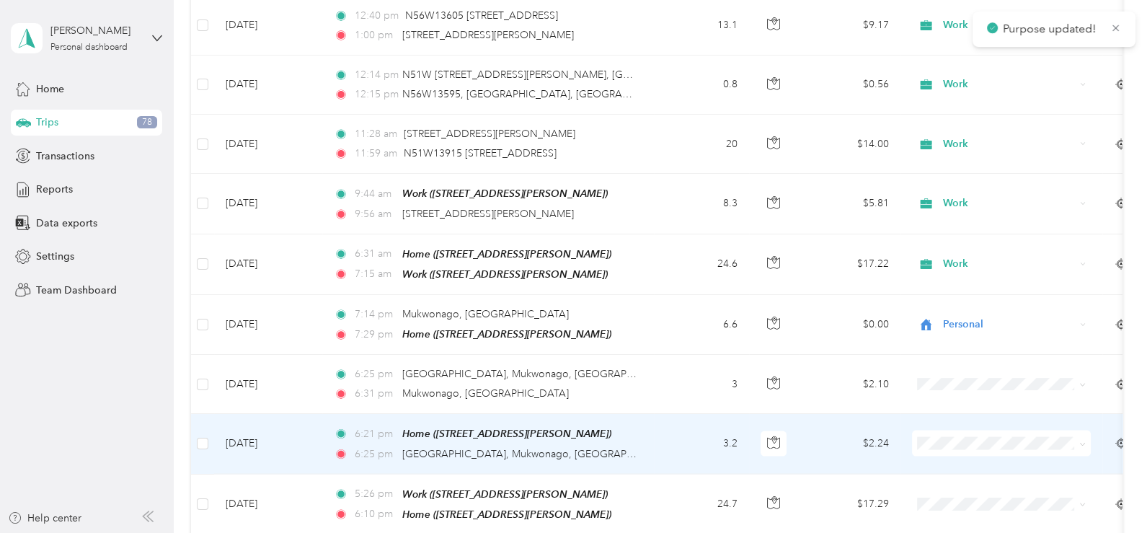
click at [1083, 441] on icon at bounding box center [1083, 444] width 6 height 6
click at [970, 208] on span "Personal" at bounding box center [1014, 209] width 133 height 15
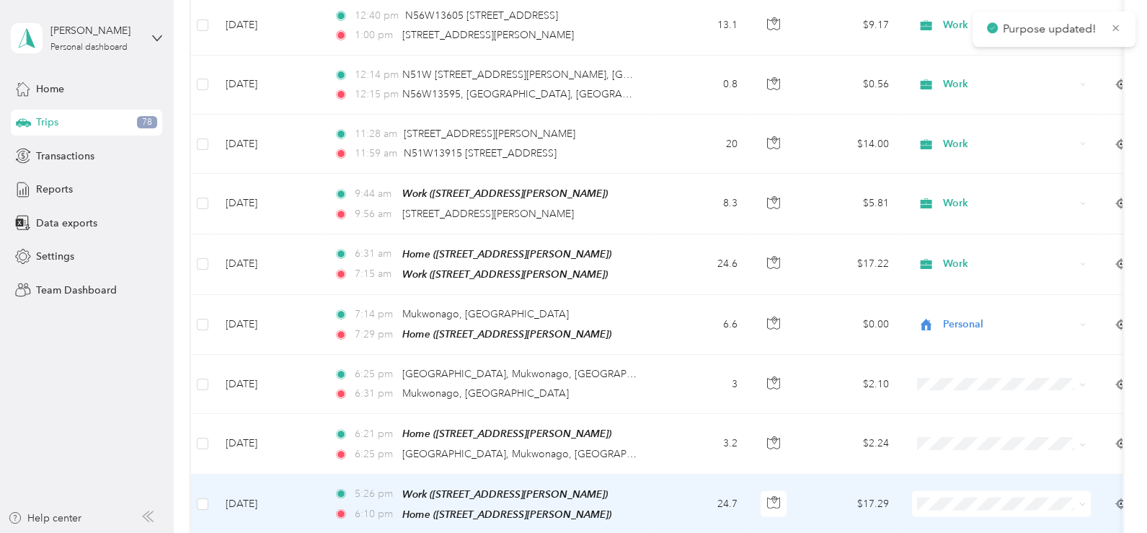
click at [1083, 501] on icon at bounding box center [1083, 504] width 6 height 6
click at [957, 241] on span "Work" at bounding box center [1014, 243] width 133 height 15
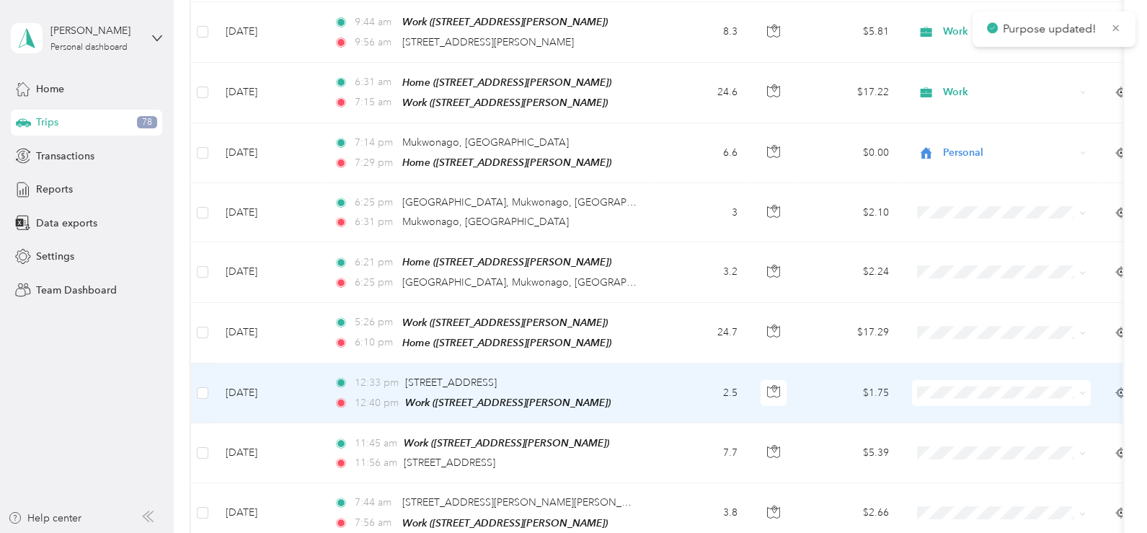
scroll to position [4183, 0]
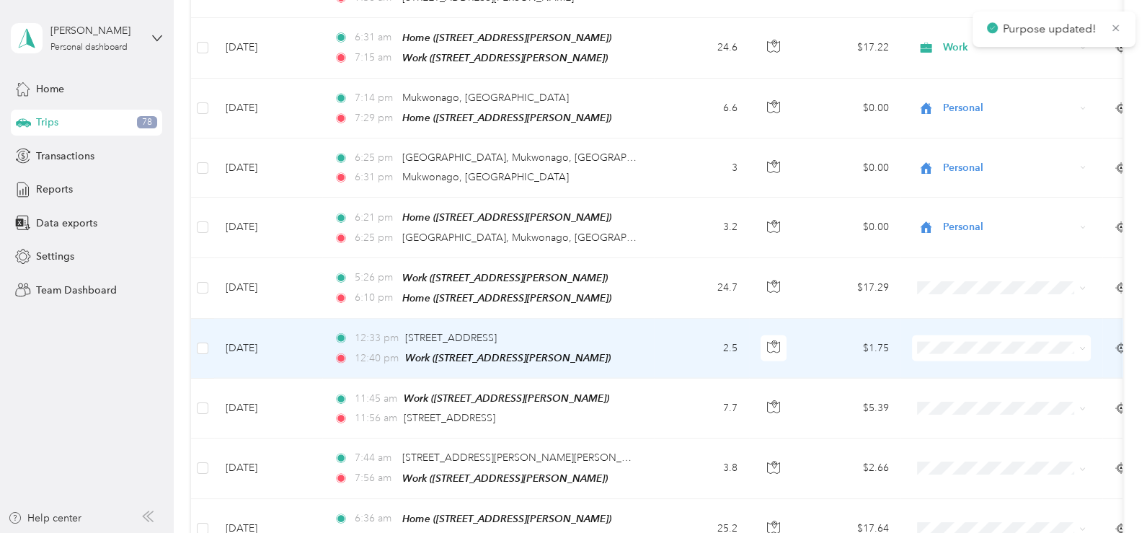
click at [1083, 345] on icon at bounding box center [1083, 348] width 6 height 6
click at [982, 313] on span "Work" at bounding box center [1014, 316] width 133 height 15
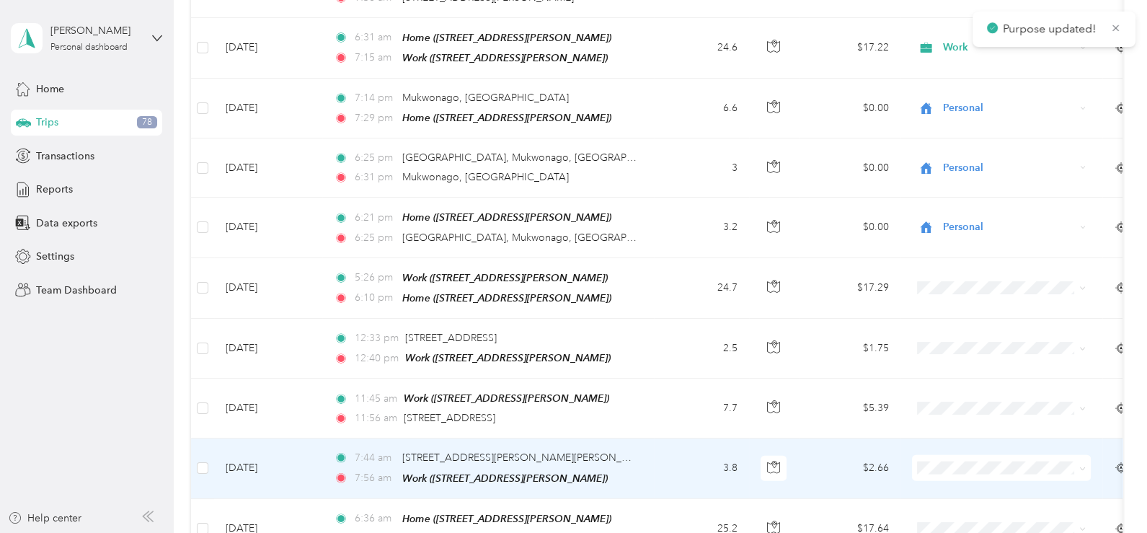
click at [1082, 466] on icon at bounding box center [1083, 469] width 6 height 6
click at [969, 206] on span "Work" at bounding box center [1014, 204] width 133 height 15
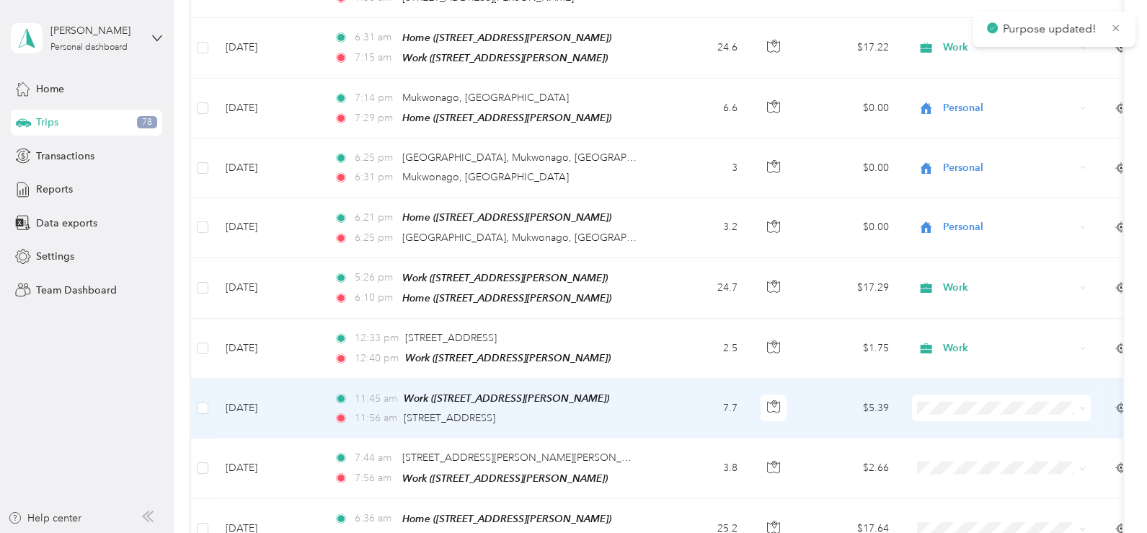
click at [1084, 405] on icon at bounding box center [1083, 408] width 6 height 6
click at [964, 148] on li "Work" at bounding box center [1001, 145] width 179 height 25
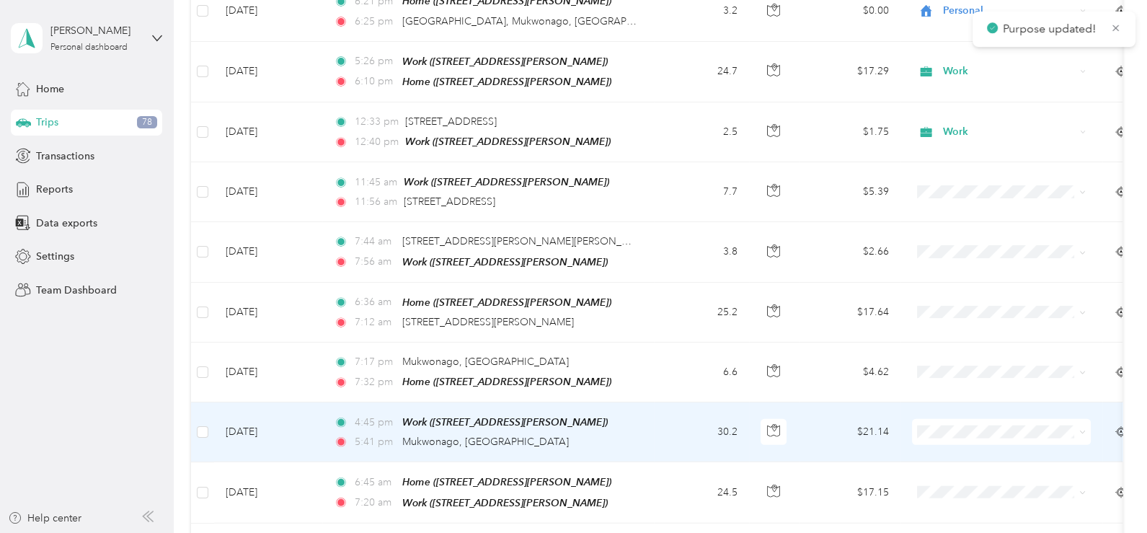
scroll to position [4471, 0]
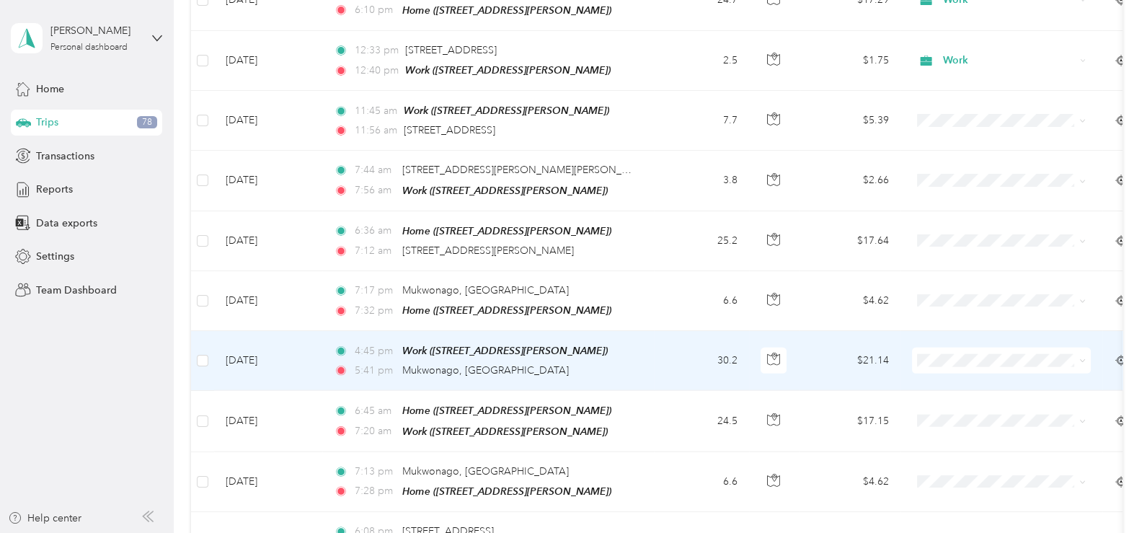
click at [1081, 358] on icon at bounding box center [1083, 361] width 6 height 6
click at [978, 322] on span "Work" at bounding box center [1014, 324] width 133 height 15
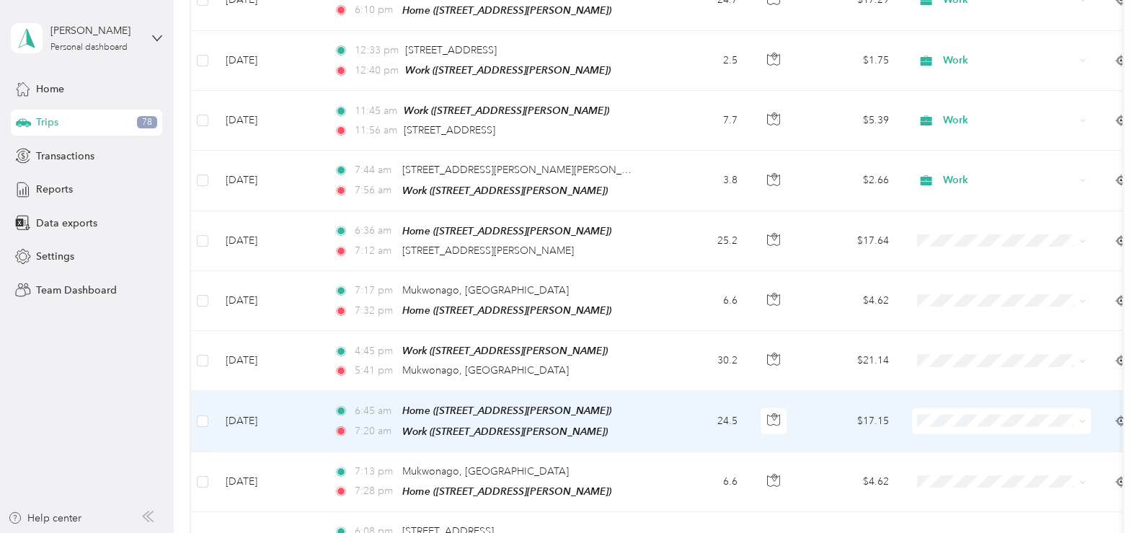
click at [1082, 418] on icon at bounding box center [1083, 421] width 6 height 6
click at [969, 154] on li "Work" at bounding box center [1001, 153] width 179 height 25
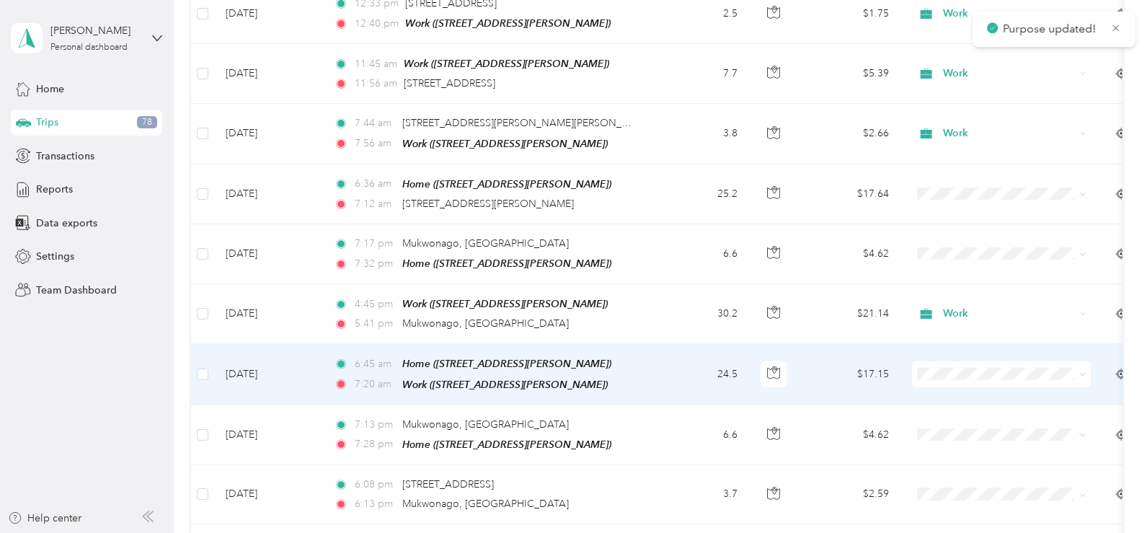
scroll to position [4543, 0]
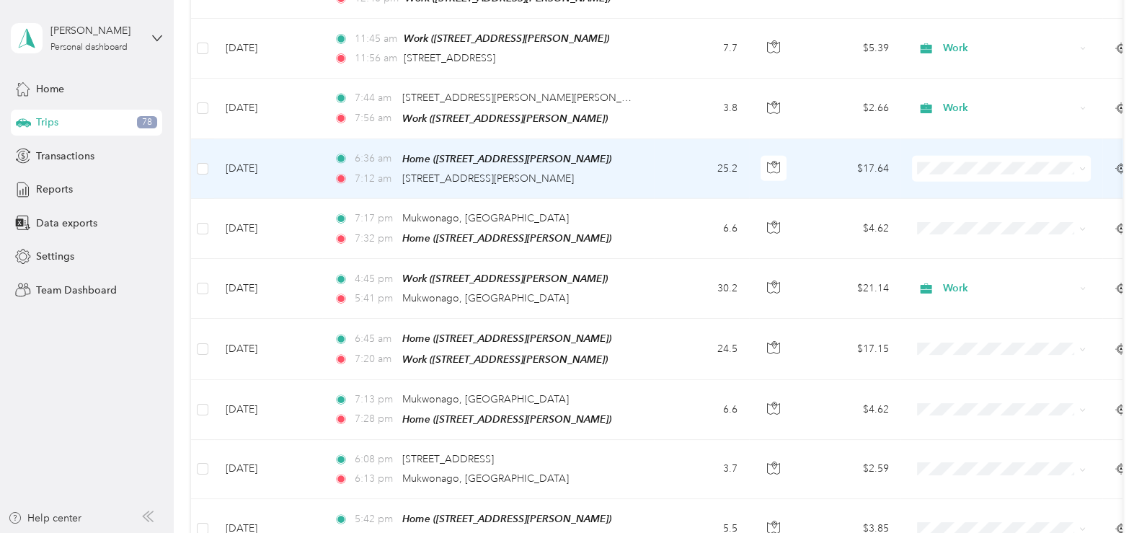
click at [1083, 166] on icon at bounding box center [1083, 169] width 6 height 6
click at [959, 126] on span "Work" at bounding box center [1014, 133] width 133 height 15
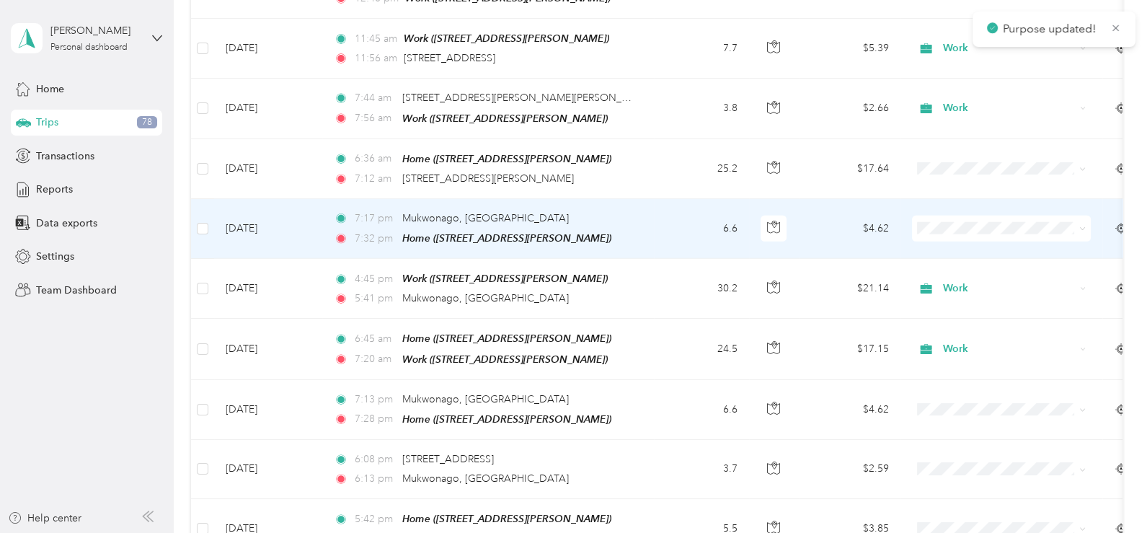
click at [1082, 228] on icon at bounding box center [1083, 229] width 4 height 3
click at [994, 191] on span "Work" at bounding box center [1014, 192] width 133 height 15
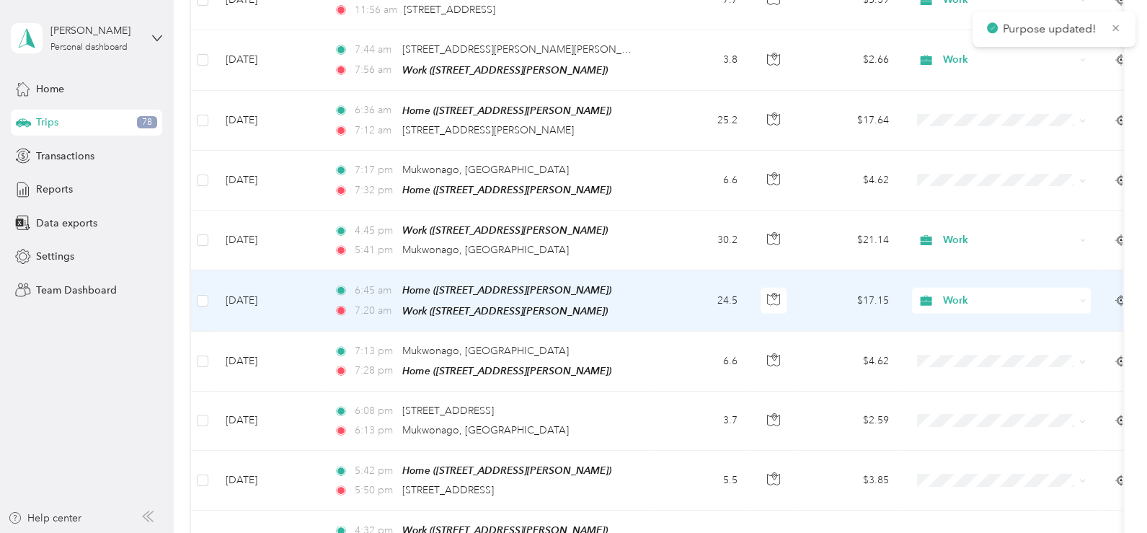
scroll to position [4615, 0]
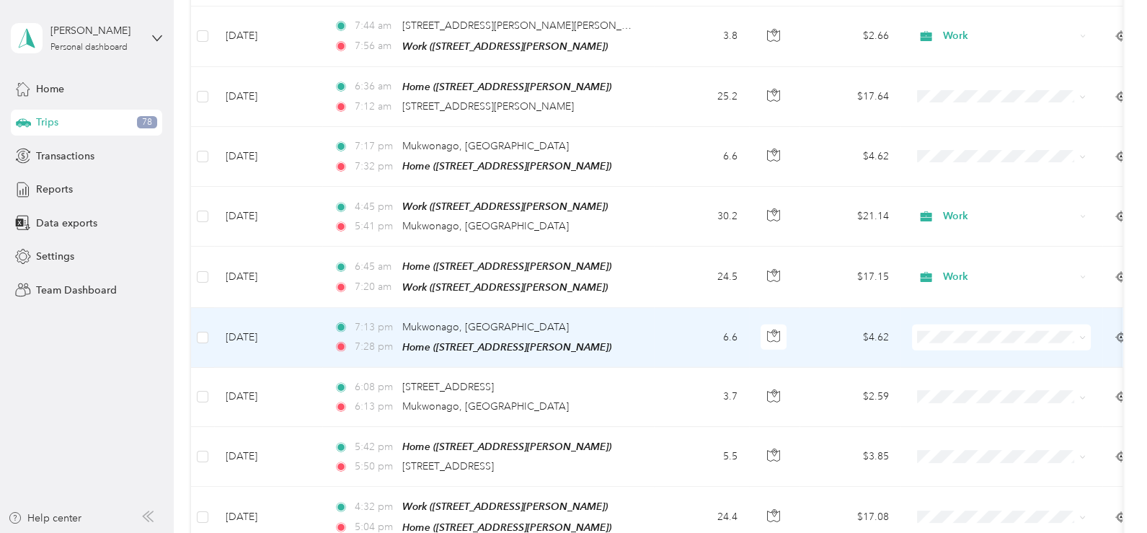
click at [1085, 335] on icon at bounding box center [1083, 338] width 6 height 6
click at [982, 322] on span "Personal" at bounding box center [1014, 323] width 133 height 15
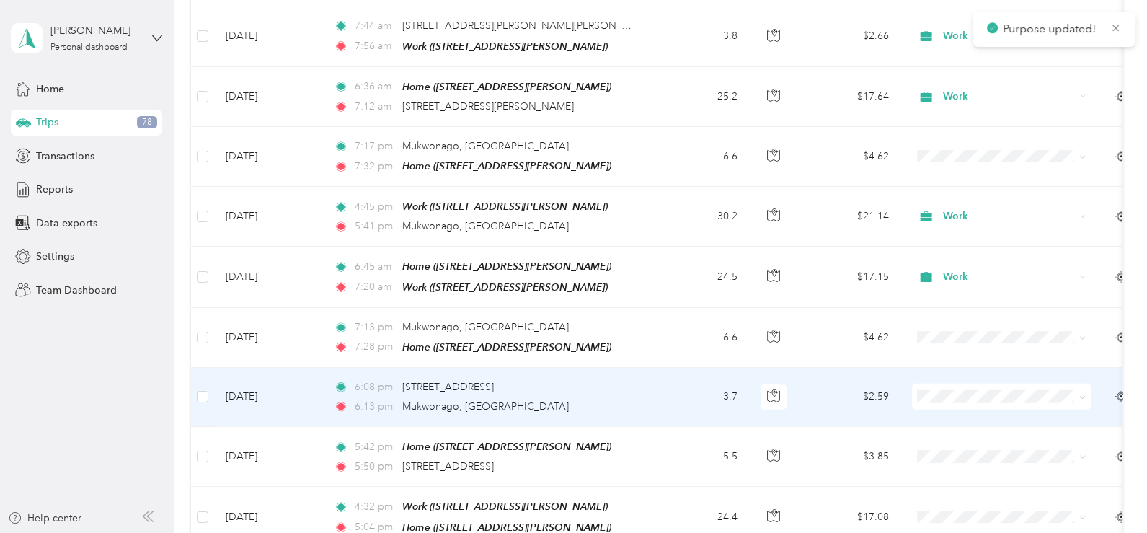
click at [1085, 395] on icon at bounding box center [1083, 398] width 6 height 6
click at [963, 155] on li "Personal" at bounding box center [1001, 152] width 179 height 25
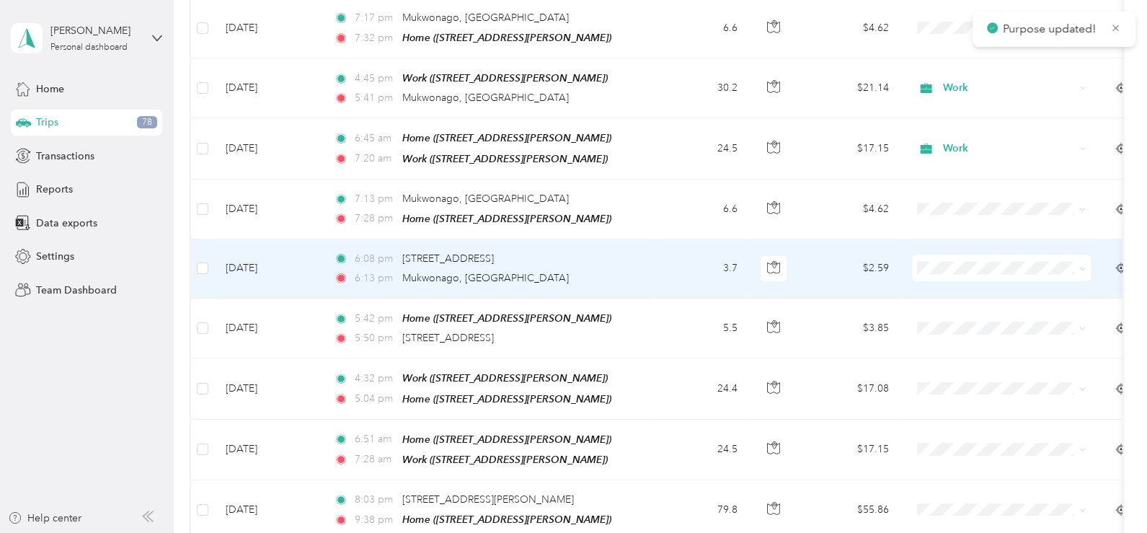
scroll to position [4759, 0]
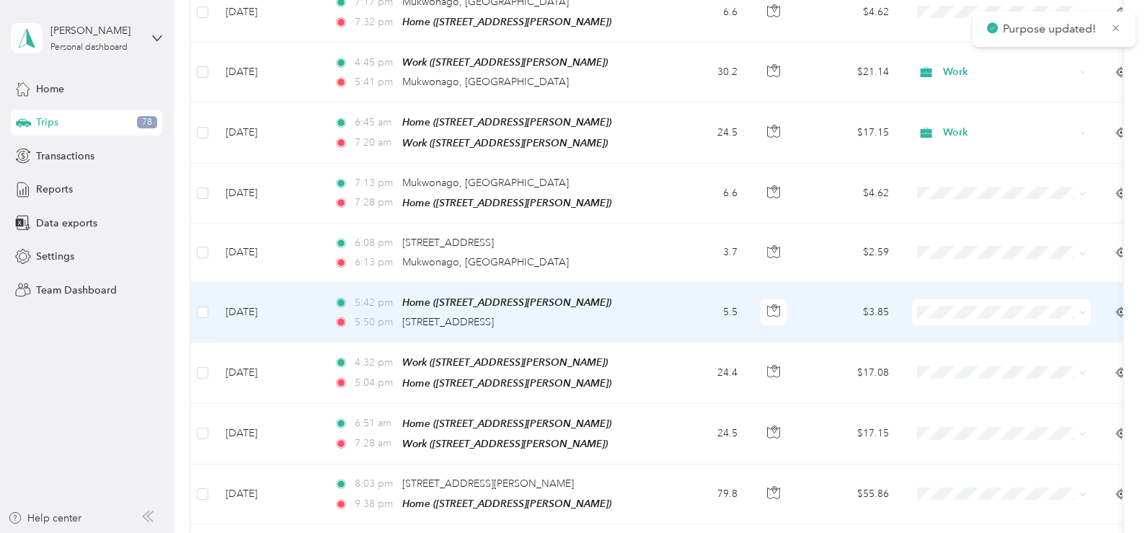
click at [1085, 312] on icon at bounding box center [1083, 313] width 4 height 3
click at [976, 296] on span "Personal" at bounding box center [1014, 295] width 133 height 15
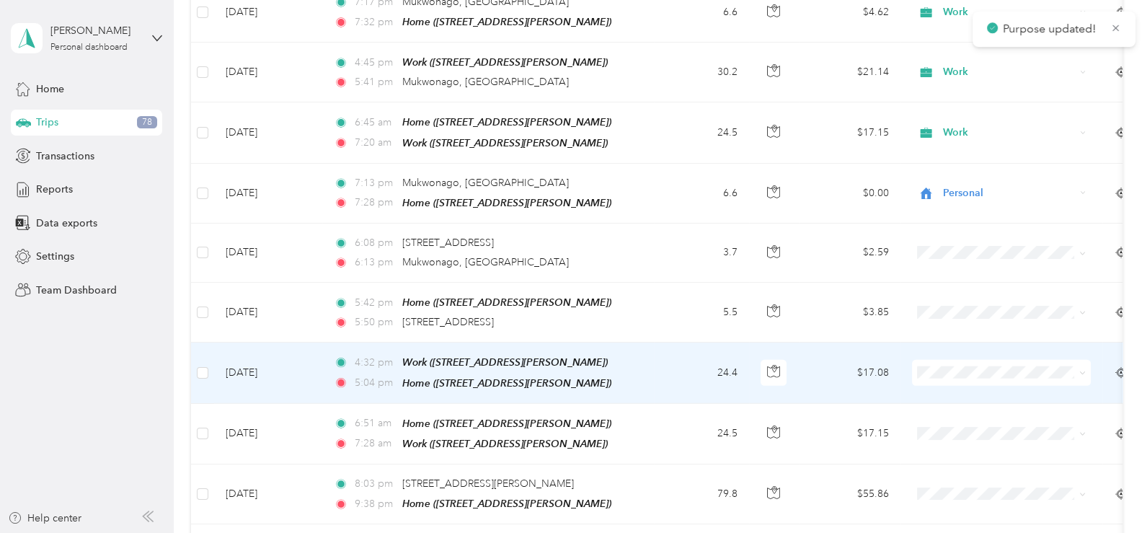
click at [1086, 360] on span at bounding box center [1001, 373] width 179 height 26
click at [1083, 372] on icon at bounding box center [1083, 373] width 4 height 3
click at [1017, 325] on span "Work" at bounding box center [1014, 332] width 133 height 15
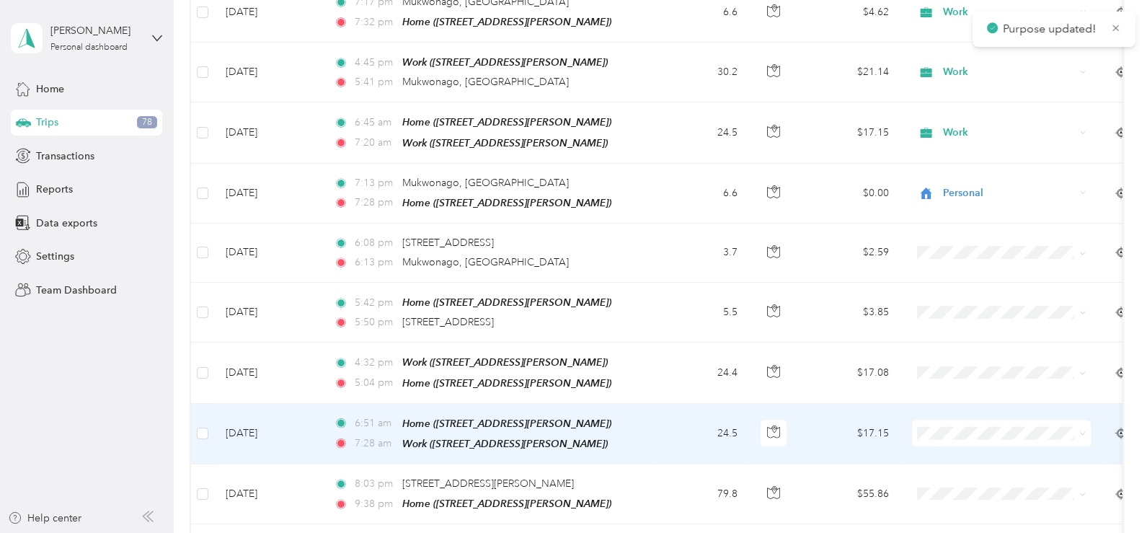
click at [1083, 431] on icon at bounding box center [1083, 434] width 6 height 6
click at [967, 163] on span "Work" at bounding box center [1014, 160] width 133 height 15
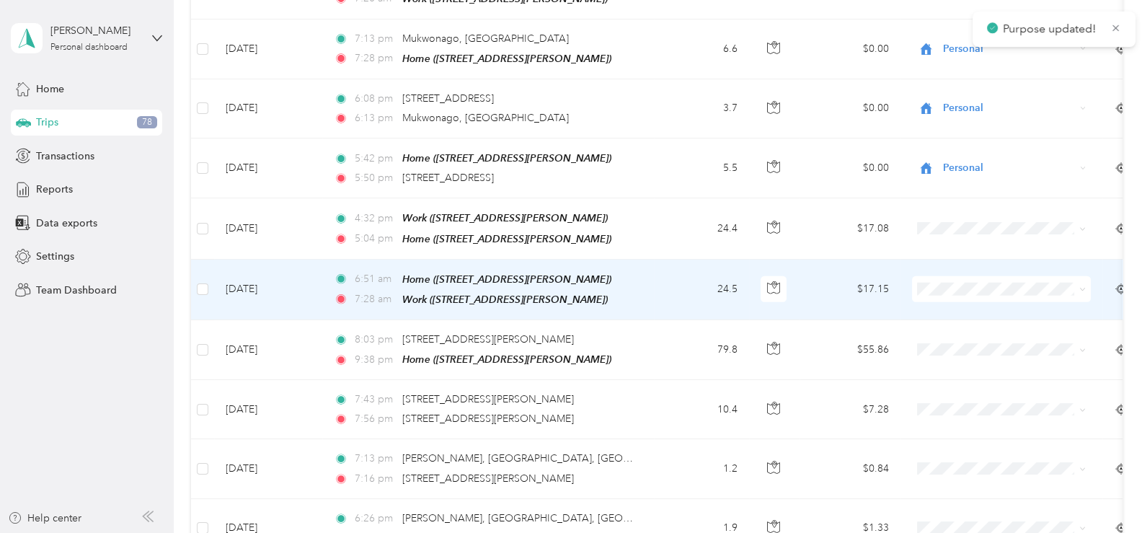
scroll to position [4904, 0]
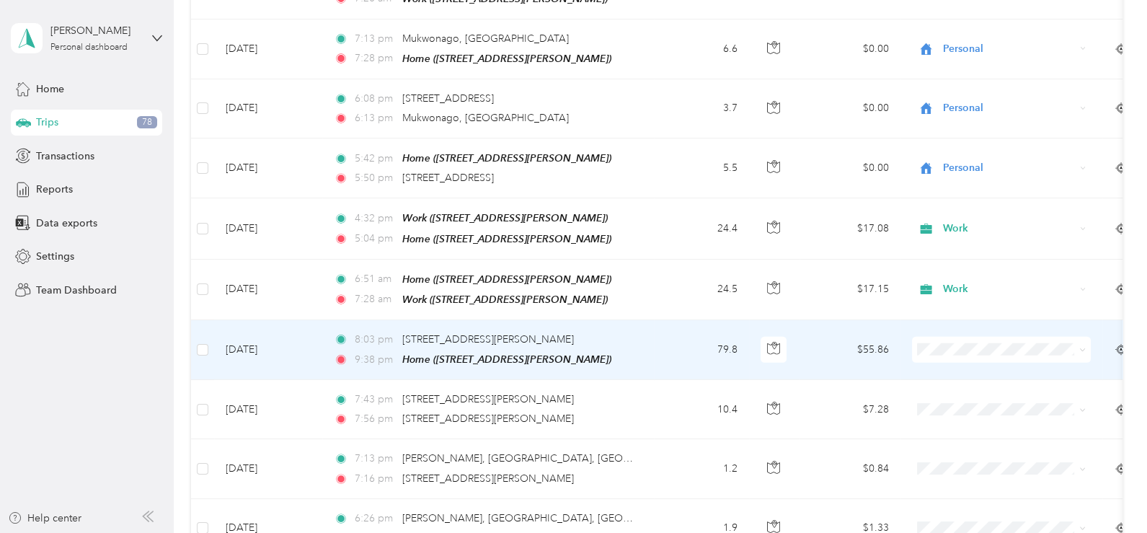
click at [1083, 347] on icon at bounding box center [1083, 350] width 6 height 6
click at [981, 328] on span "Personal" at bounding box center [1014, 331] width 133 height 15
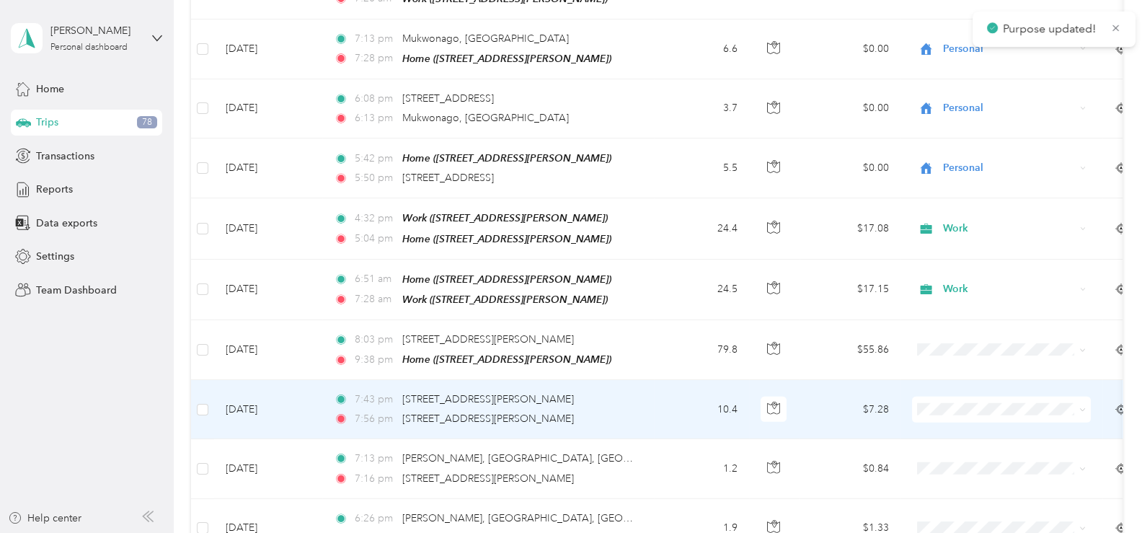
click at [1082, 407] on icon at bounding box center [1083, 410] width 6 height 6
click at [970, 161] on li "Personal" at bounding box center [1001, 159] width 179 height 25
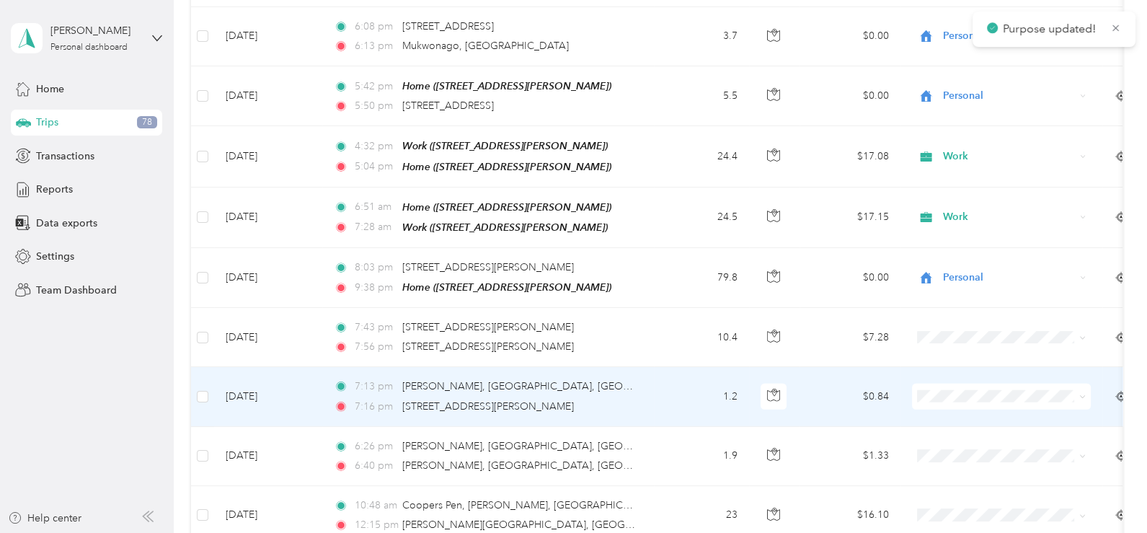
click at [1083, 394] on icon at bounding box center [1083, 397] width 6 height 6
click at [972, 144] on span "Personal" at bounding box center [1014, 146] width 133 height 15
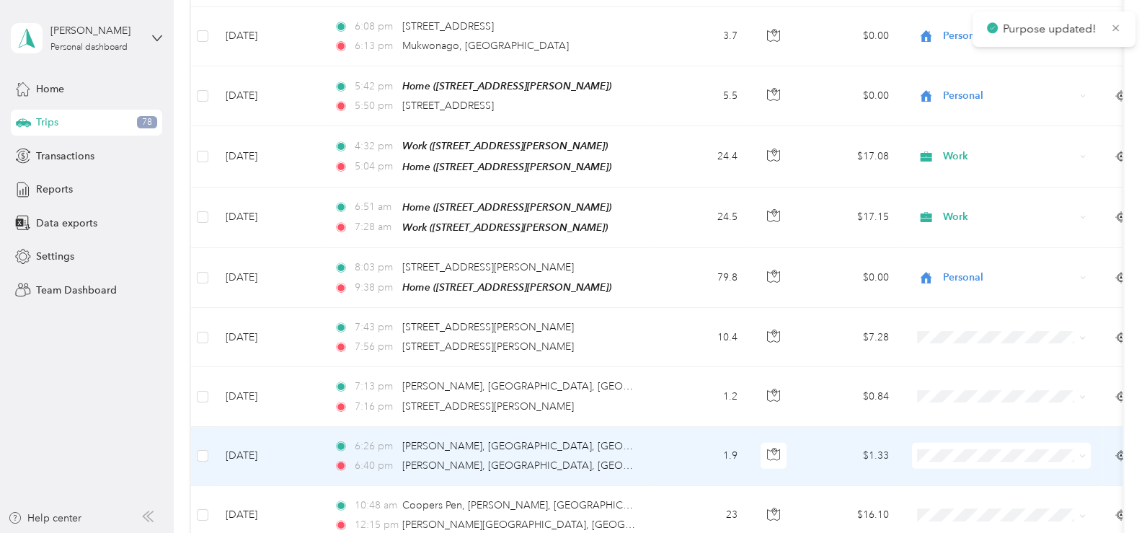
click at [1085, 453] on icon at bounding box center [1083, 456] width 6 height 6
click at [973, 203] on span "Personal" at bounding box center [1014, 200] width 133 height 15
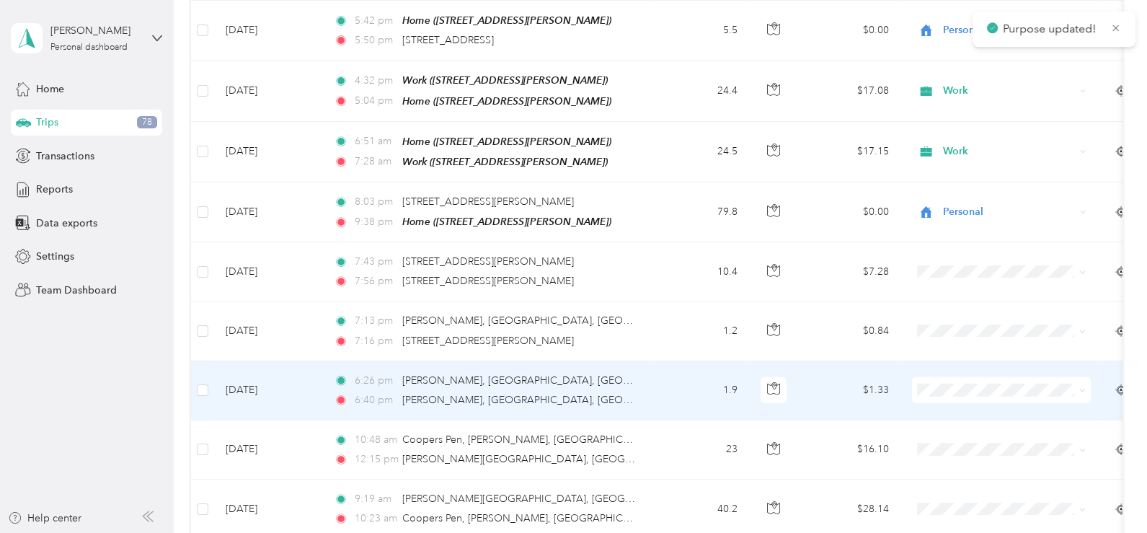
scroll to position [5120, 0]
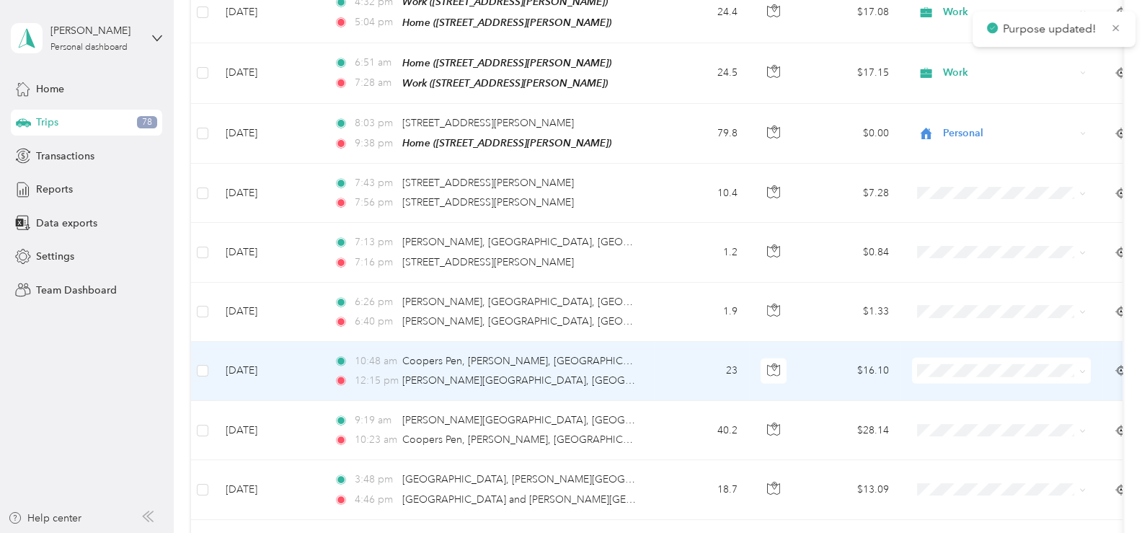
click at [1086, 358] on span at bounding box center [1001, 371] width 179 height 26
click at [1080, 369] on icon at bounding box center [1083, 372] width 6 height 6
click at [986, 350] on span "Personal" at bounding box center [1014, 351] width 133 height 15
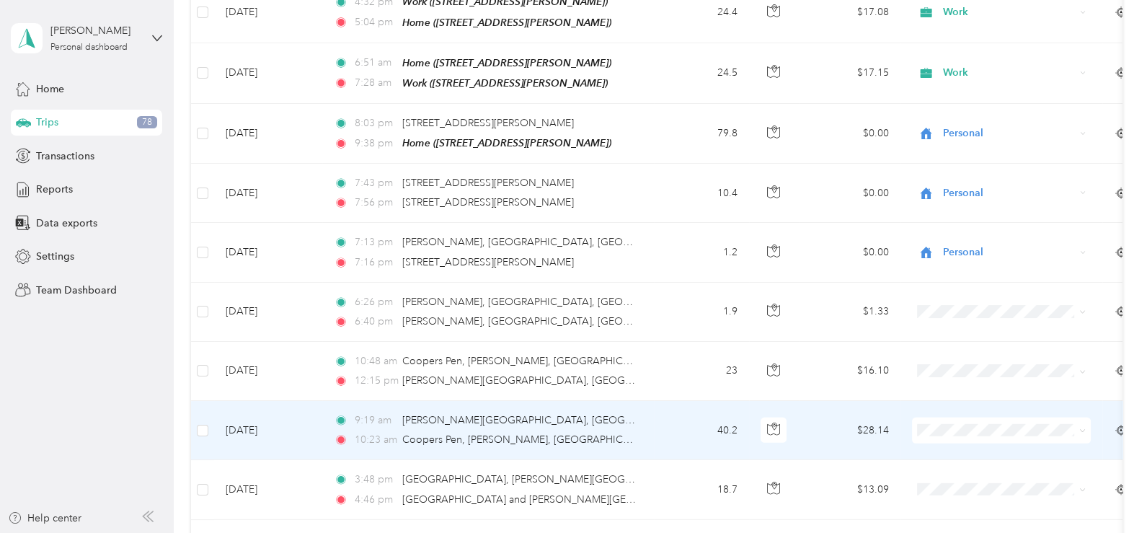
click at [1085, 428] on icon at bounding box center [1083, 431] width 6 height 6
click at [971, 182] on span "Personal" at bounding box center [1014, 179] width 133 height 15
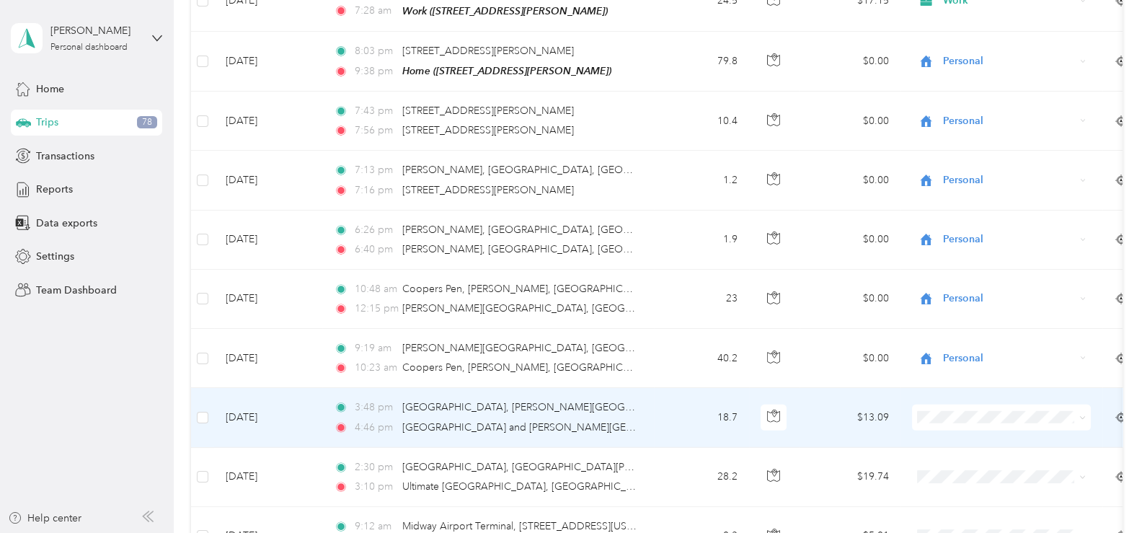
click at [1084, 415] on icon at bounding box center [1083, 418] width 6 height 6
click at [981, 169] on li "Personal" at bounding box center [1001, 166] width 179 height 25
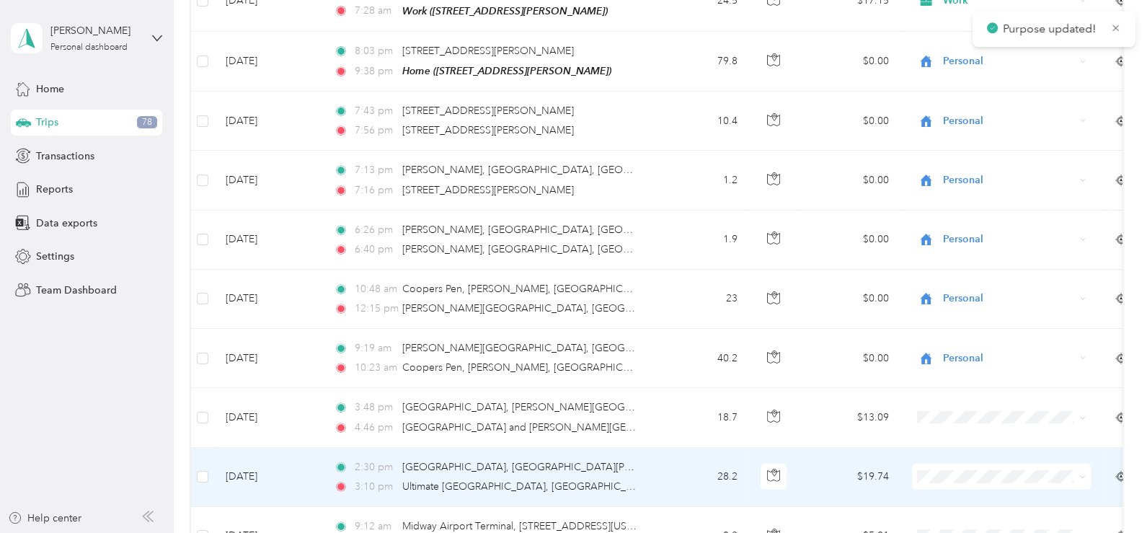
click at [1083, 474] on icon at bounding box center [1083, 477] width 6 height 6
click at [971, 223] on span "Personal" at bounding box center [1014, 226] width 133 height 15
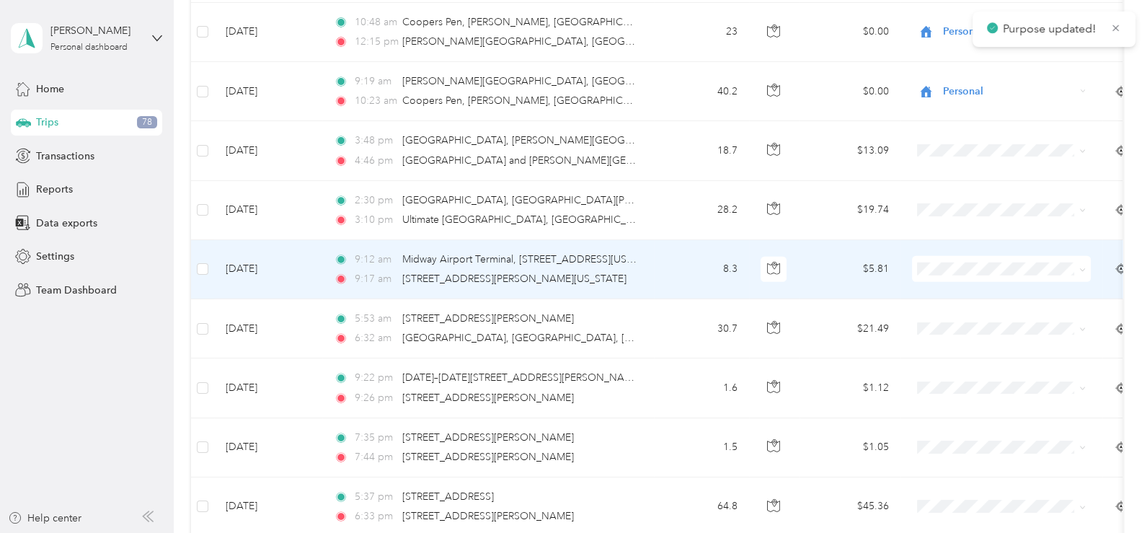
scroll to position [5481, 0]
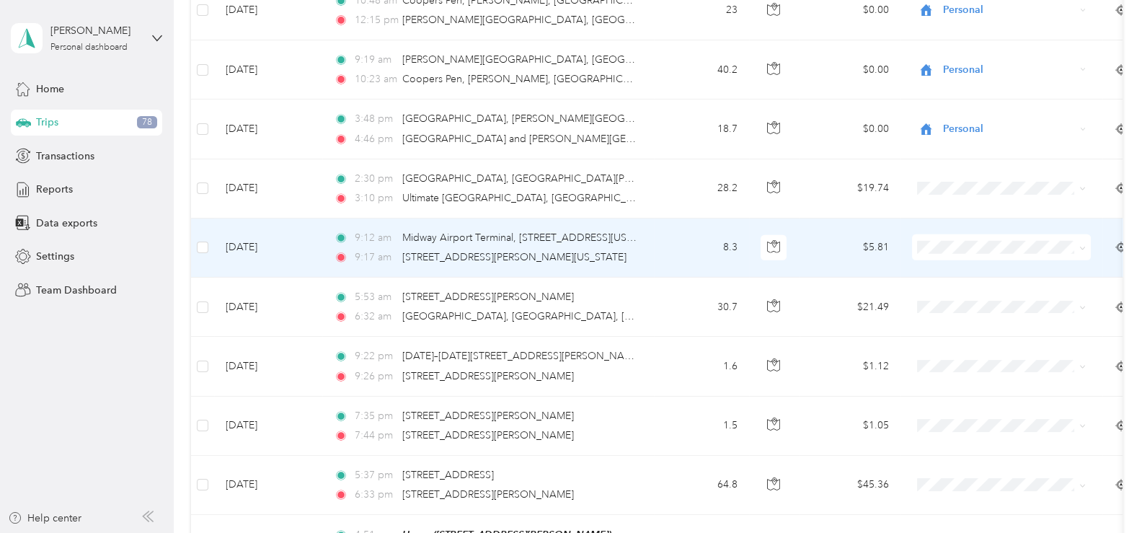
click at [1084, 245] on icon at bounding box center [1083, 248] width 6 height 6
click at [990, 226] on span "Personal" at bounding box center [1014, 226] width 133 height 15
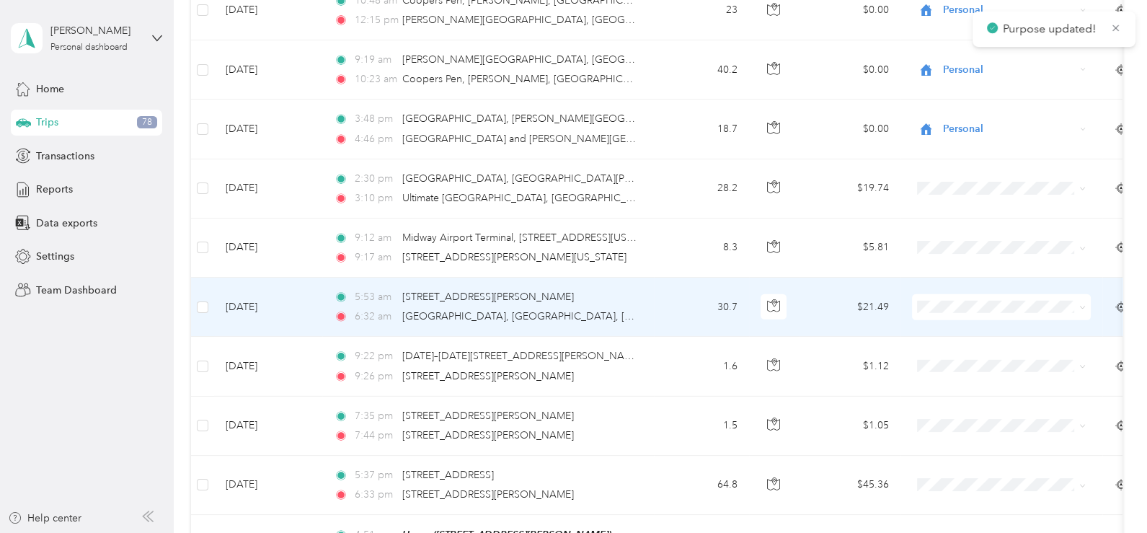
click at [1082, 304] on icon at bounding box center [1083, 307] width 6 height 6
click at [981, 282] on span "Personal" at bounding box center [1014, 286] width 133 height 15
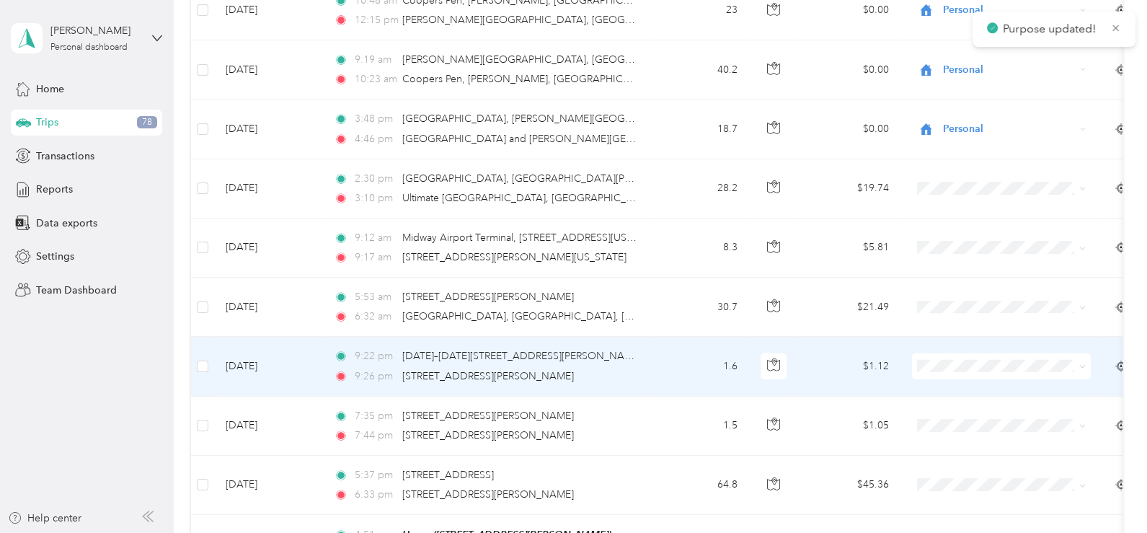
click at [1085, 363] on icon at bounding box center [1083, 366] width 6 height 6
click at [983, 344] on span "Personal" at bounding box center [1014, 345] width 133 height 15
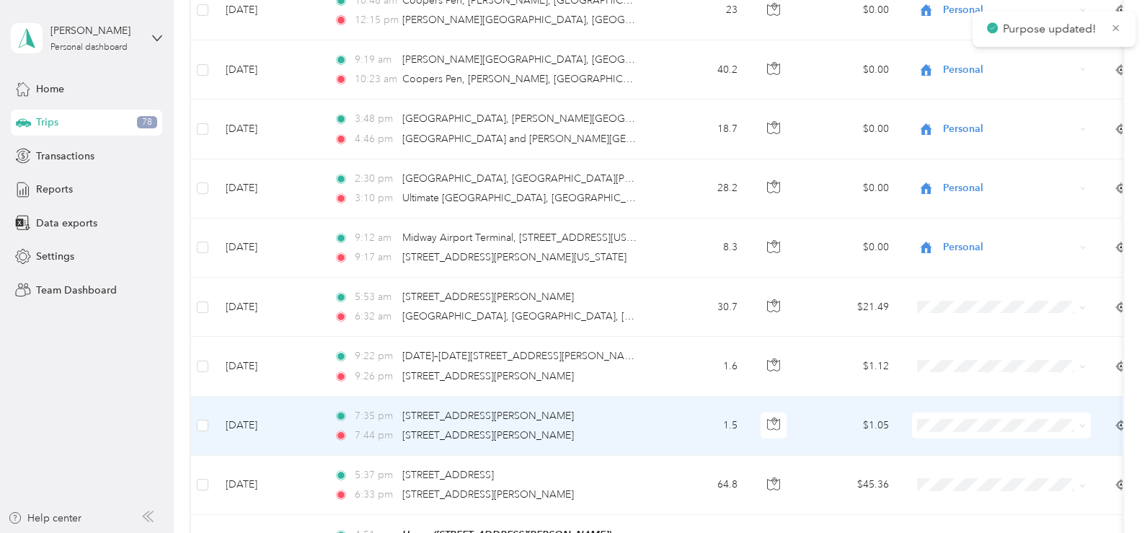
click at [1085, 423] on icon at bounding box center [1083, 426] width 6 height 6
click at [968, 177] on li "Personal" at bounding box center [1001, 174] width 179 height 25
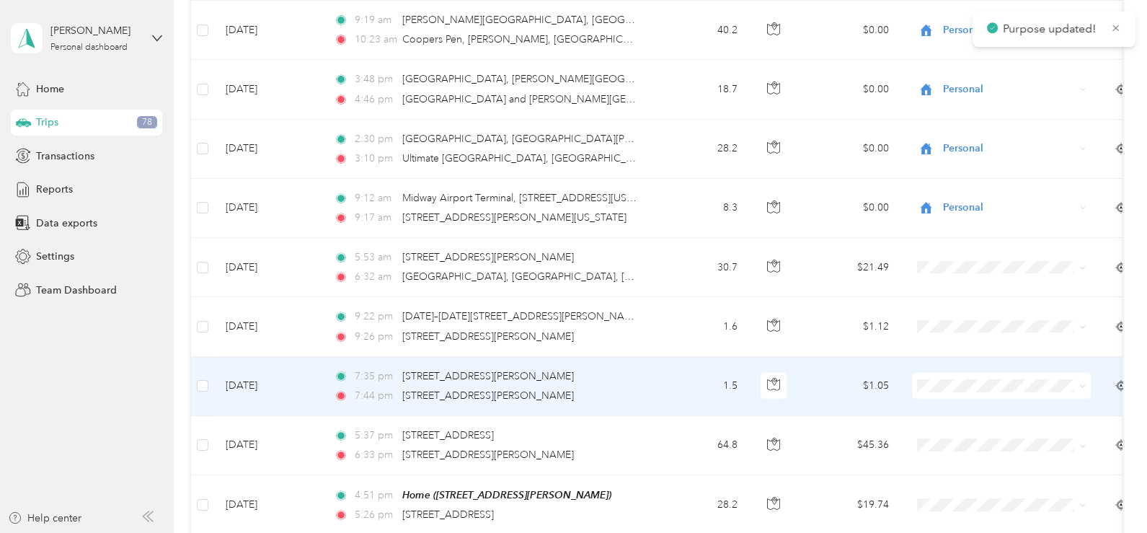
scroll to position [5553, 0]
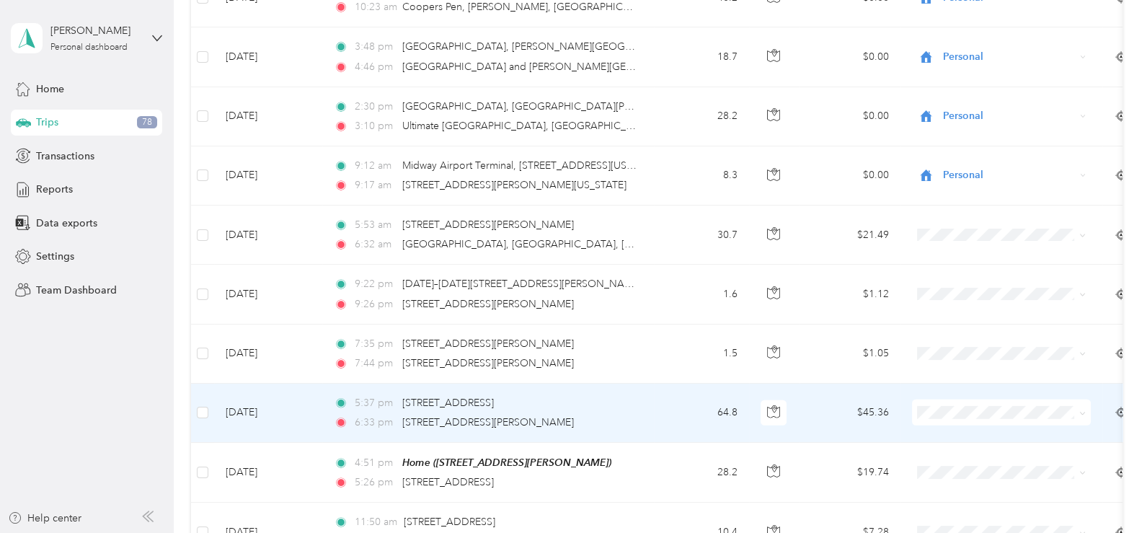
click at [1084, 410] on icon at bounding box center [1083, 413] width 6 height 6
click at [970, 162] on span "Personal" at bounding box center [1014, 161] width 133 height 15
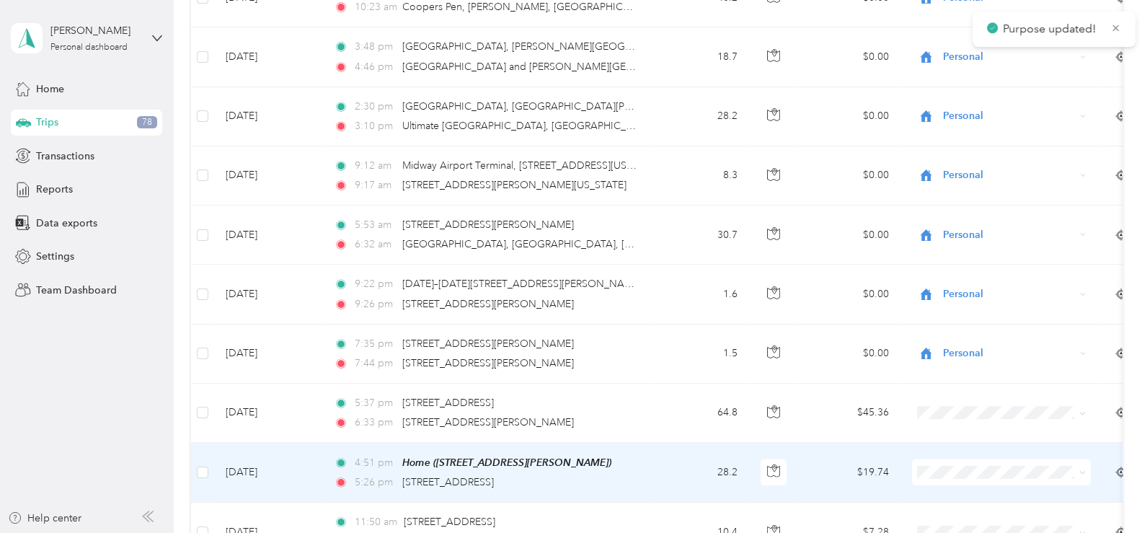
scroll to position [5625, 0]
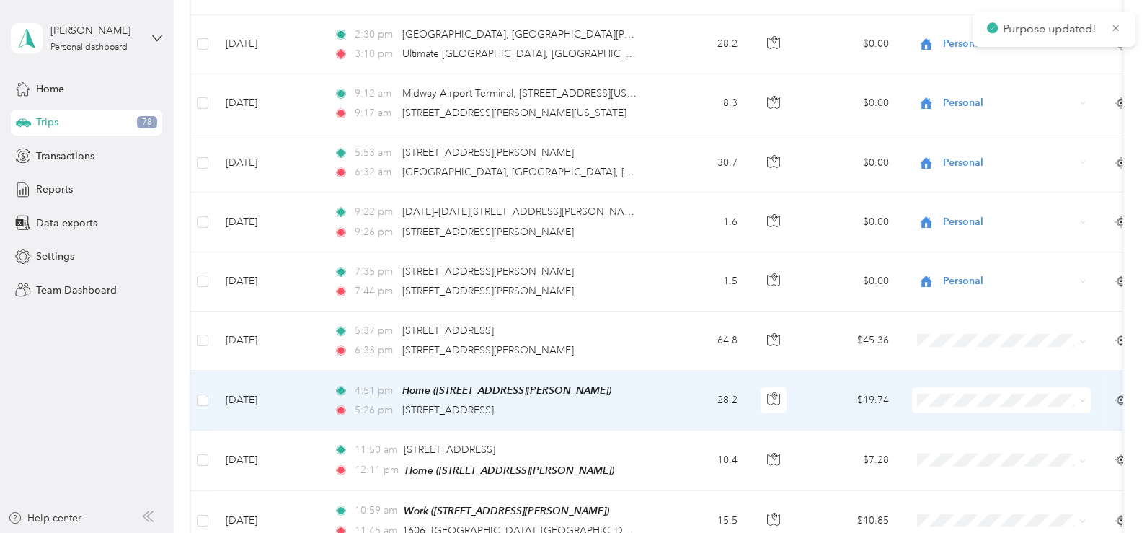
click at [1083, 397] on icon at bounding box center [1083, 400] width 6 height 6
click at [974, 146] on span "Personal" at bounding box center [1014, 148] width 133 height 15
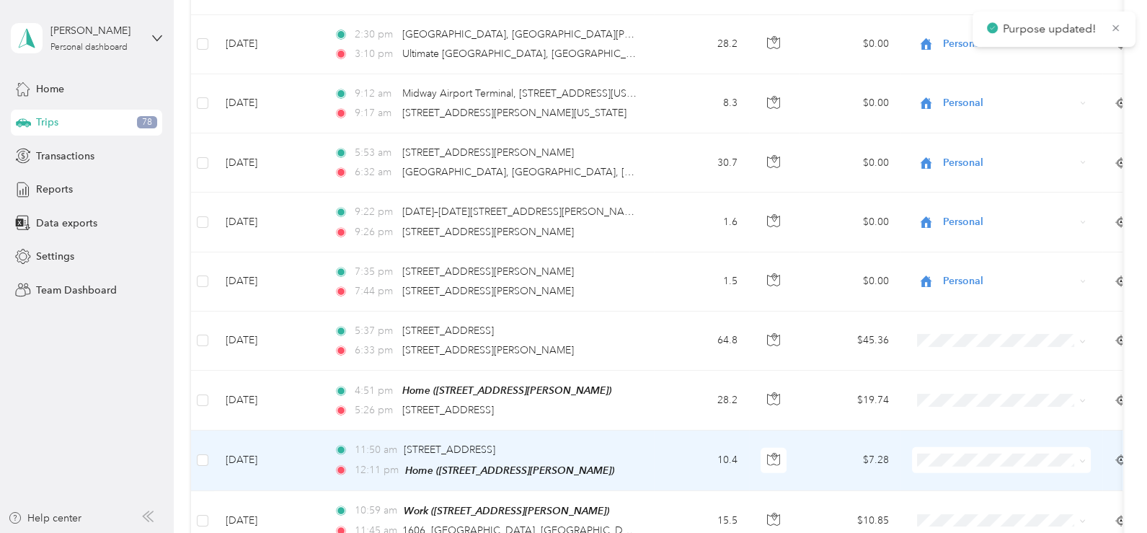
click at [1085, 458] on icon at bounding box center [1083, 461] width 6 height 6
click at [961, 177] on span "Work" at bounding box center [1014, 182] width 133 height 15
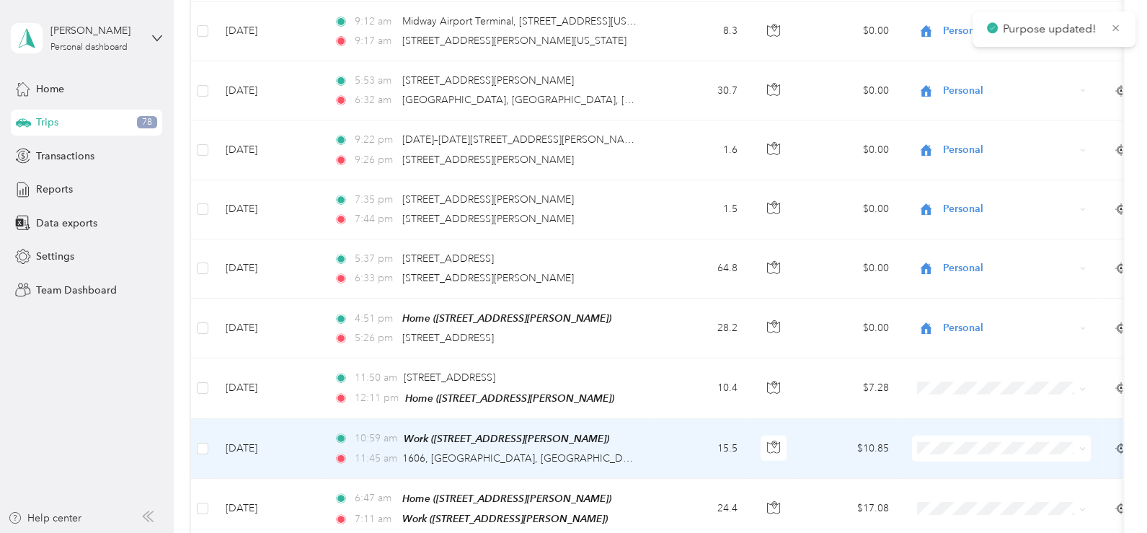
click at [1084, 446] on icon at bounding box center [1083, 449] width 6 height 6
click at [973, 172] on li "Work" at bounding box center [1001, 169] width 179 height 25
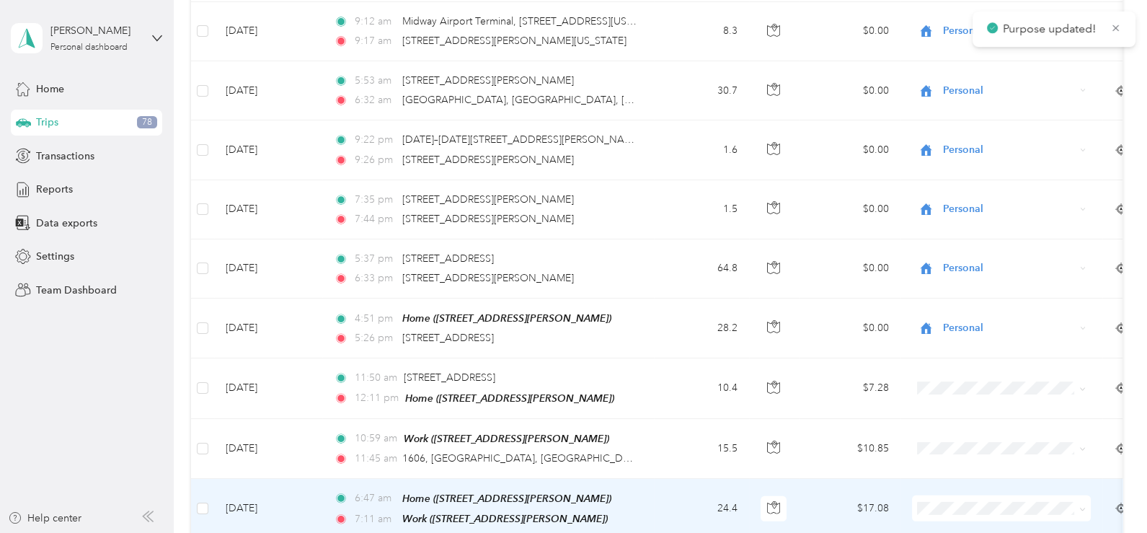
click at [1086, 495] on span at bounding box center [1001, 508] width 179 height 26
click at [1085, 508] on icon at bounding box center [1083, 509] width 4 height 3
click at [954, 232] on li "Work" at bounding box center [1001, 228] width 179 height 25
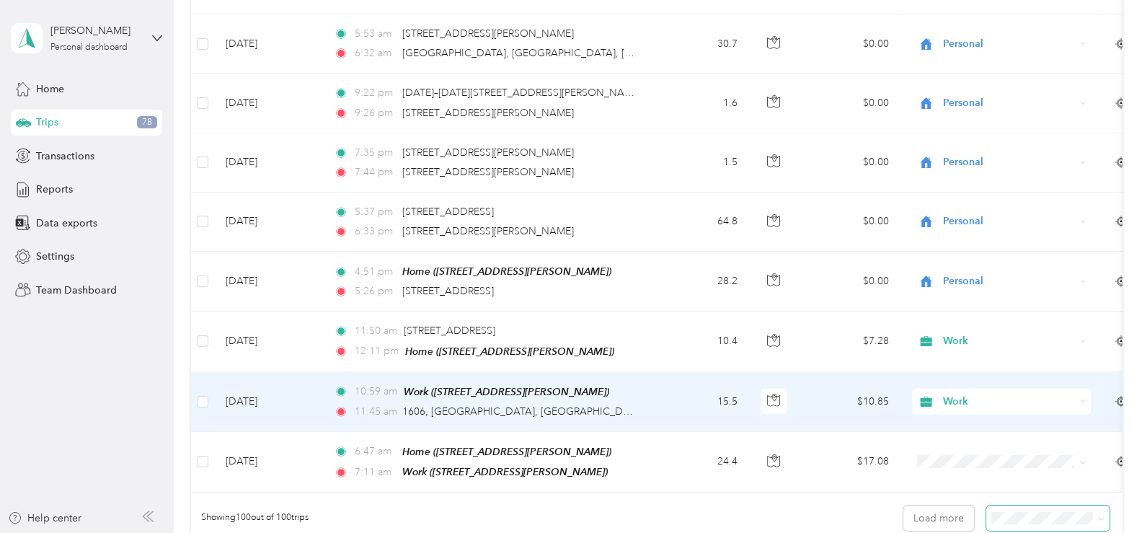
scroll to position [5769, 0]
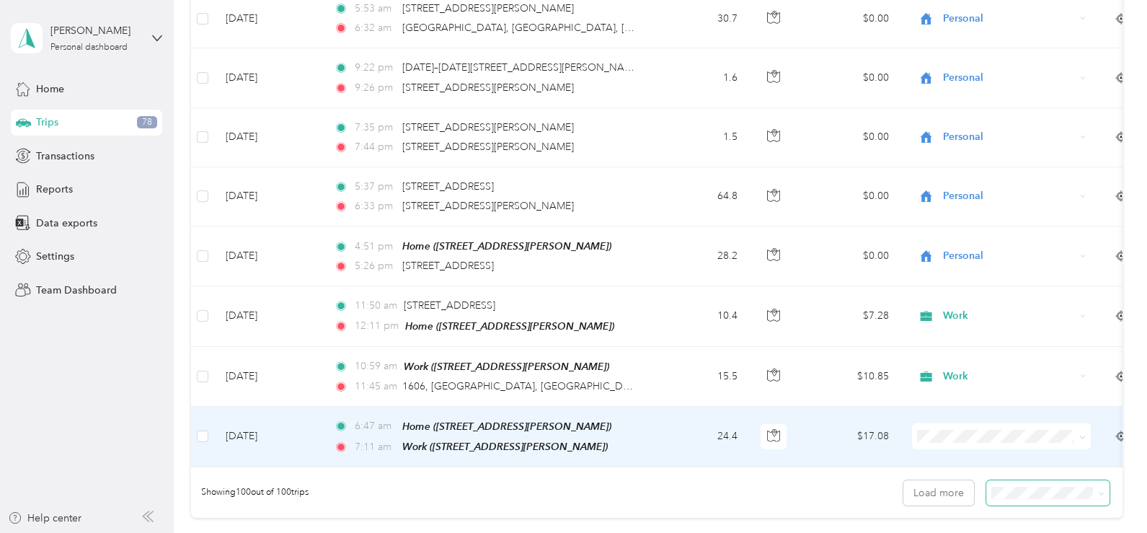
click at [1085, 434] on icon at bounding box center [1083, 437] width 6 height 6
click at [963, 157] on span "Work" at bounding box center [1014, 153] width 133 height 15
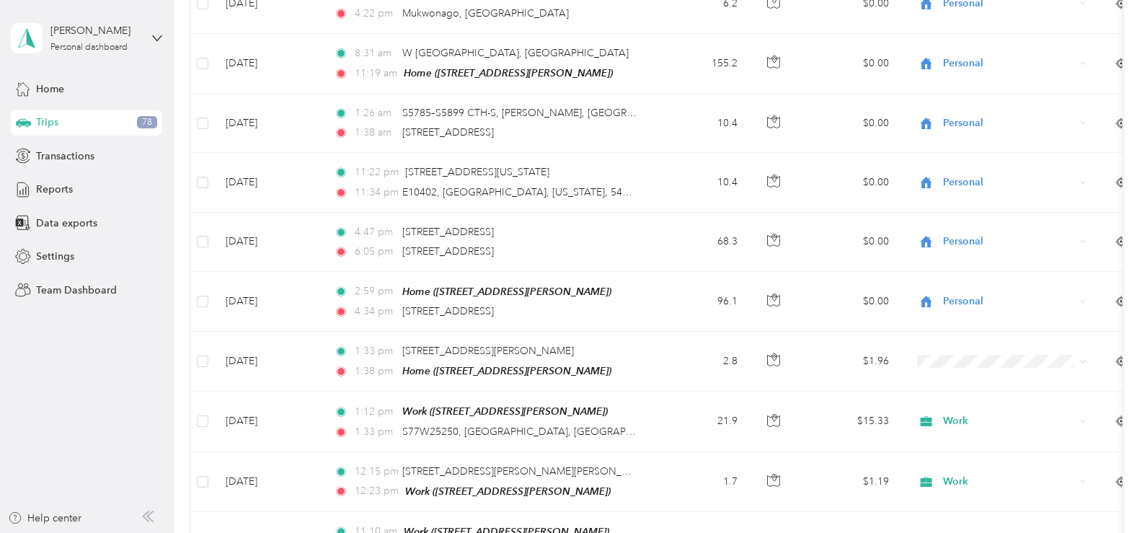
scroll to position [3029, 0]
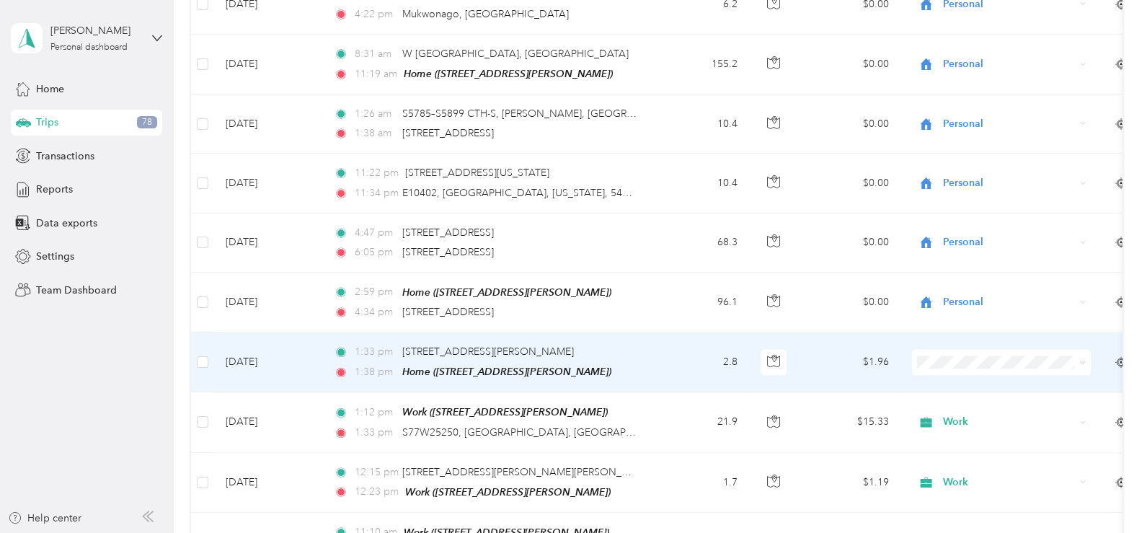
click at [1084, 359] on icon at bounding box center [1083, 362] width 6 height 6
click at [961, 116] on span "Work" at bounding box center [1014, 116] width 133 height 15
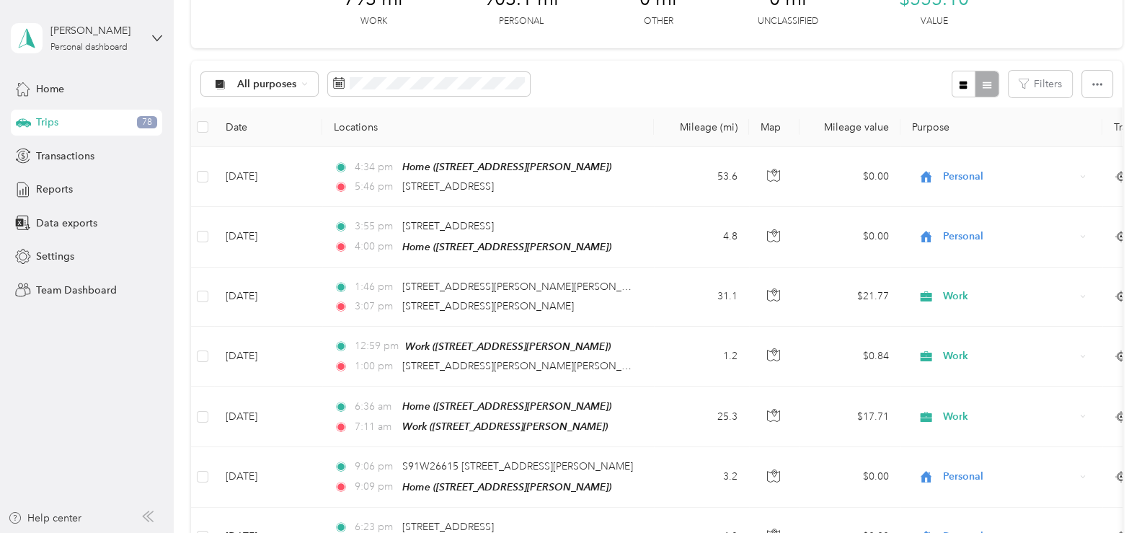
scroll to position [0, 0]
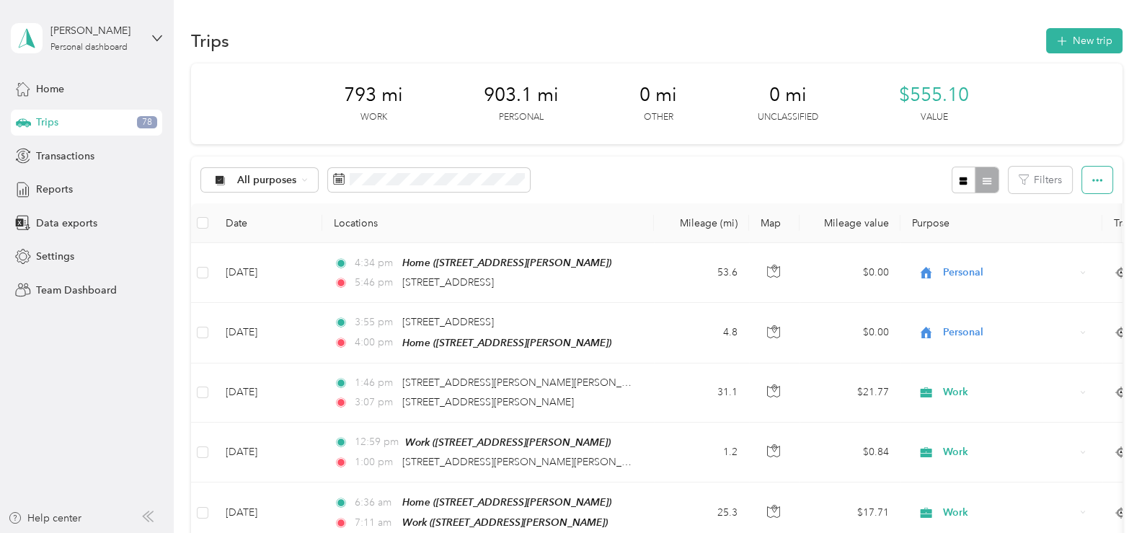
click at [1093, 182] on icon "button" at bounding box center [1098, 180] width 10 height 10
click at [1072, 232] on span "Export" at bounding box center [1073, 232] width 30 height 12
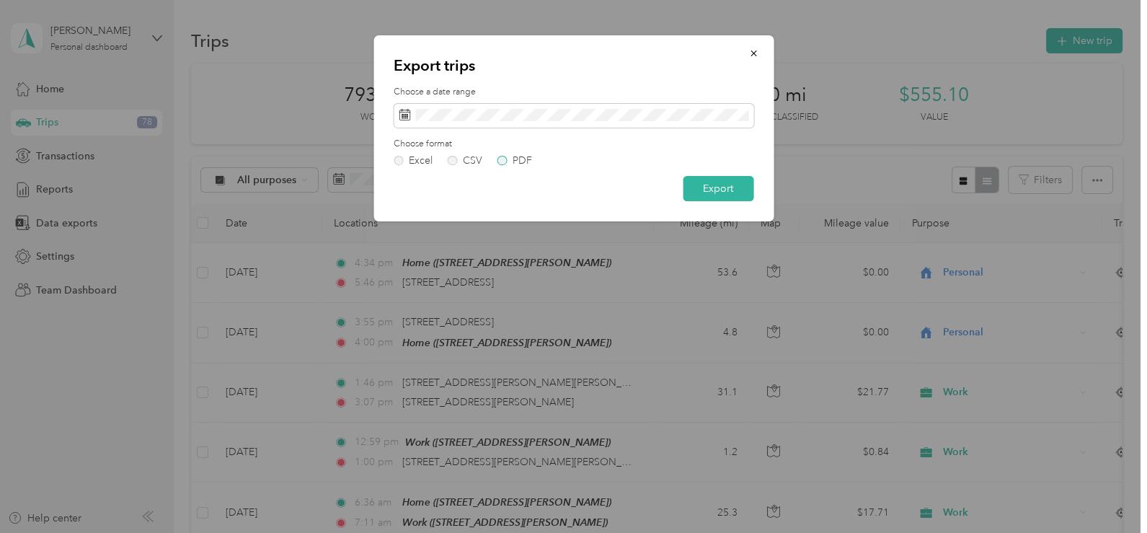
click at [500, 162] on label "PDF" at bounding box center [515, 161] width 35 height 10
click at [715, 190] on button "Export" at bounding box center [718, 188] width 71 height 25
